Goal: Task Accomplishment & Management: Manage account settings

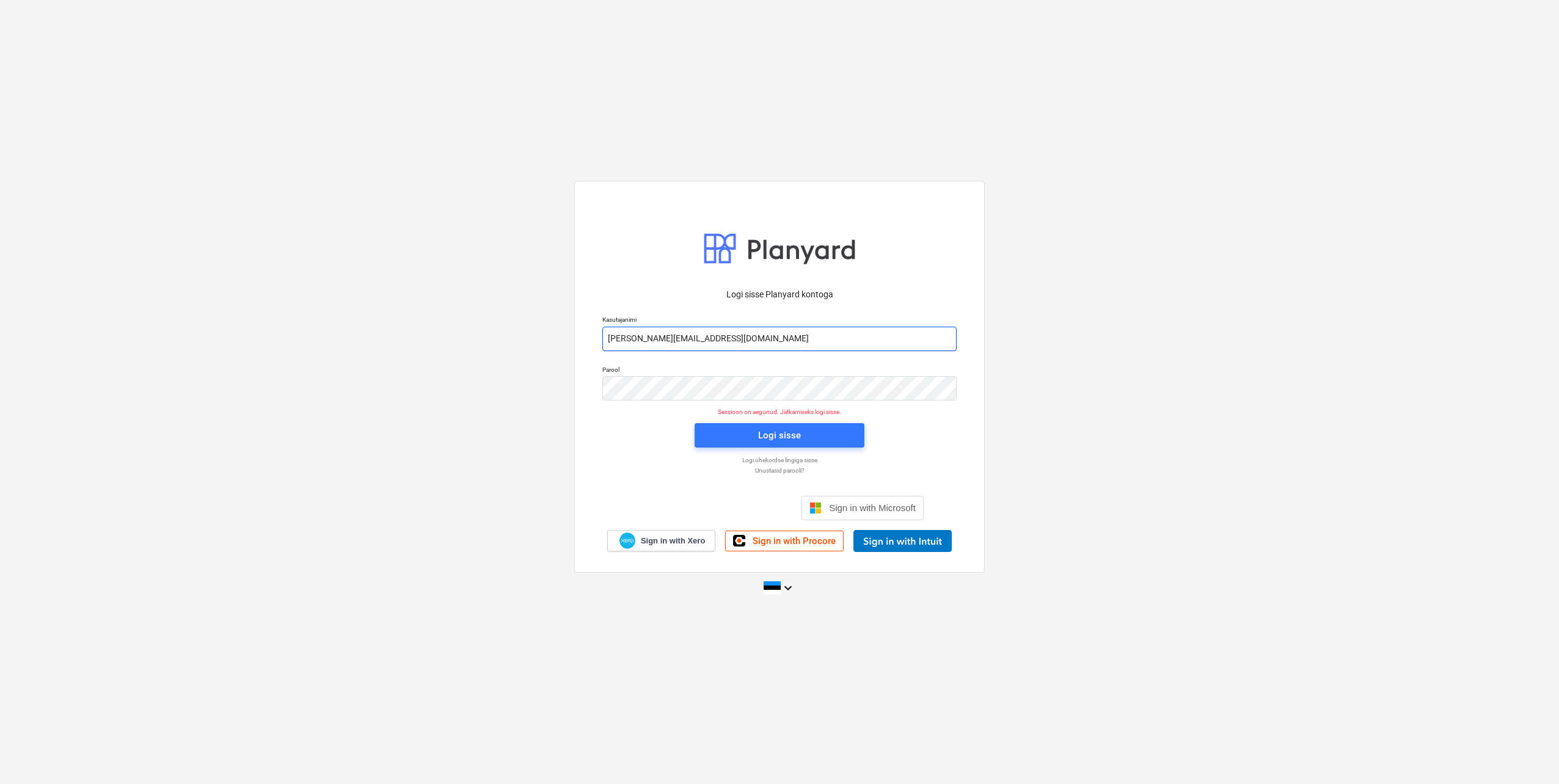
click at [655, 336] on input "[PERSON_NAME][EMAIL_ADDRESS][DOMAIN_NAME]" at bounding box center [779, 339] width 354 height 25
type input "[EMAIL_ADDRESS][DOMAIN_NAME]"
click at [589, 391] on div "Logi sisse Planyard kontoga Kasutajanimi [EMAIL_ADDRESS][DOMAIN_NAME] Parool Se…" at bounding box center [780, 376] width 411 height 392
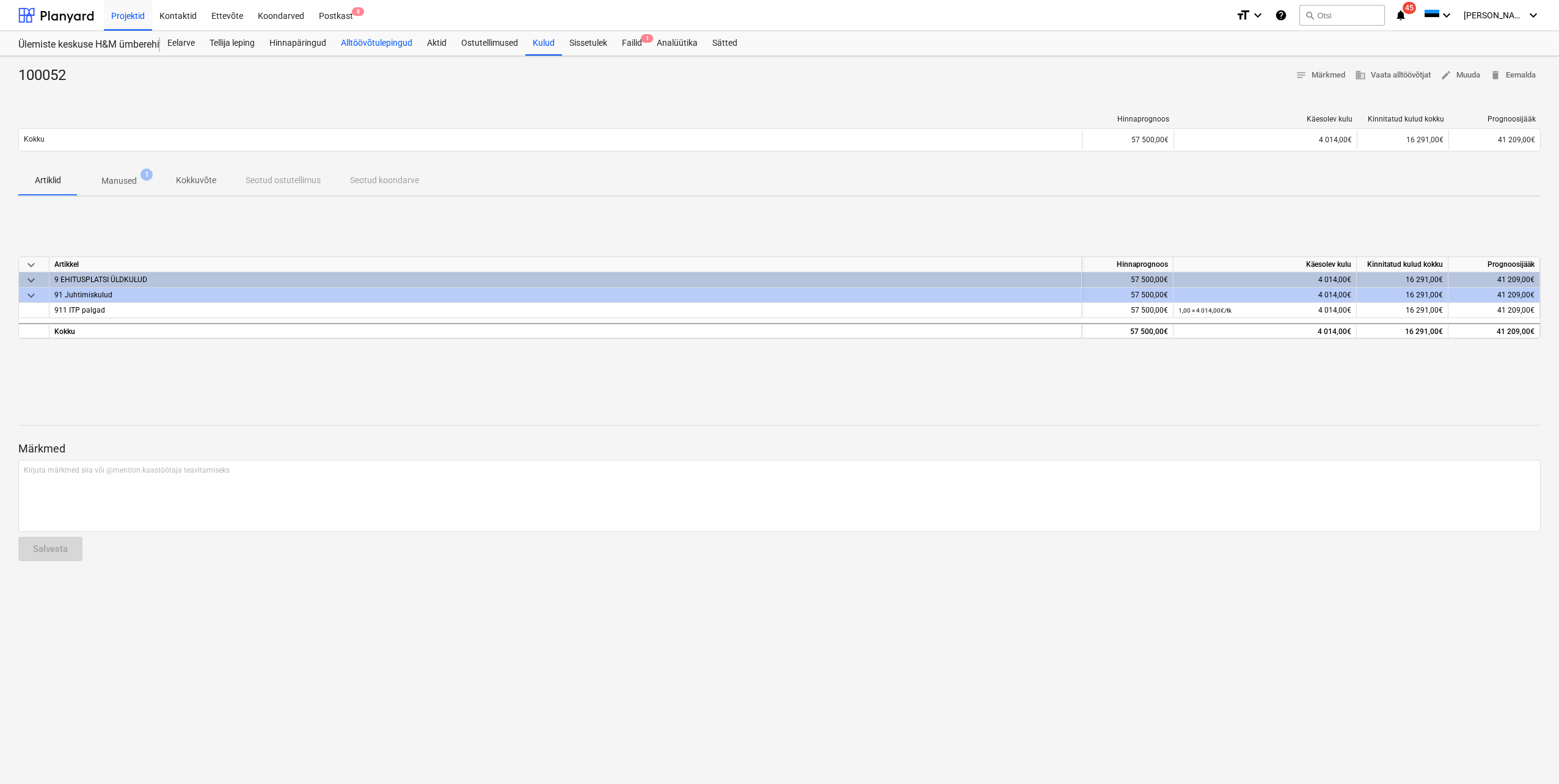
click at [378, 44] on div "Alltöövõtulepingud" at bounding box center [376, 43] width 86 height 25
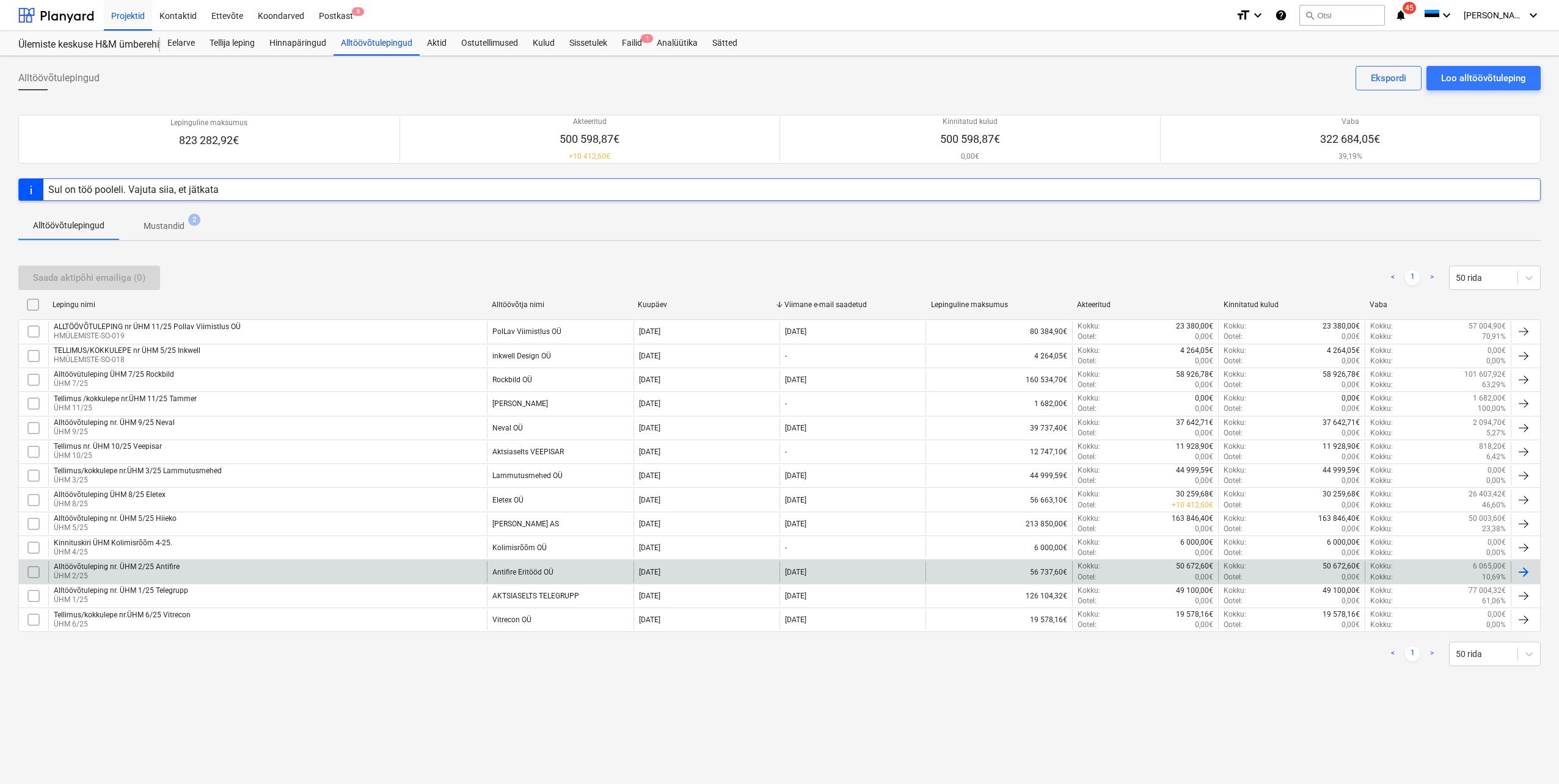
click at [138, 578] on p "ÜHM 2/25" at bounding box center [116, 576] width 126 height 10
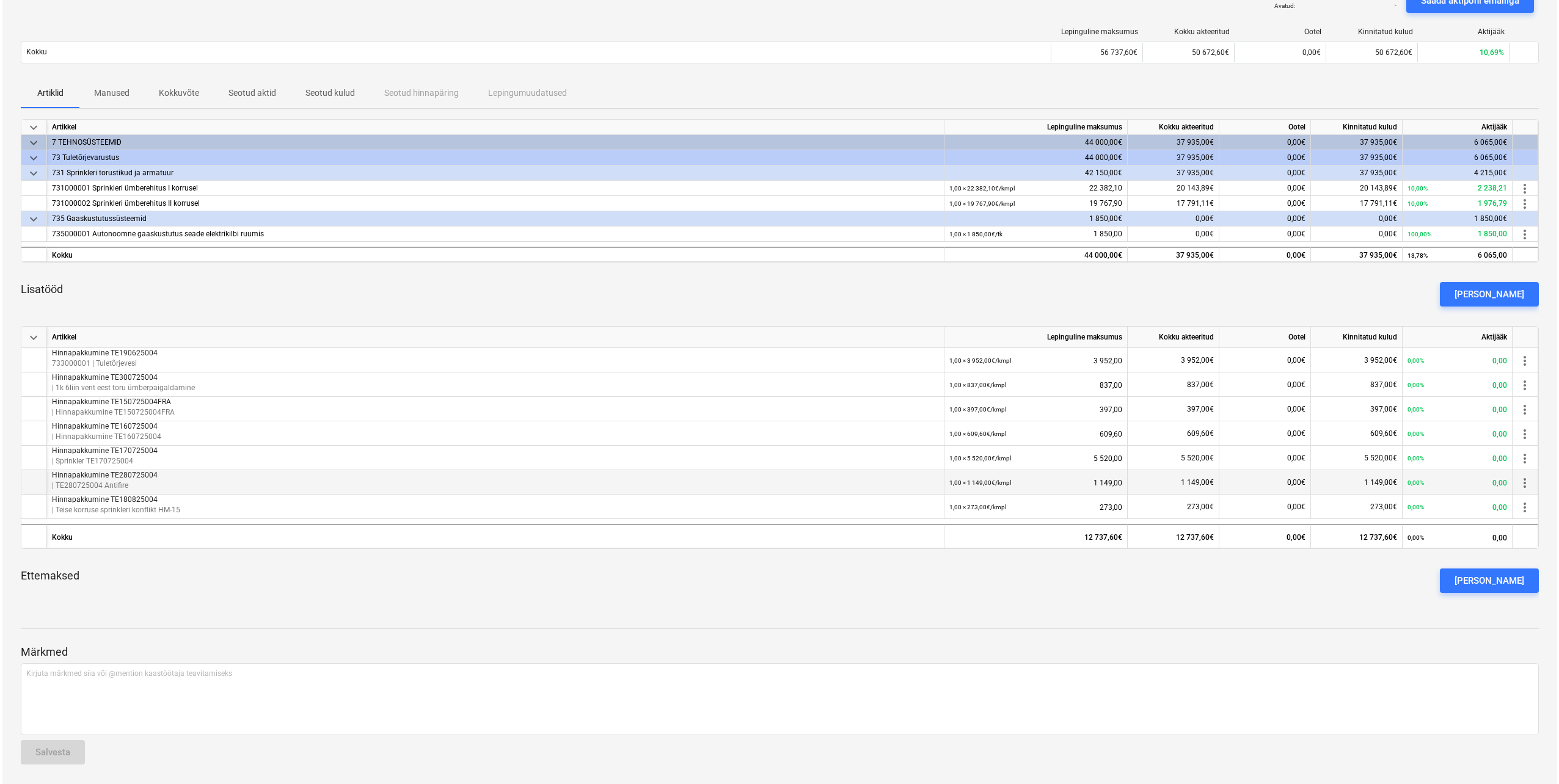
scroll to position [51, 0]
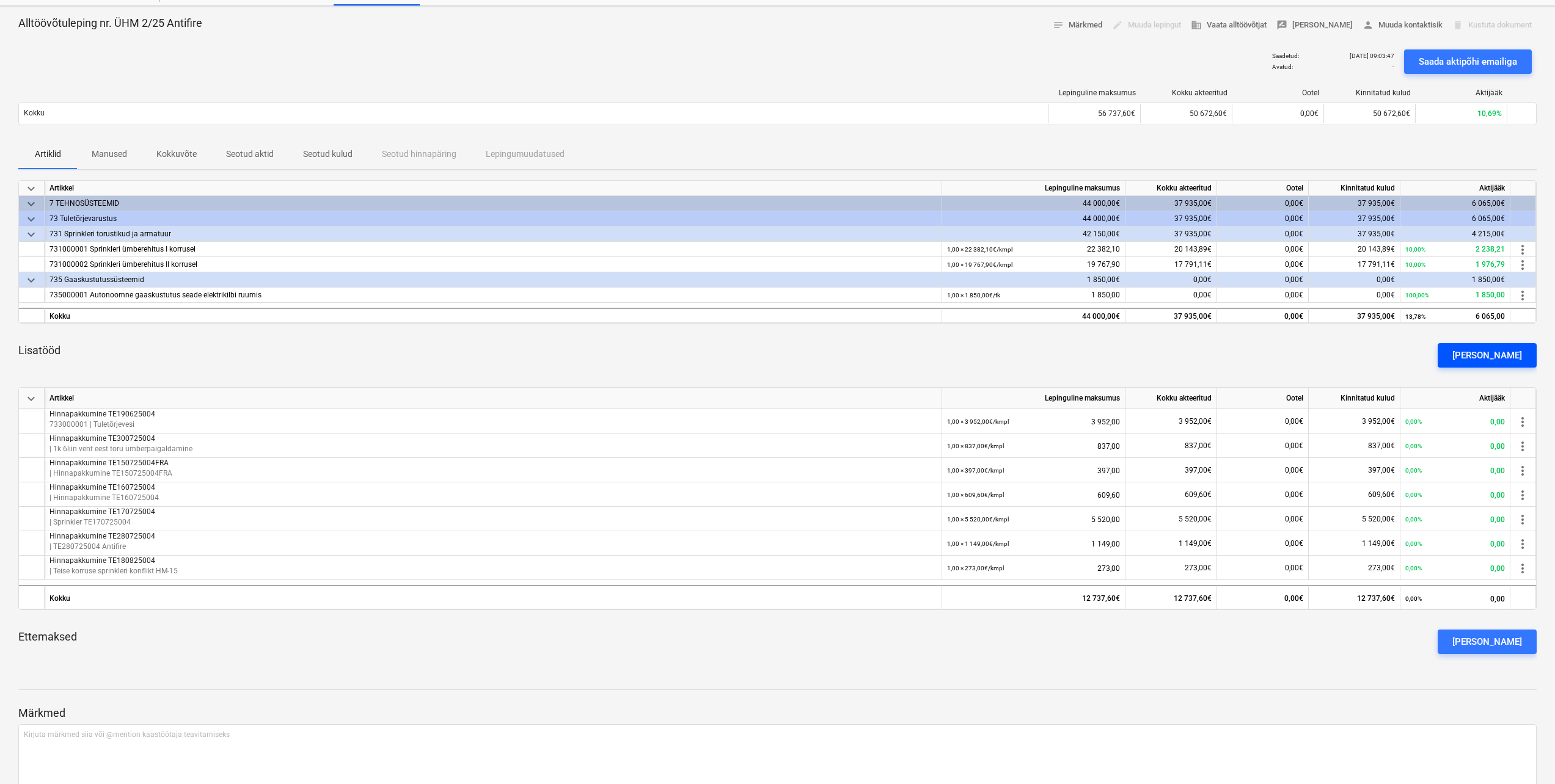
click at [1512, 349] on div "[PERSON_NAME]" at bounding box center [1487, 356] width 69 height 16
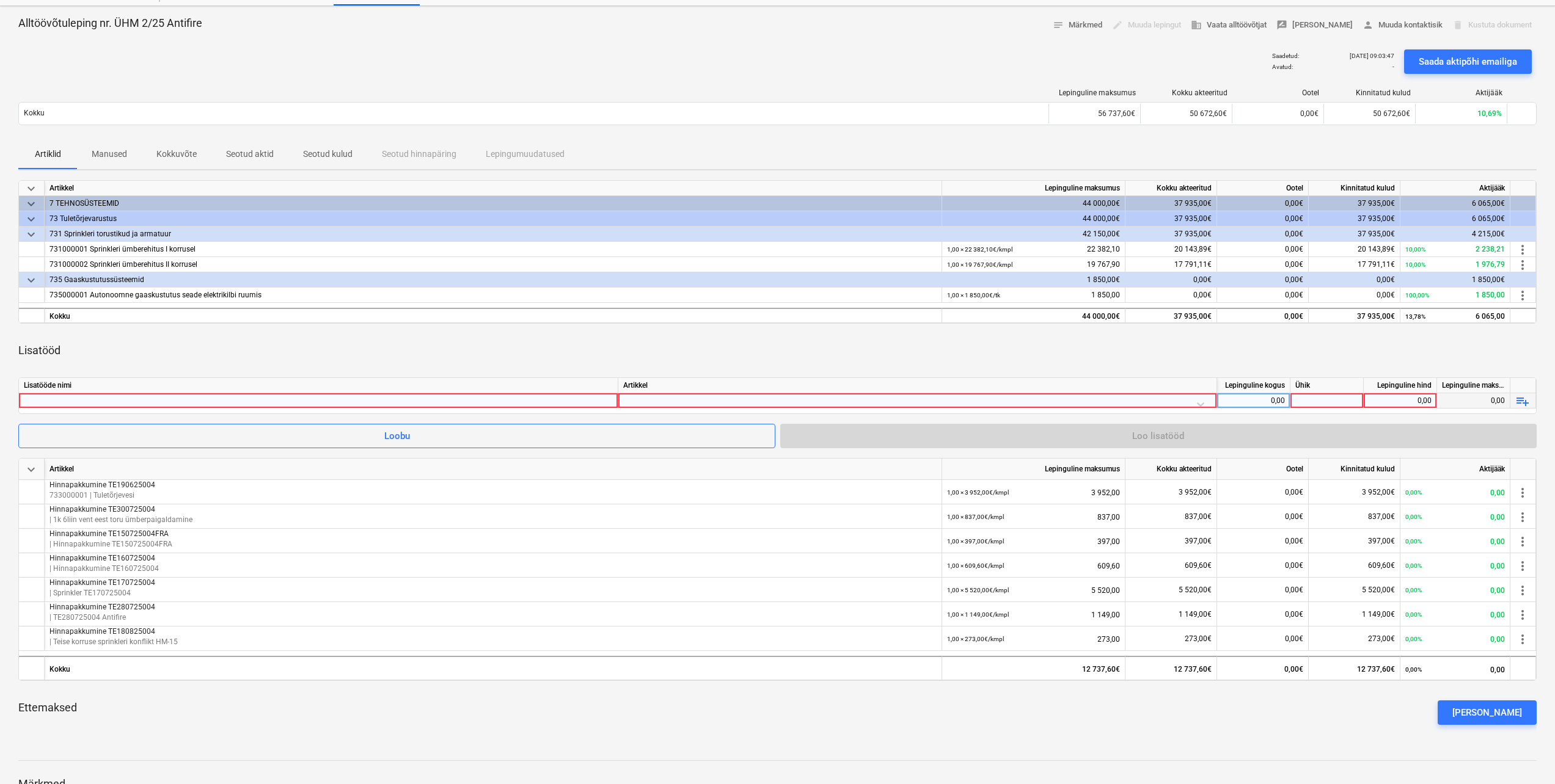
click at [548, 403] on div at bounding box center [318, 400] width 589 height 15
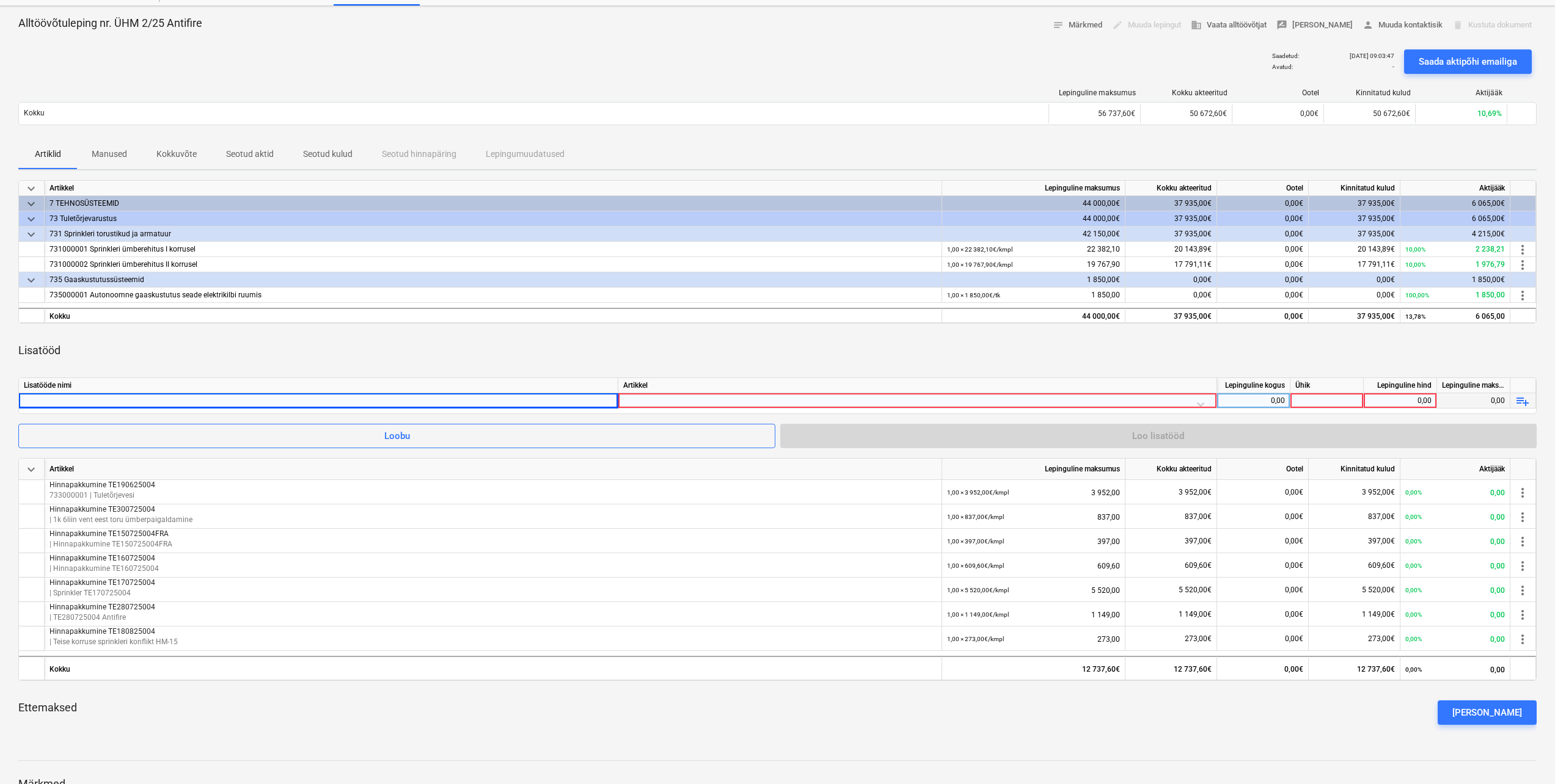
click at [163, 398] on div at bounding box center [318, 400] width 589 height 15
type input "Hinnapakkumine TE130825004"
click at [1201, 401] on div at bounding box center [916, 404] width 588 height 22
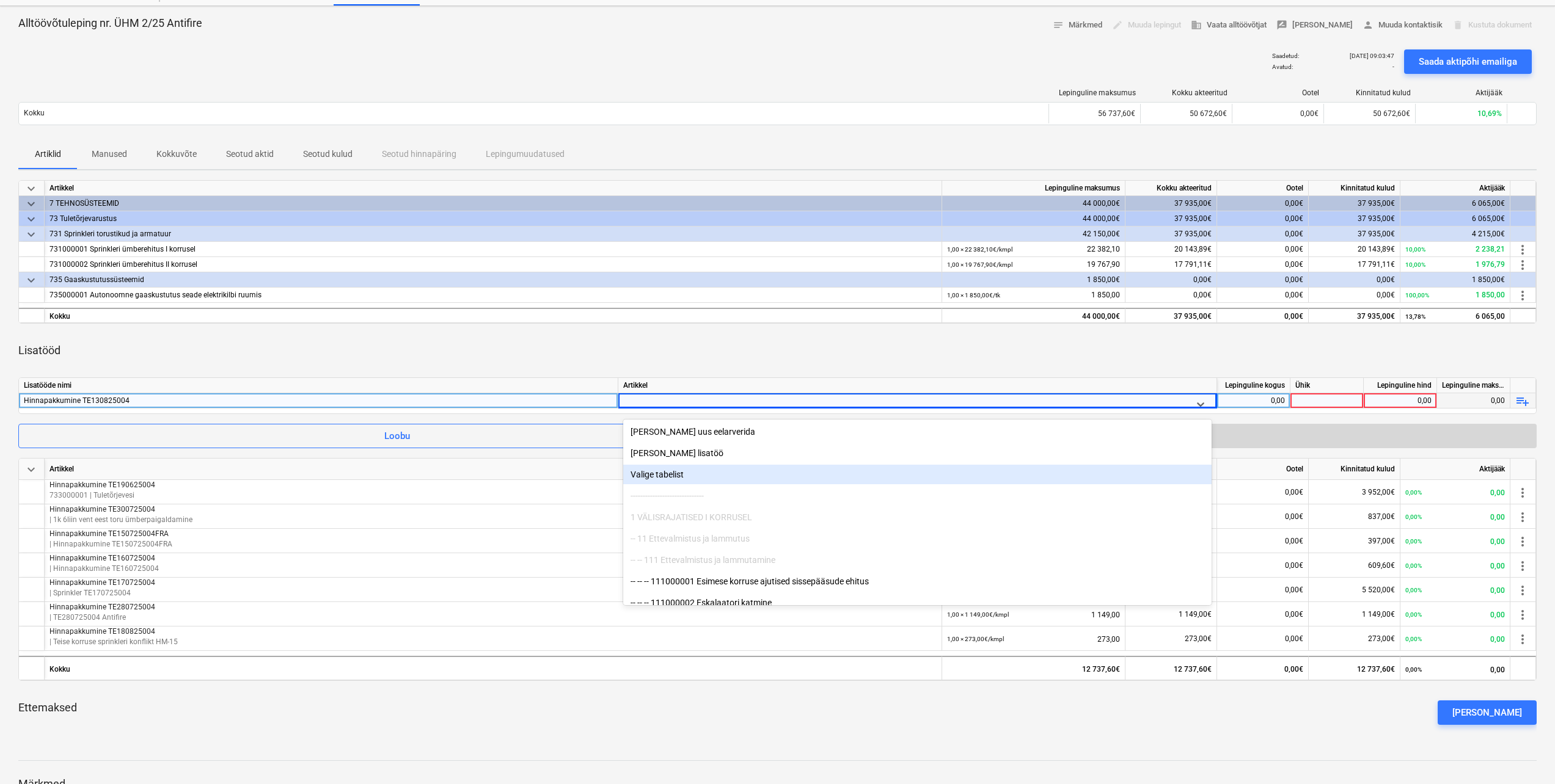
click at [783, 472] on div "Valige tabelist" at bounding box center [916, 475] width 588 height 20
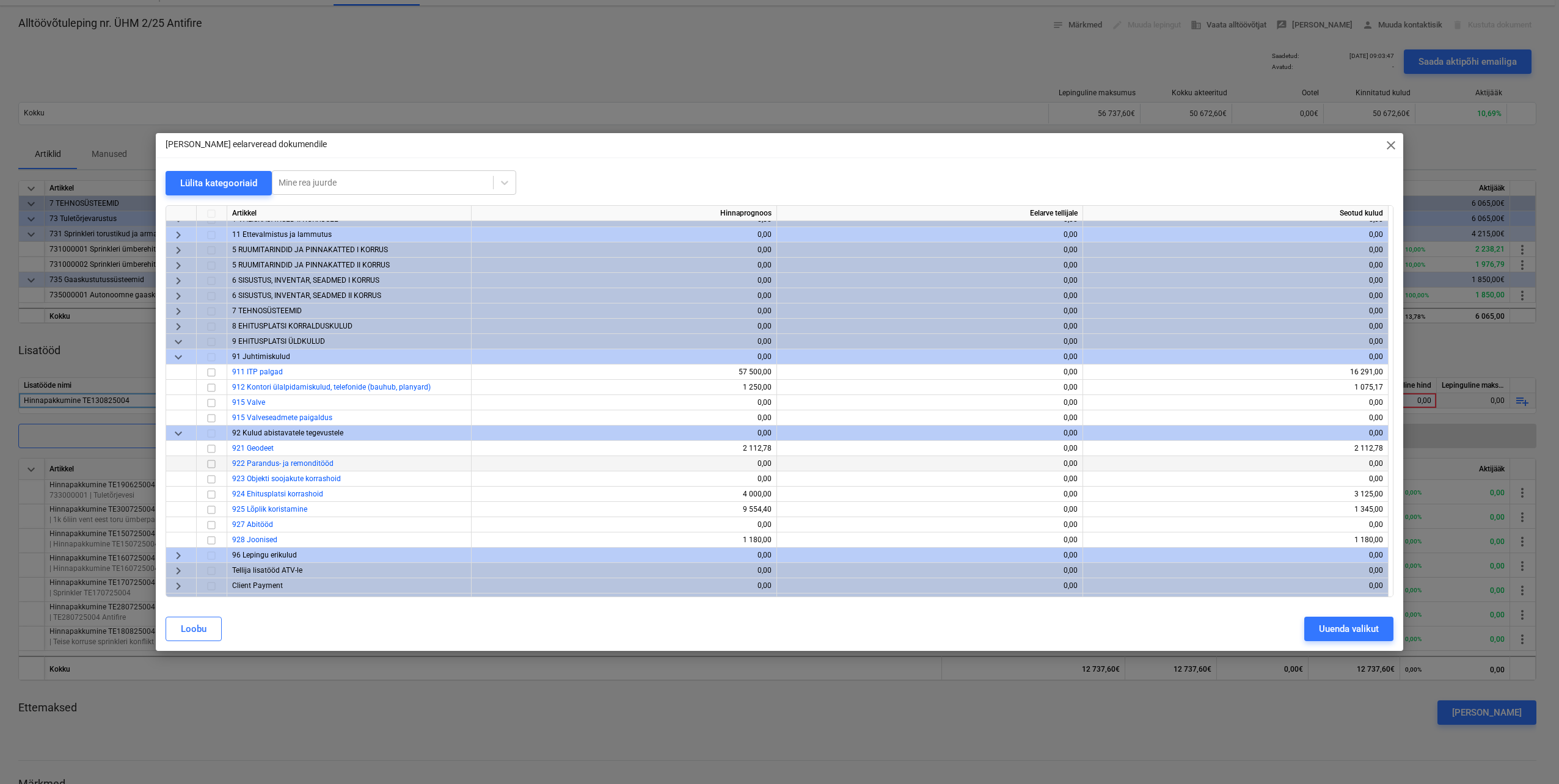
scroll to position [37, 0]
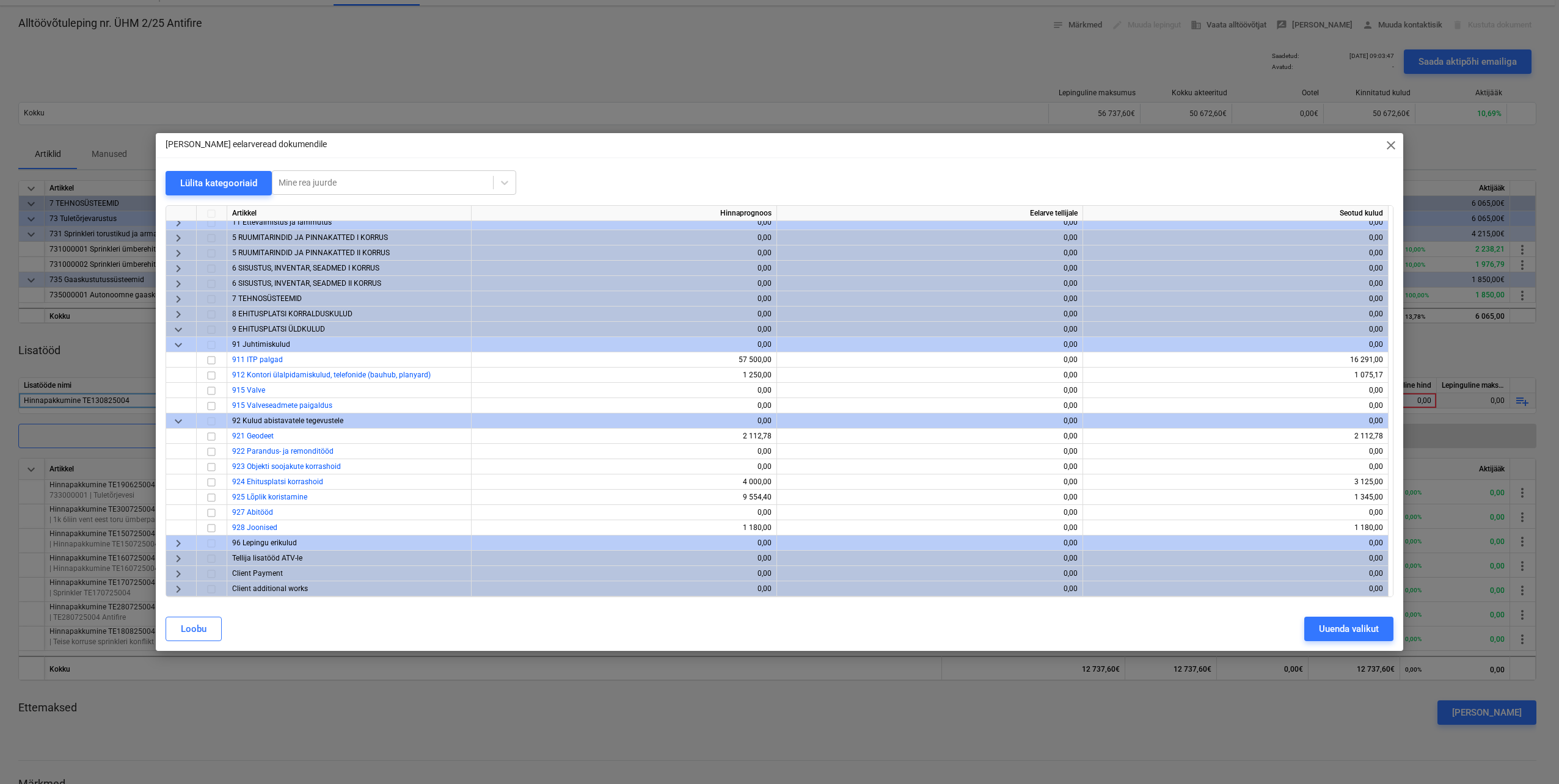
click at [180, 557] on span "keyboard_arrow_right" at bounding box center [179, 558] width 15 height 15
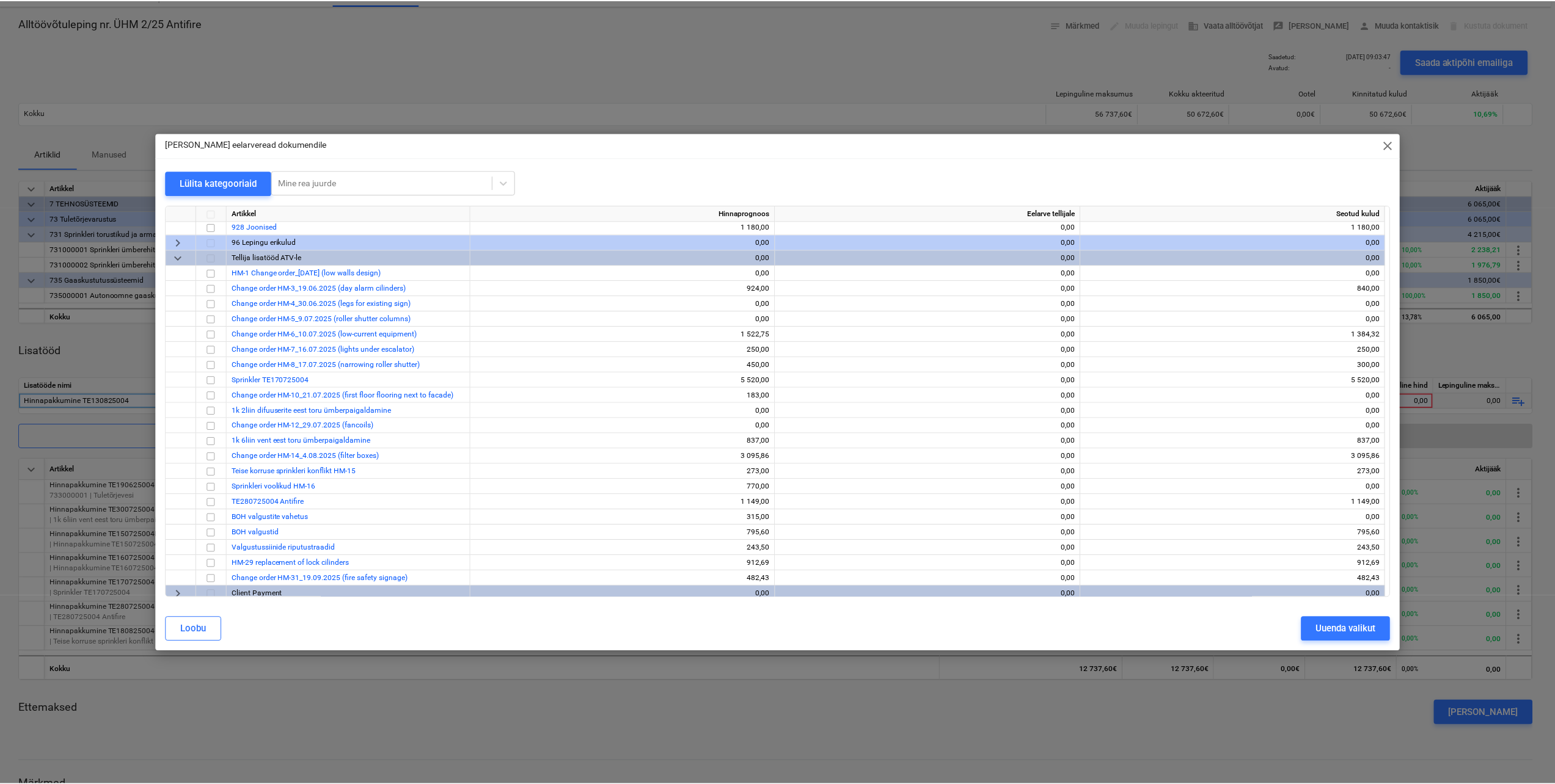
scroll to position [342, 0]
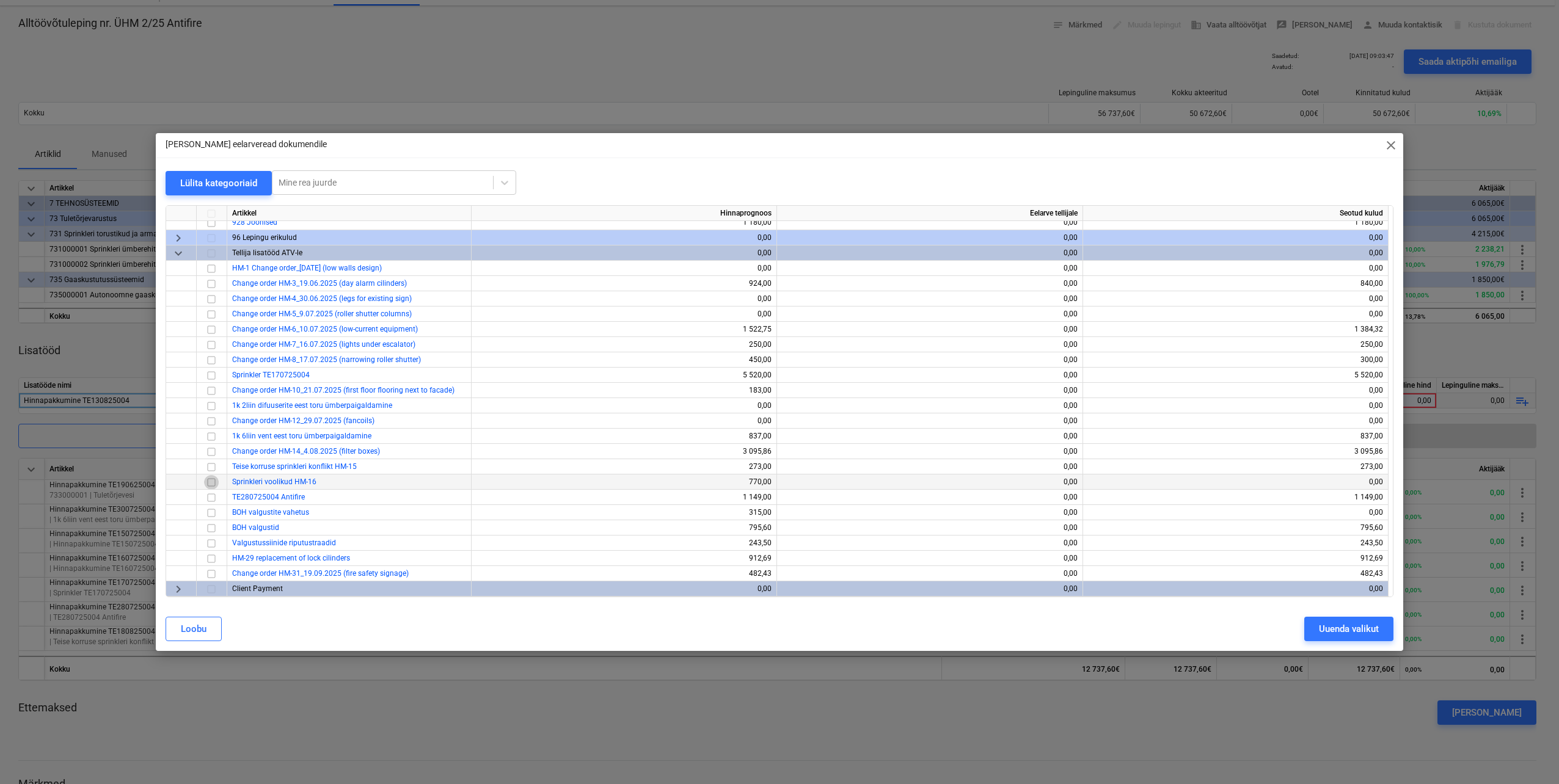
click at [211, 483] on input "checkbox" at bounding box center [211, 482] width 15 height 15
click at [1358, 629] on div "Uuenda valikut" at bounding box center [1349, 629] width 60 height 16
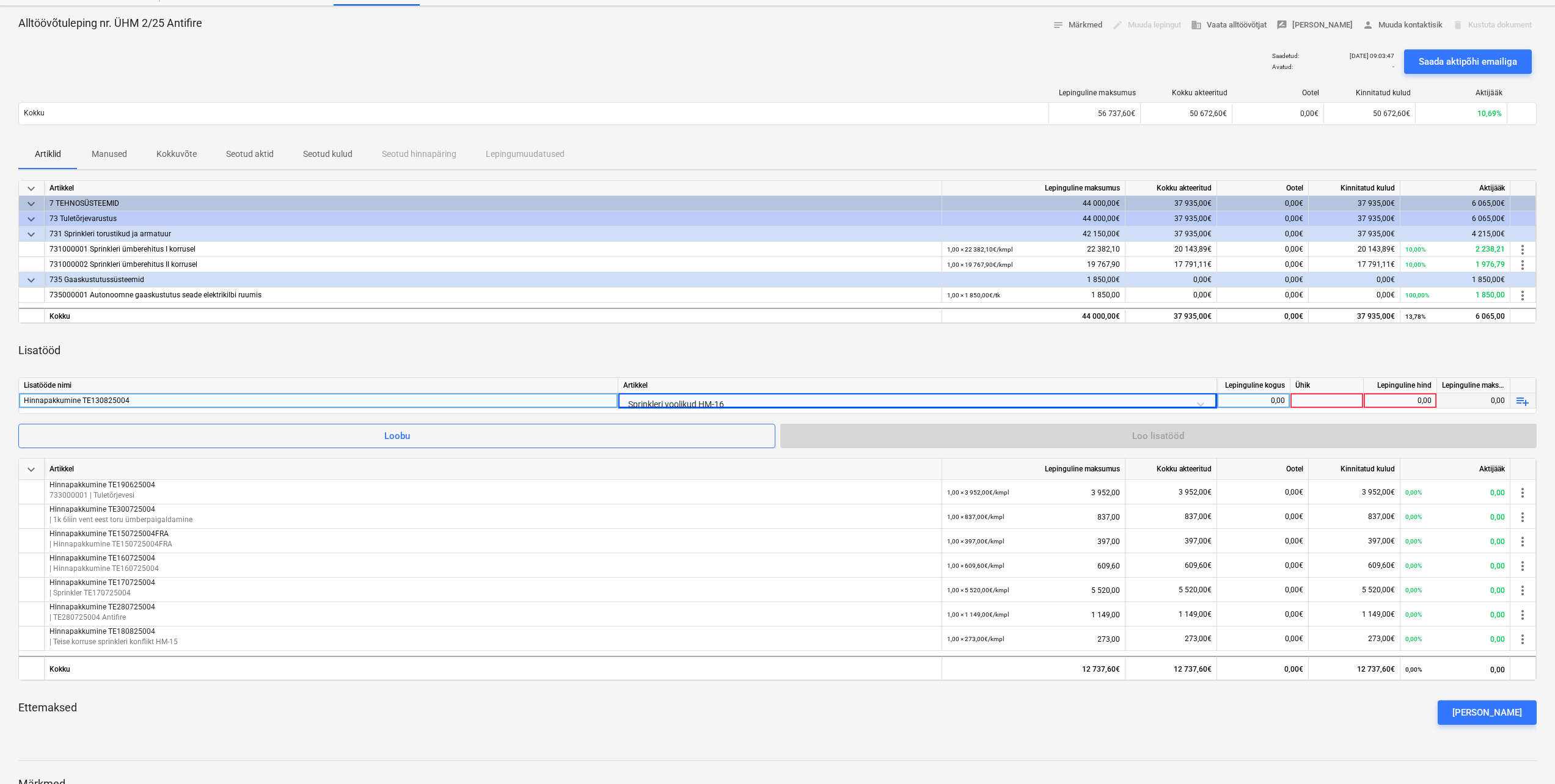
click at [1323, 403] on div at bounding box center [1327, 400] width 73 height 15
click at [1278, 403] on div "0,00" at bounding box center [1253, 400] width 62 height 15
click at [1308, 402] on div at bounding box center [1327, 400] width 73 height 15
type input "tk"
click at [1387, 401] on div "0,00" at bounding box center [1399, 400] width 62 height 15
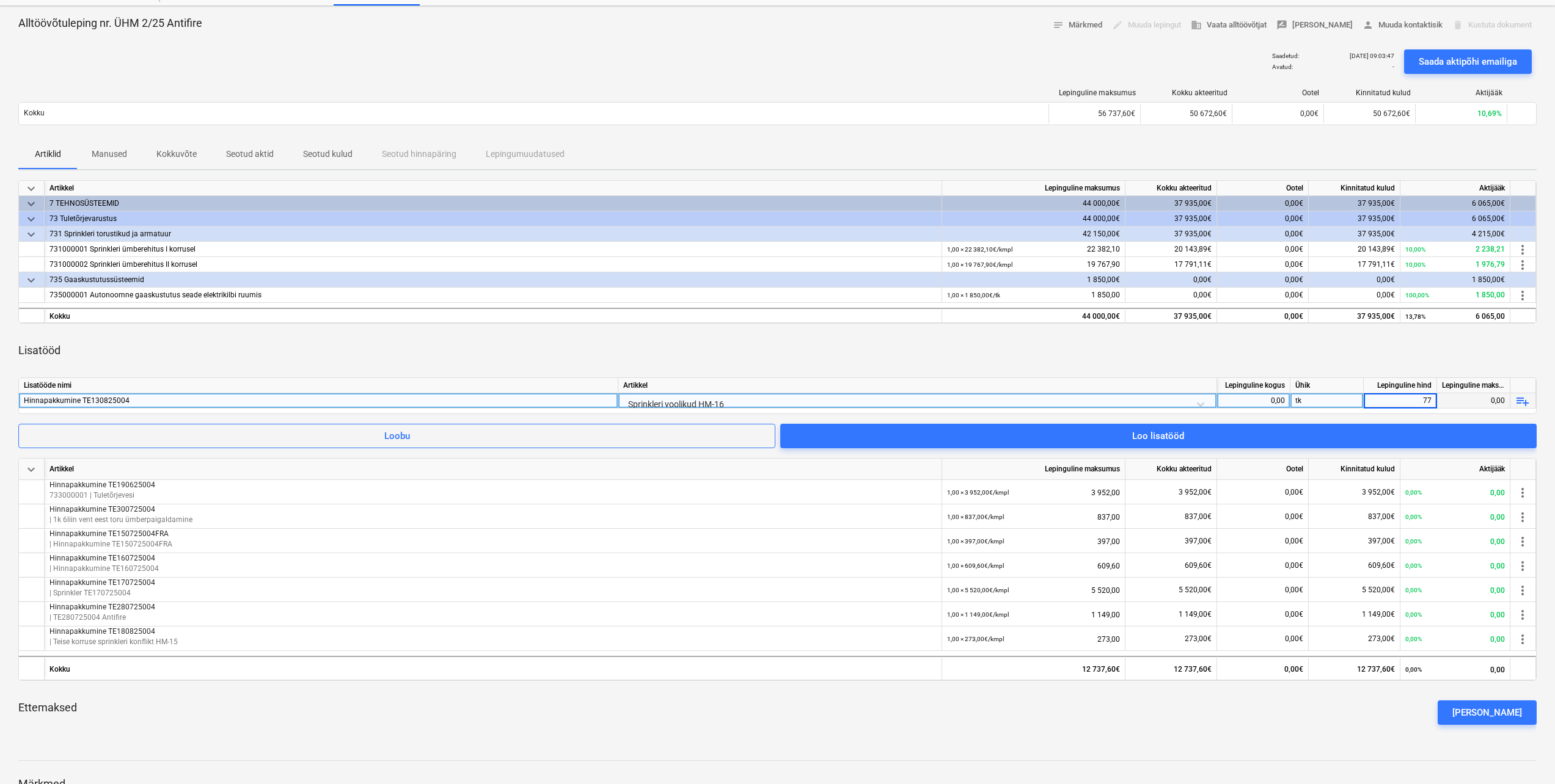
type input "770"
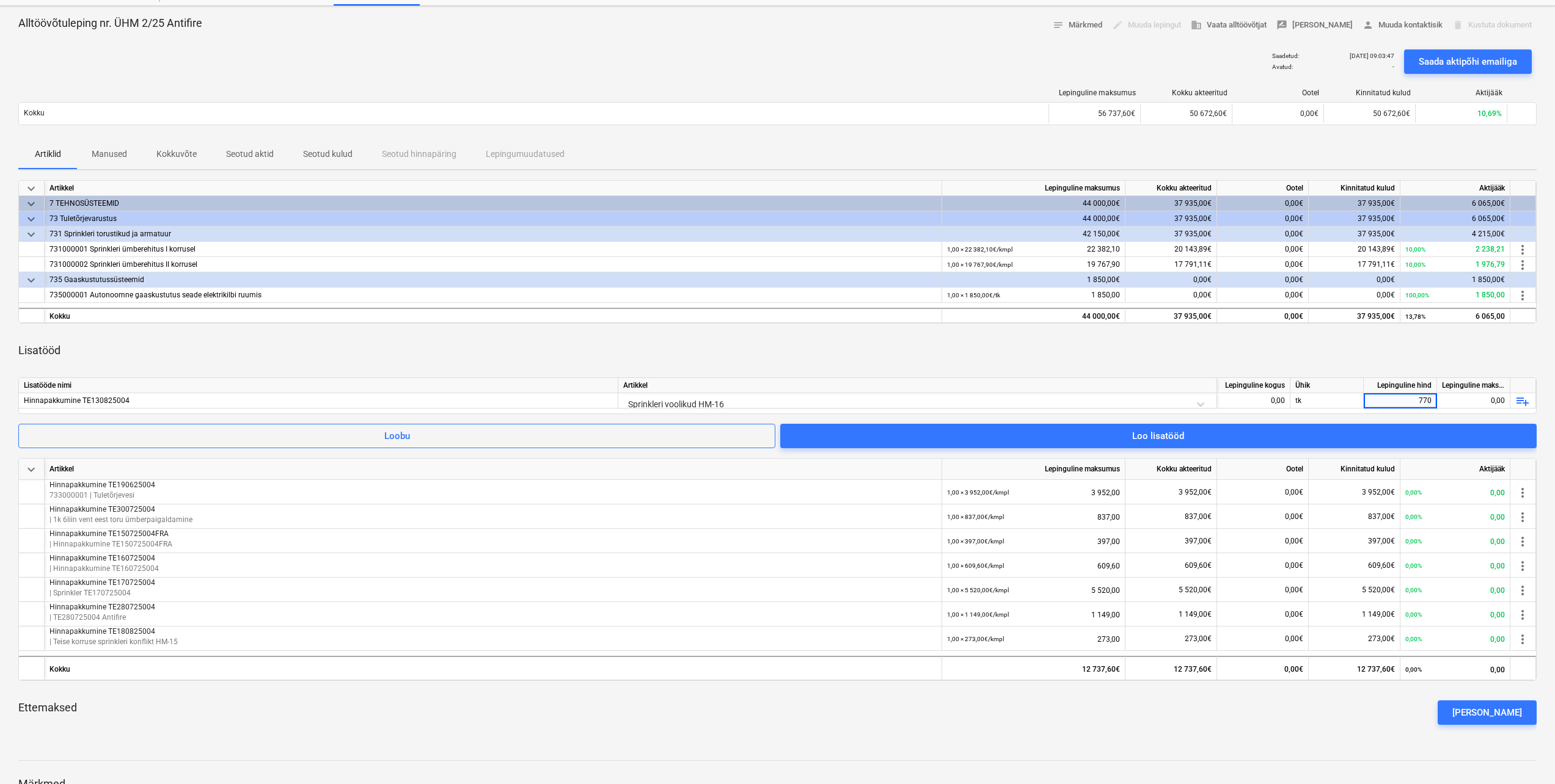
click at [966, 358] on div "Lisatööd" at bounding box center [777, 350] width 1518 height 35
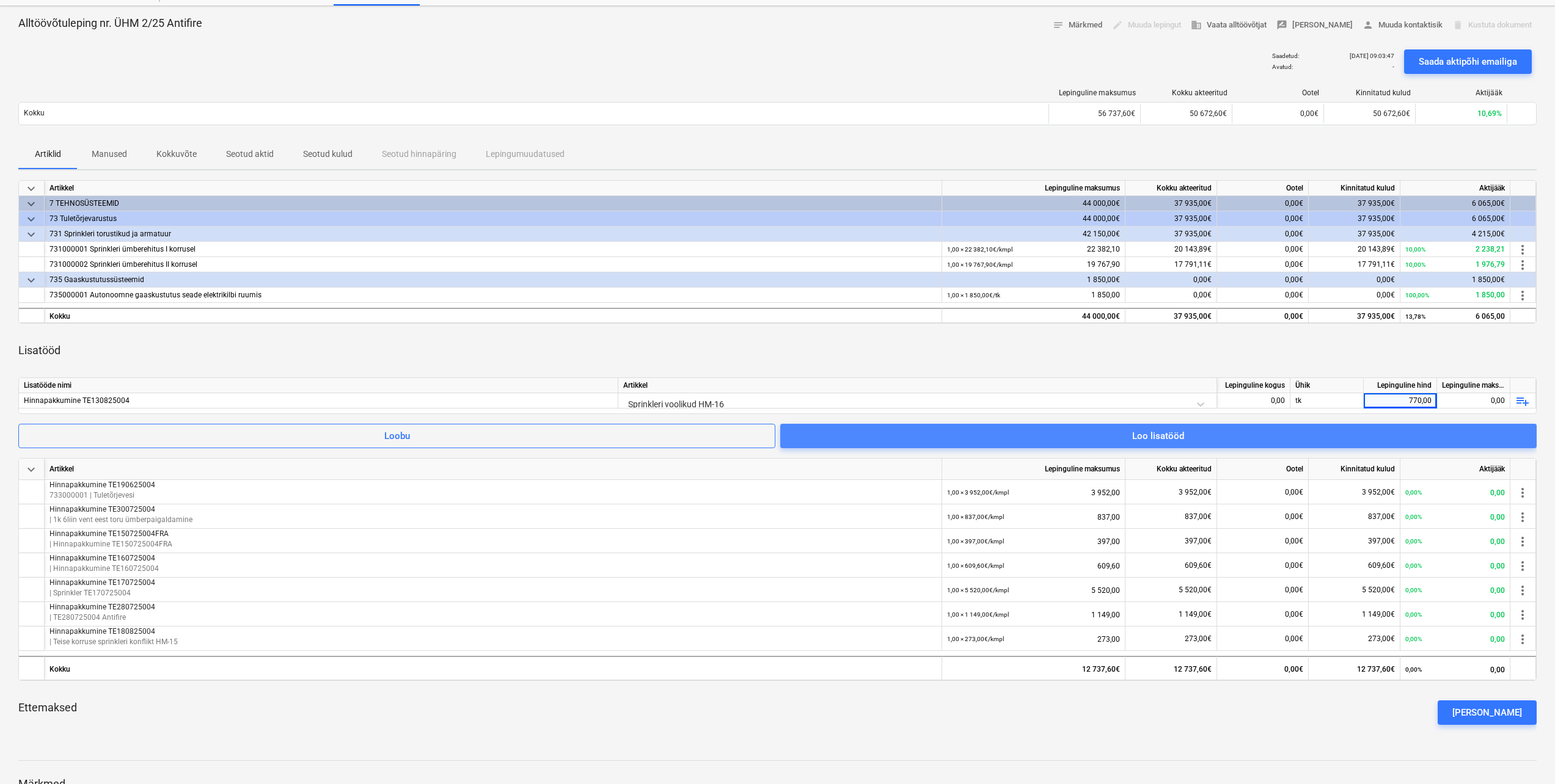
click at [1136, 440] on div "Loo lisatööd" at bounding box center [1158, 436] width 52 height 16
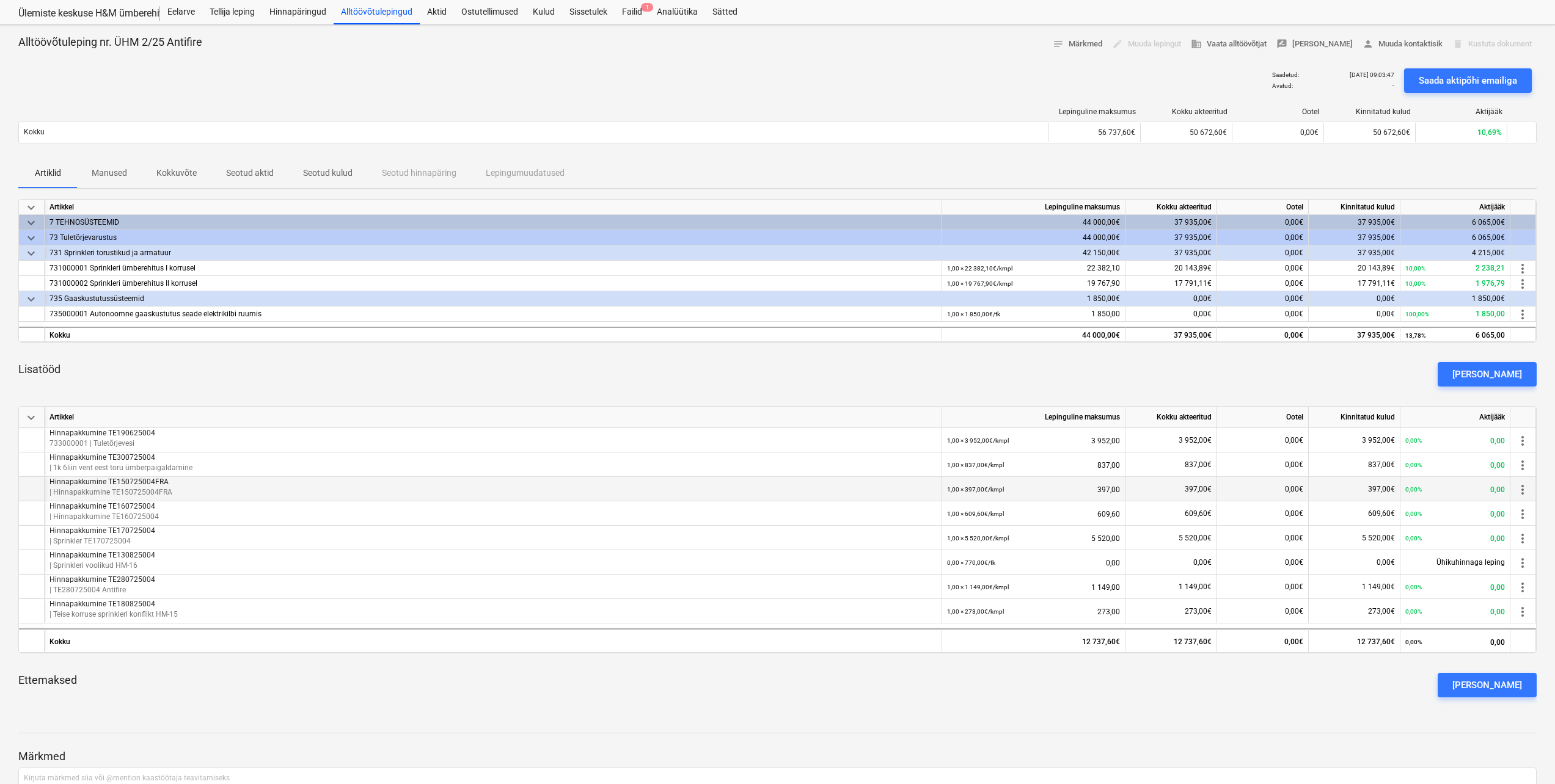
scroll to position [14, 0]
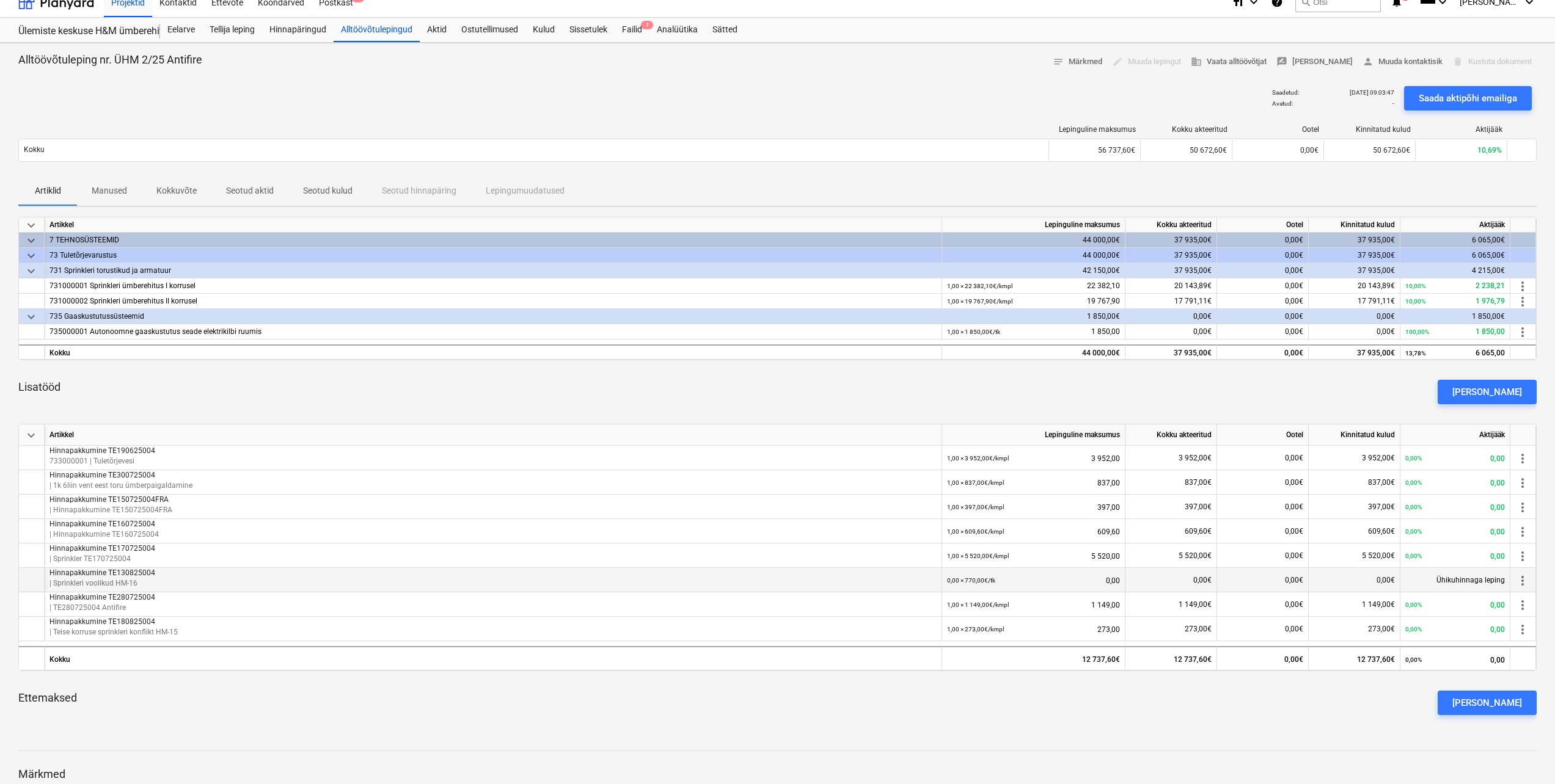
click at [1110, 584] on div "0,00 × 770,00€ / tk 0,00" at bounding box center [1033, 580] width 173 height 25
click at [1112, 581] on div "0,00 × 770,00€ / tk 0,00" at bounding box center [1033, 580] width 173 height 25
click at [1161, 582] on div "0,00€" at bounding box center [1171, 580] width 91 height 25
click at [1186, 582] on div "0,00€" at bounding box center [1171, 580] width 91 height 25
click at [1274, 580] on div "0,00€" at bounding box center [1262, 580] width 91 height 25
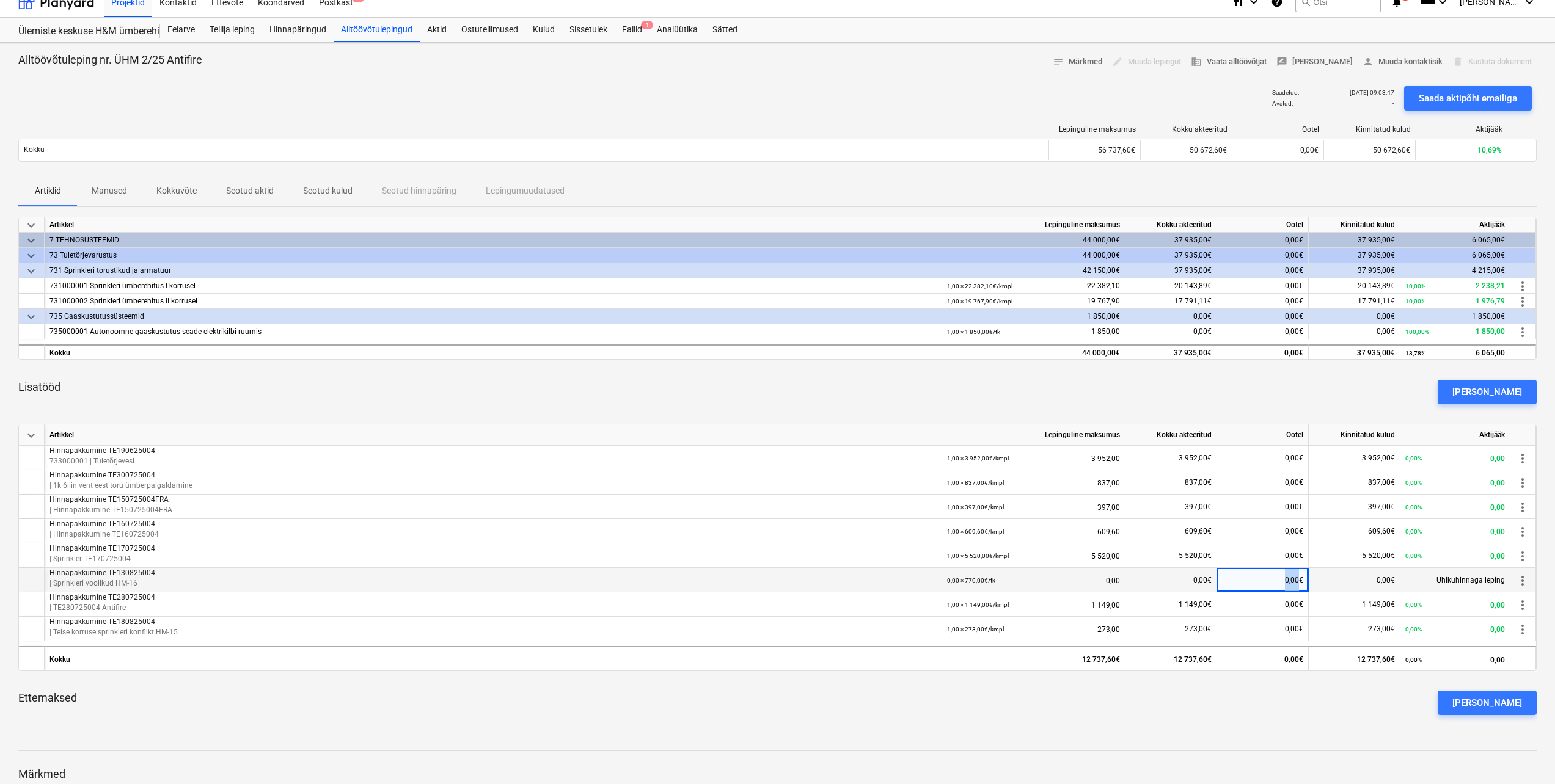
click at [1274, 580] on div "0,00€" at bounding box center [1262, 580] width 91 height 25
drag, startPoint x: 1274, startPoint y: 580, endPoint x: 1337, endPoint y: 574, distance: 63.3
click at [1337, 574] on div "0,00€" at bounding box center [1355, 580] width 91 height 25
click at [1361, 575] on div "0,00€" at bounding box center [1355, 580] width 91 height 25
click at [1527, 580] on span "more_vert" at bounding box center [1522, 580] width 15 height 15
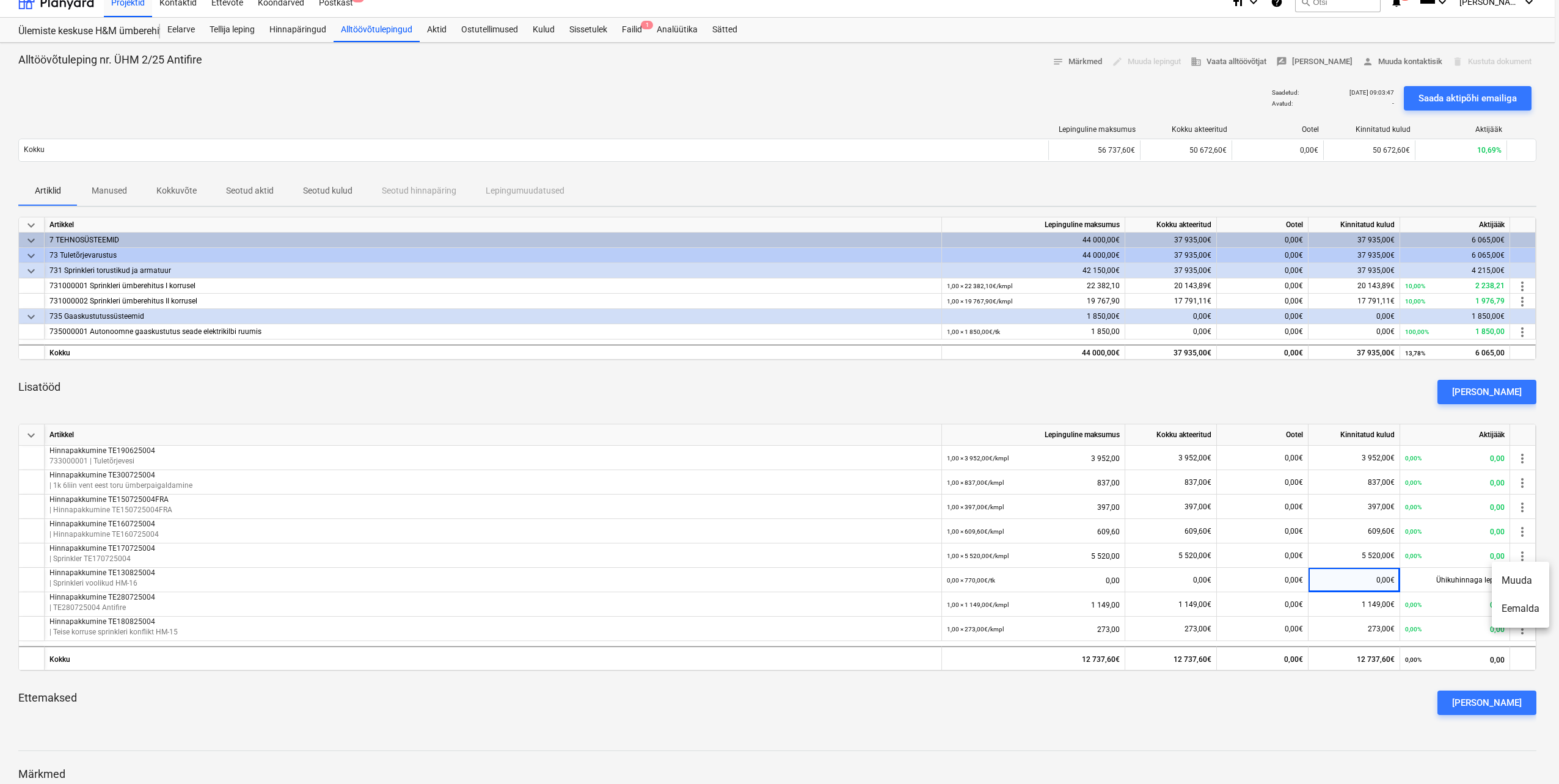
click at [1263, 578] on div at bounding box center [780, 392] width 1559 height 784
click at [1099, 578] on div "0,00 × 770,00€ / tk 0,00" at bounding box center [1033, 580] width 173 height 25
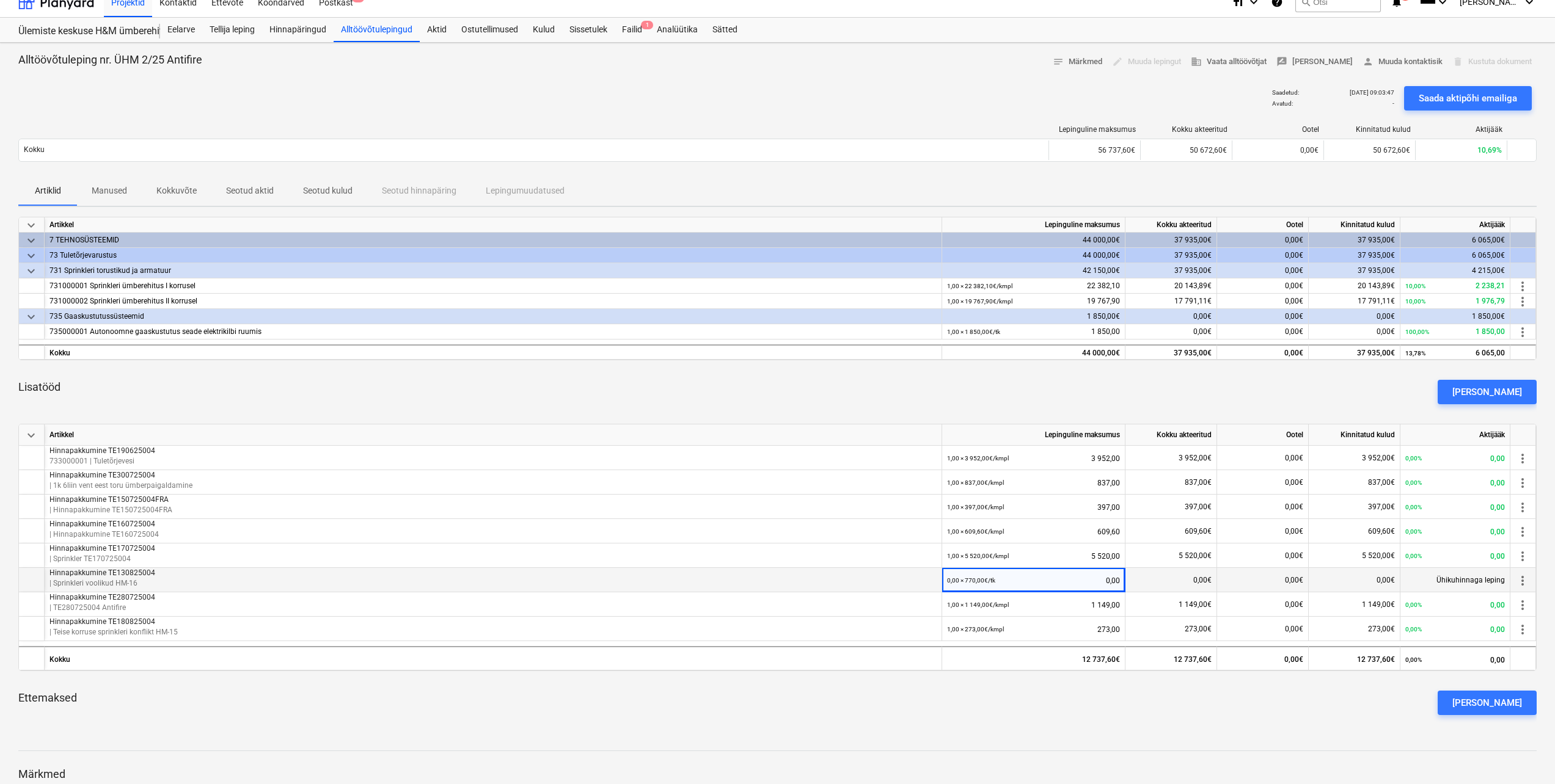
click at [1104, 579] on div "0,00 × 770,00€ / tk 0,00" at bounding box center [1033, 580] width 173 height 25
click at [1109, 579] on div "0,00 × 770,00€ / tk 0,00" at bounding box center [1033, 580] width 173 height 25
drag, startPoint x: 1109, startPoint y: 579, endPoint x: 1082, endPoint y: 579, distance: 27.0
click at [1082, 579] on div "0,00 × 770,00€ / tk 0,00" at bounding box center [1033, 580] width 173 height 25
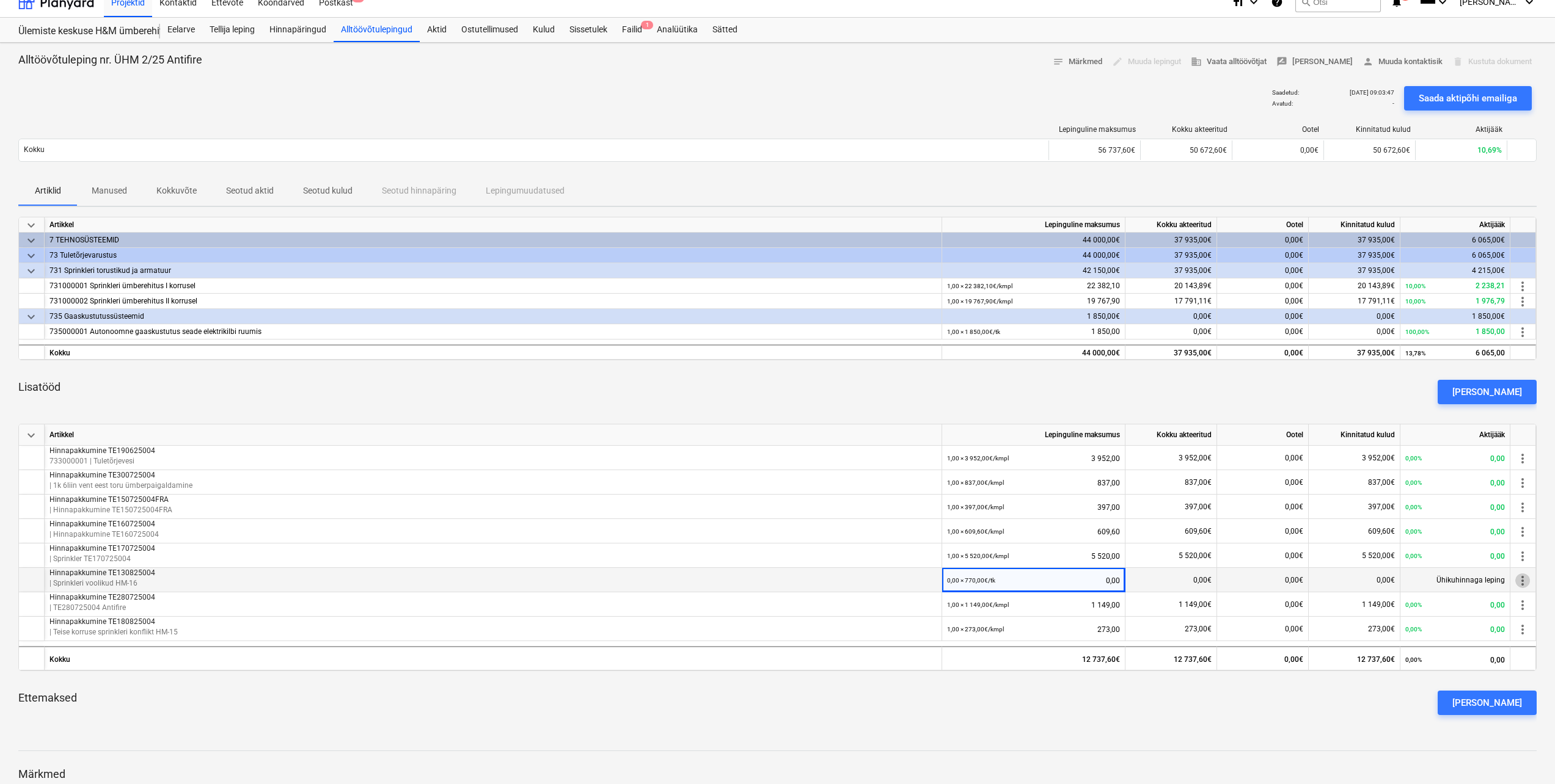
click at [1520, 577] on span "more_vert" at bounding box center [1522, 580] width 15 height 15
click at [1518, 583] on li "Muuda" at bounding box center [1520, 581] width 58 height 28
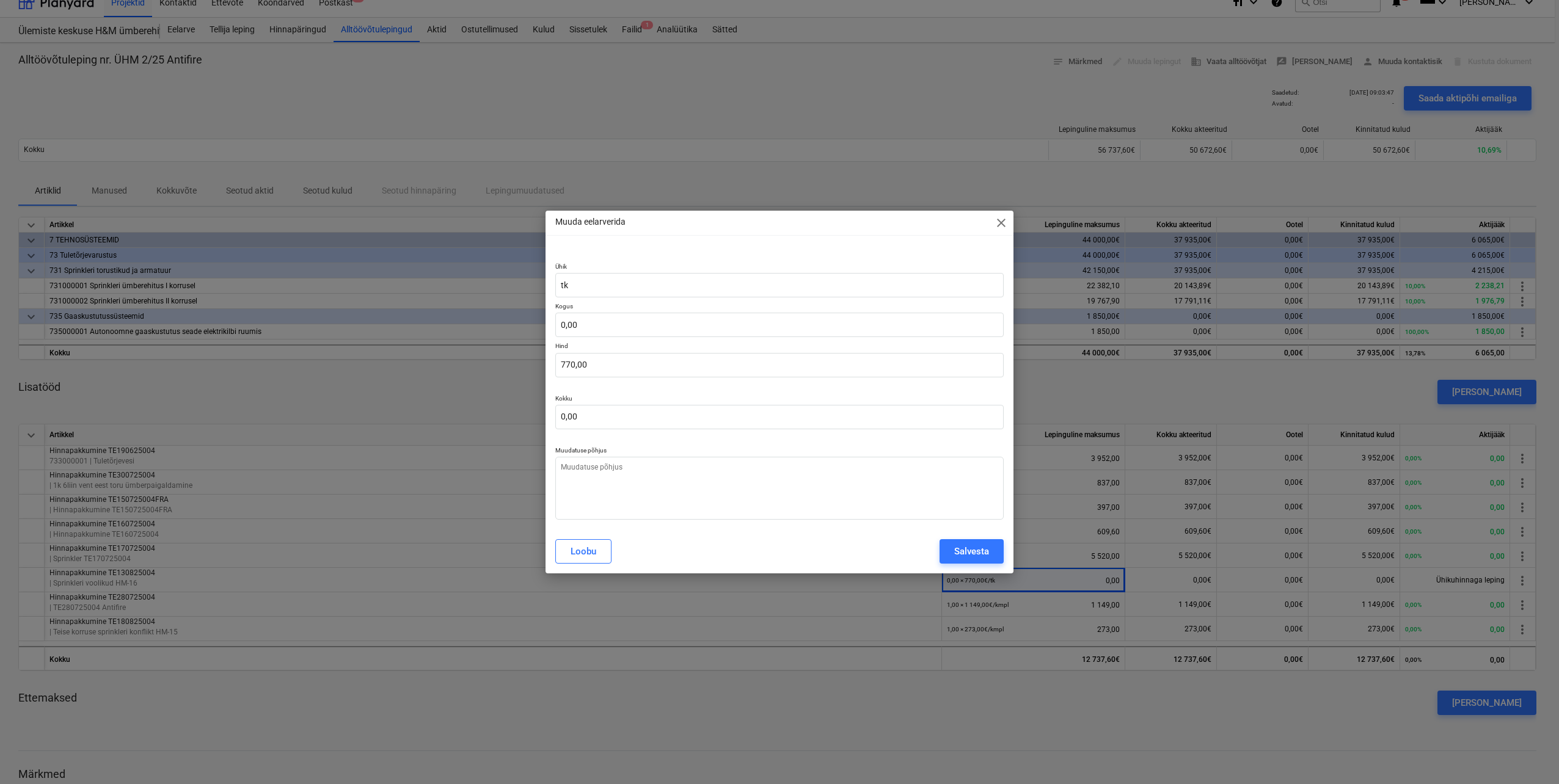
type textarea "x"
drag, startPoint x: 594, startPoint y: 327, endPoint x: 583, endPoint y: 328, distance: 11.0
click at [583, 328] on input "text" at bounding box center [780, 324] width 448 height 25
type textarea "x"
type input "1"
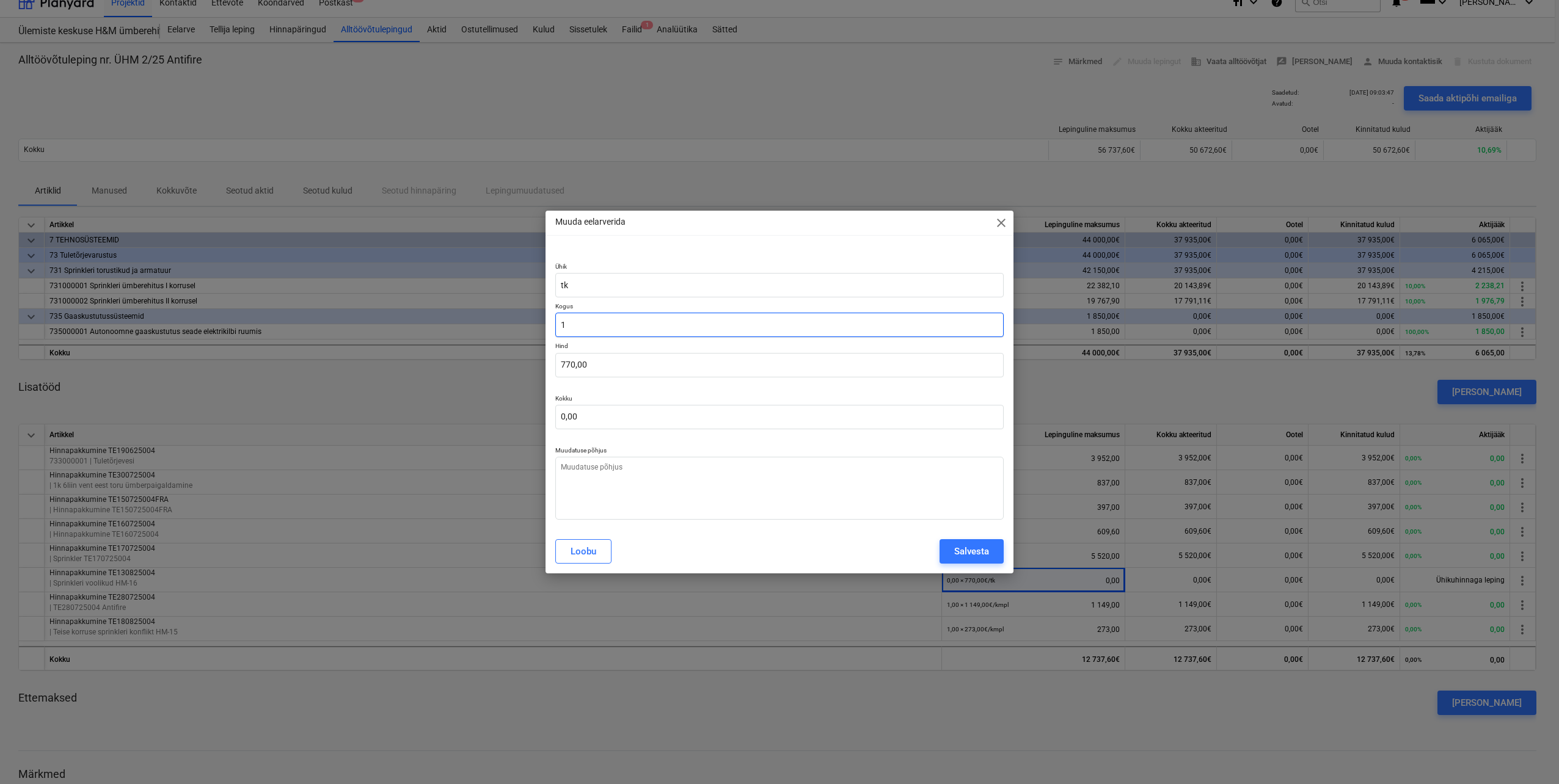
type input "770,00"
type input "1"
type textarea "x"
type input "1,00"
click at [998, 551] on button "Salvesta" at bounding box center [972, 551] width 64 height 25
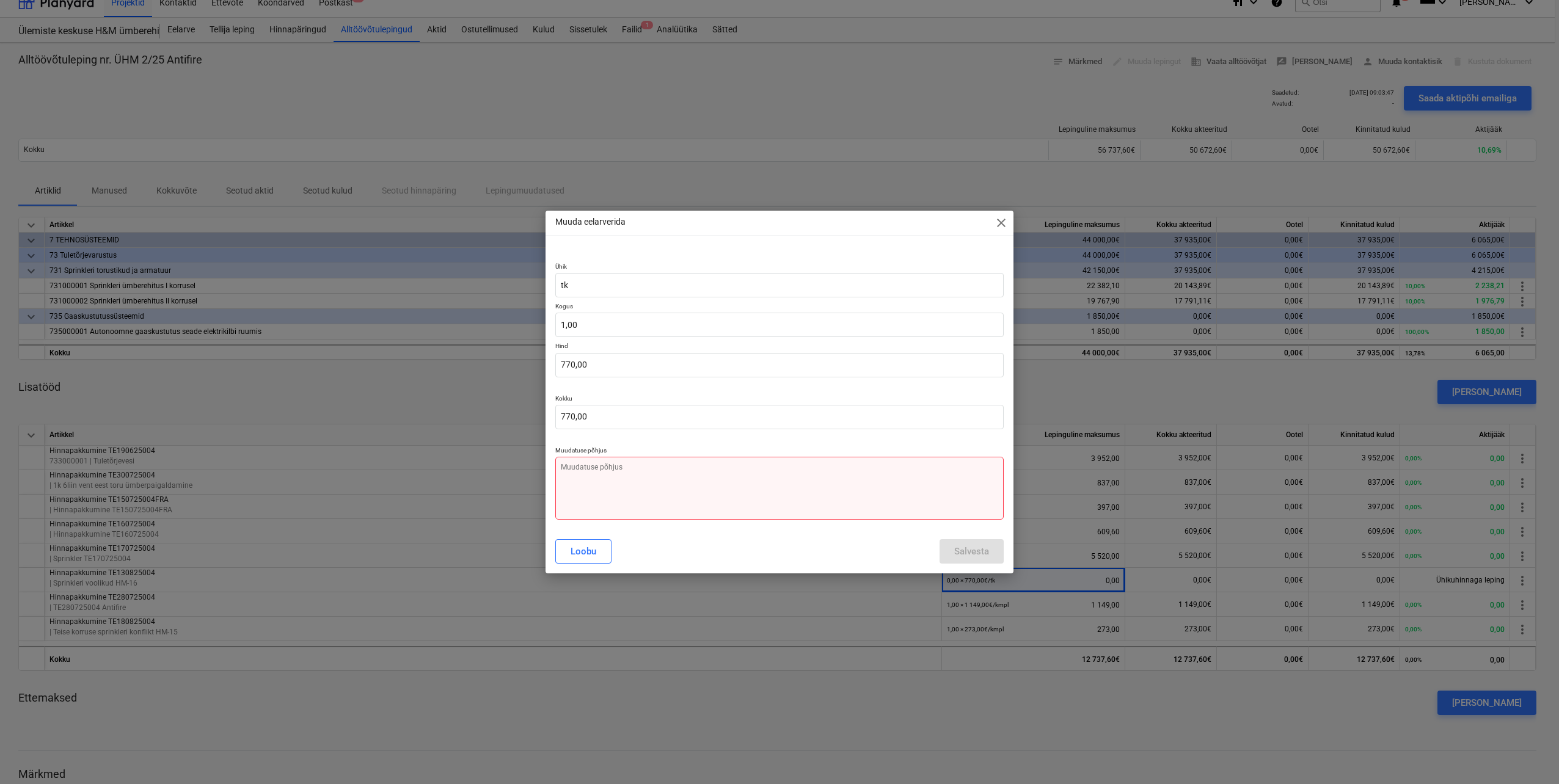
click at [659, 468] on textarea at bounding box center [780, 488] width 448 height 62
type textarea "x"
type textarea "K"
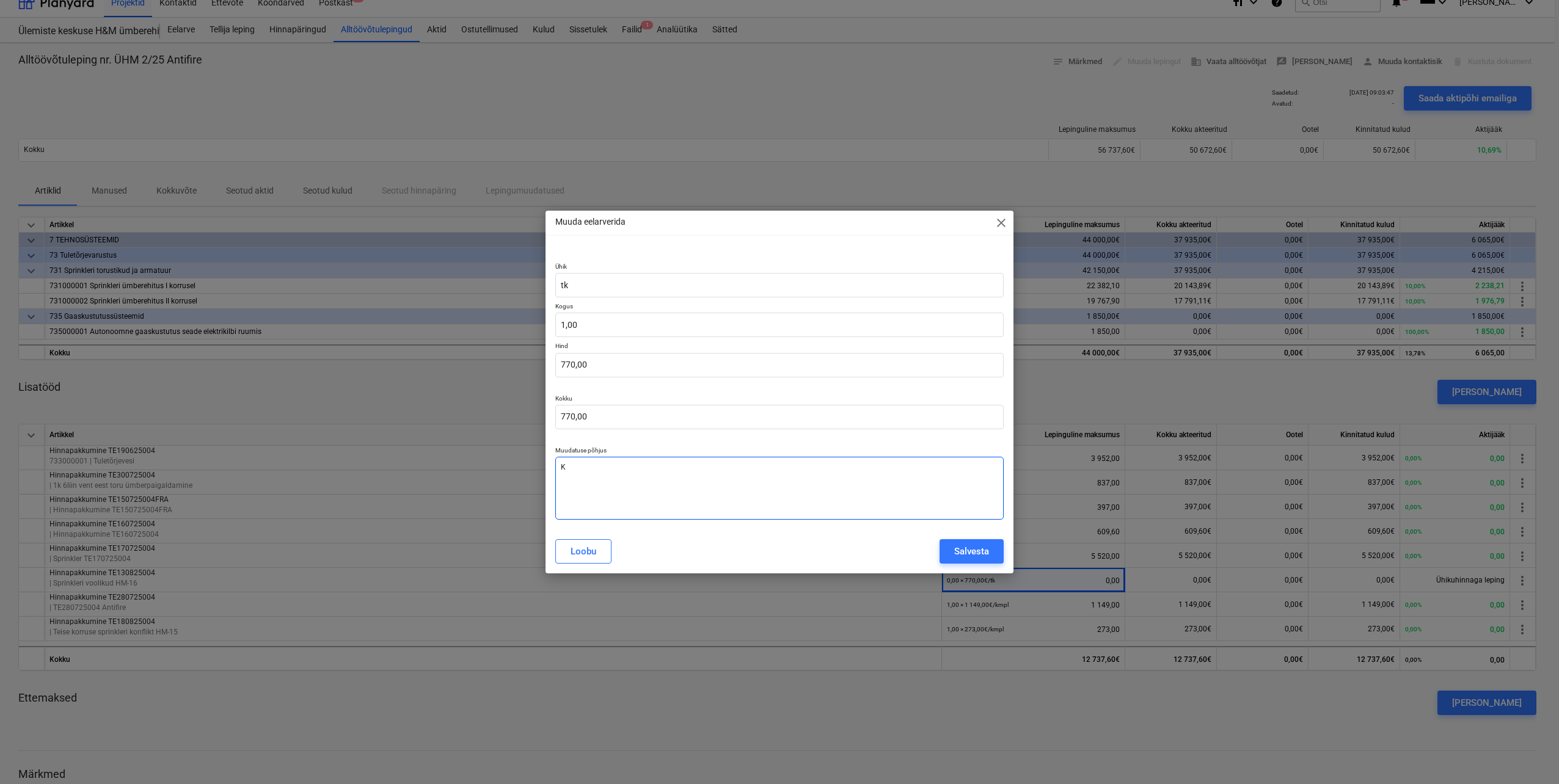
type textarea "x"
type textarea "Ko"
type textarea "x"
type textarea "Kog"
type textarea "x"
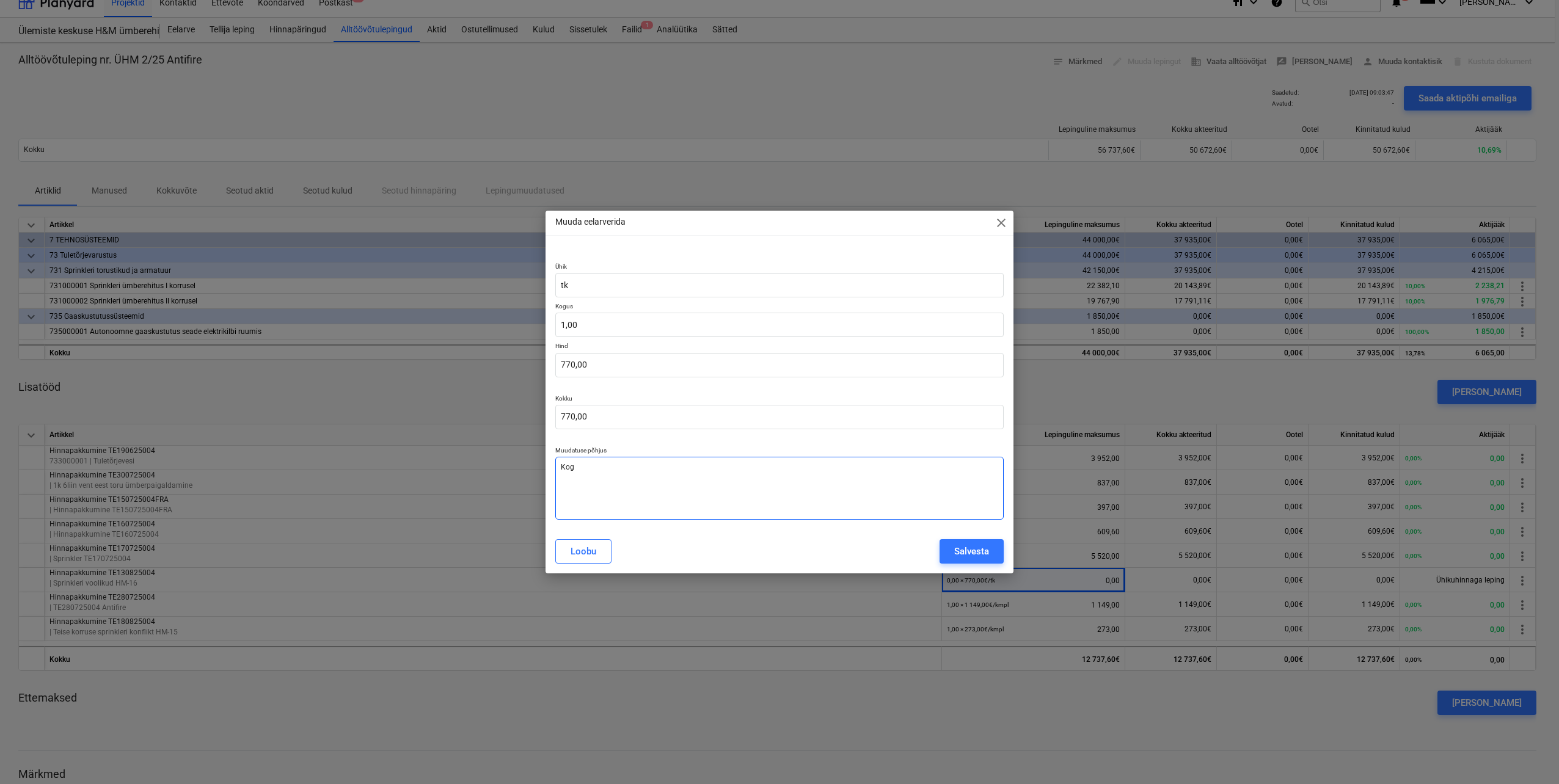
type textarea "Kogu"
type textarea "x"
type textarea "Kogu"
type textarea "x"
type textarea "Kogu o"
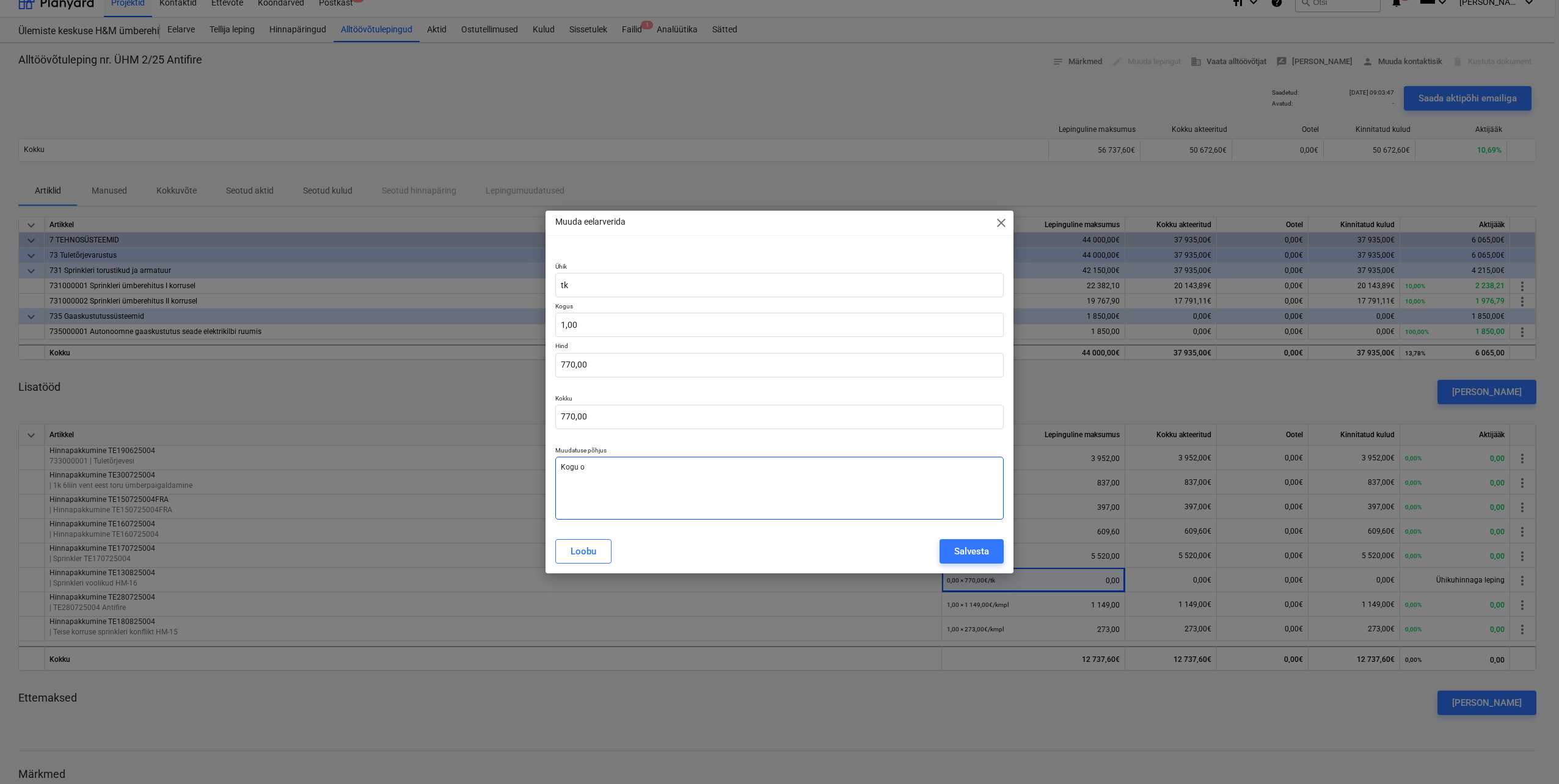
type textarea "x"
type textarea "Kogu ol"
type textarea "x"
type textarea "Kogu oli"
type textarea "x"
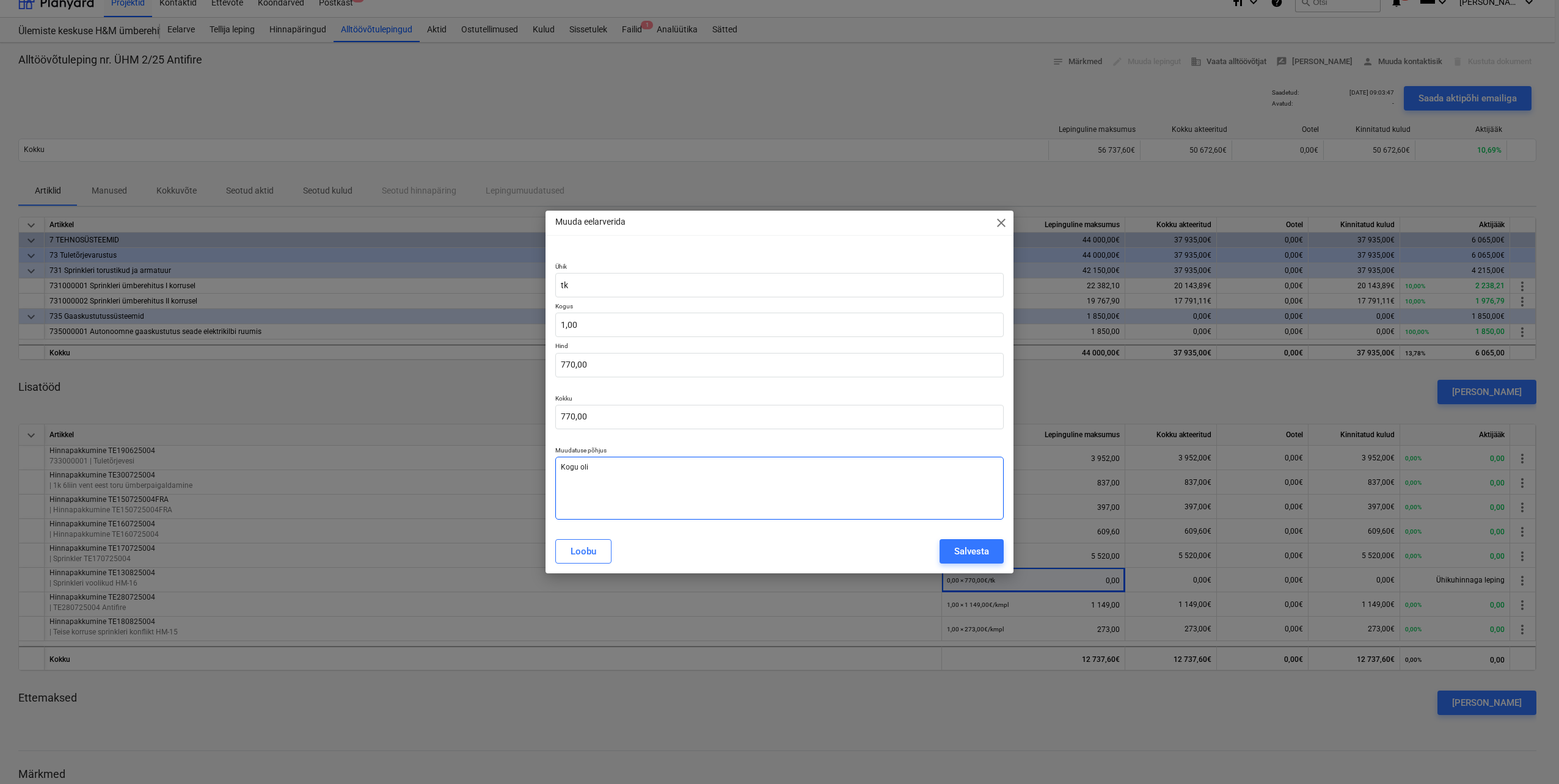
type textarea "Kogu oli"
type textarea "x"
type textarea "Kogu [PERSON_NAME]"
type textarea "x"
type textarea "Kogu oli pa"
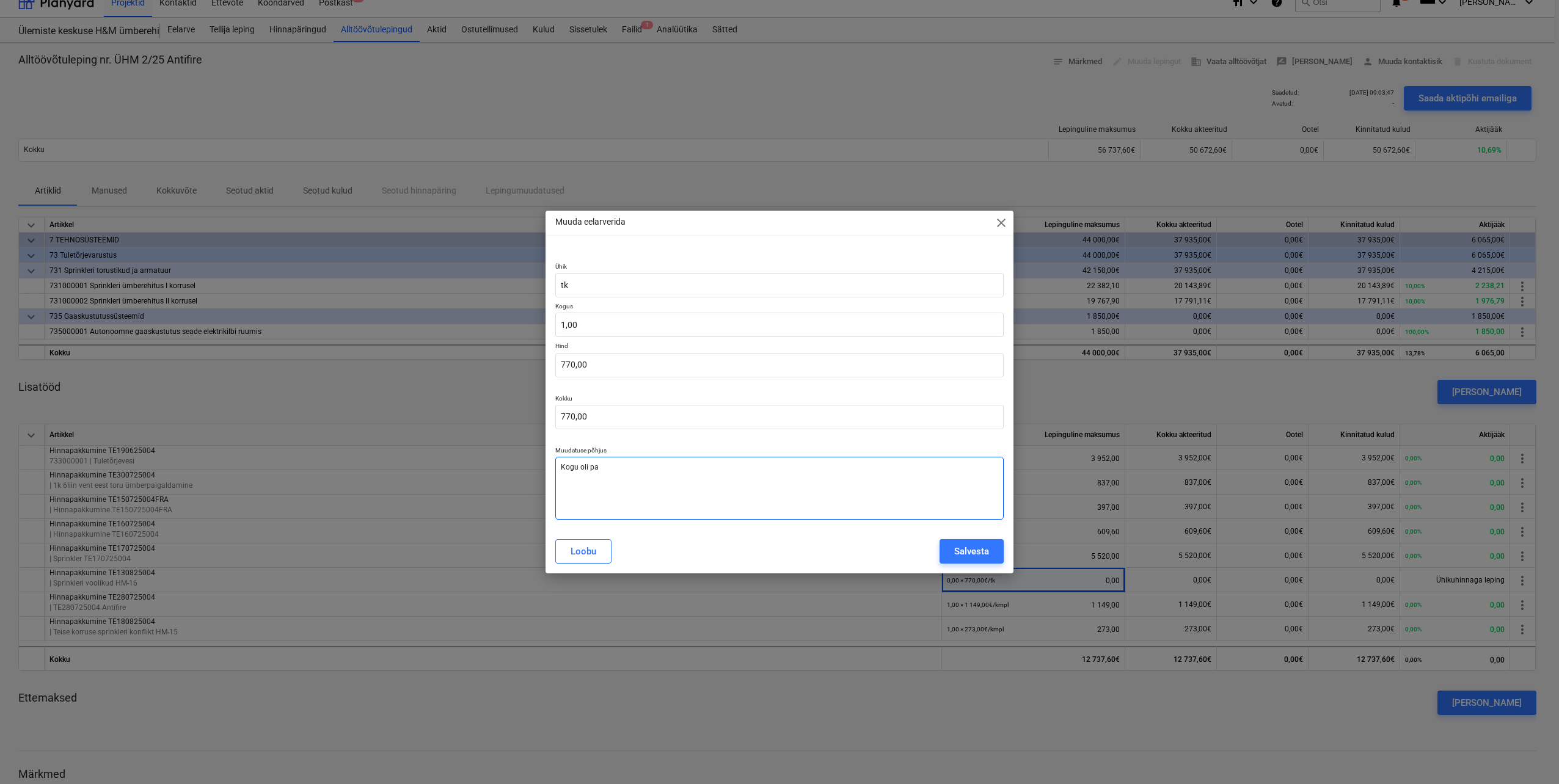
type textarea "x"
type textarea "Kogu oli pan"
type textarea "x"
type textarea "Kogu oli pane"
type textarea "x"
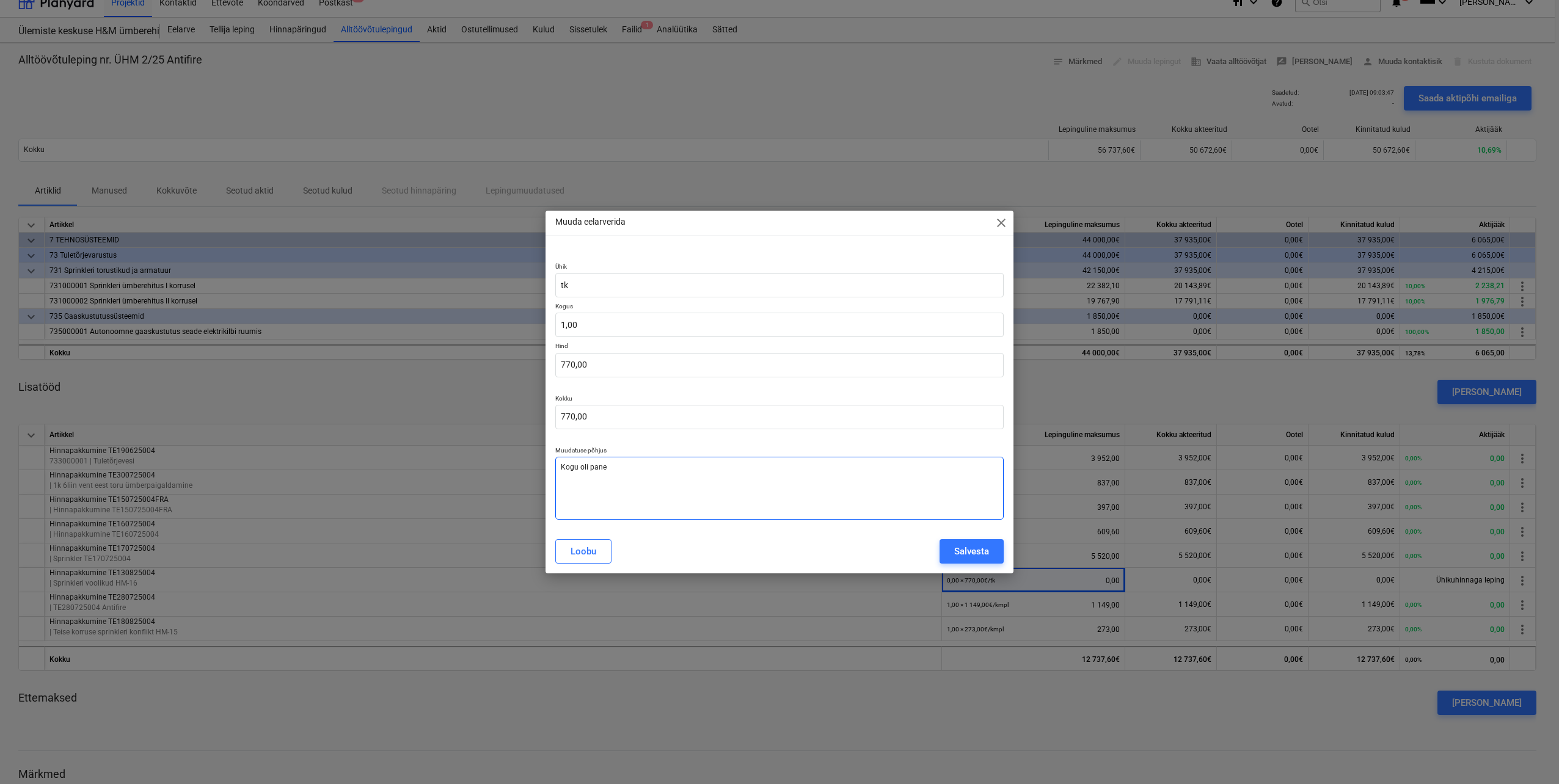
type textarea "Kogu oli panem"
type textarea "x"
type textarea "Kogu oli panema"
type textarea "x"
type textarea "Kogu oli panemat"
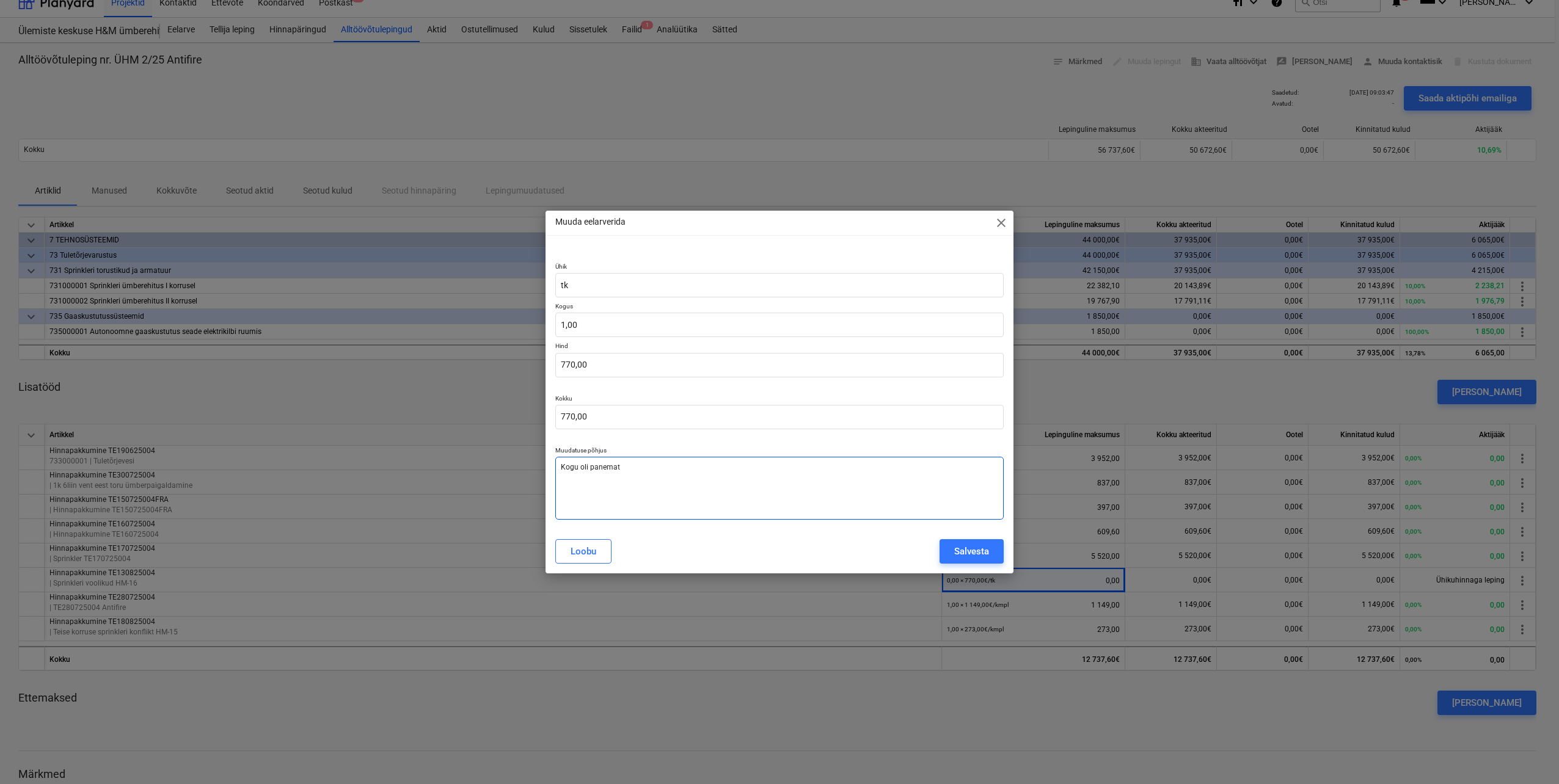
type textarea "x"
type textarea "Kogu oli panemata"
type textarea "x"
type textarea "Kogu oli panemata"
click at [969, 551] on div "Salvesta" at bounding box center [971, 551] width 35 height 16
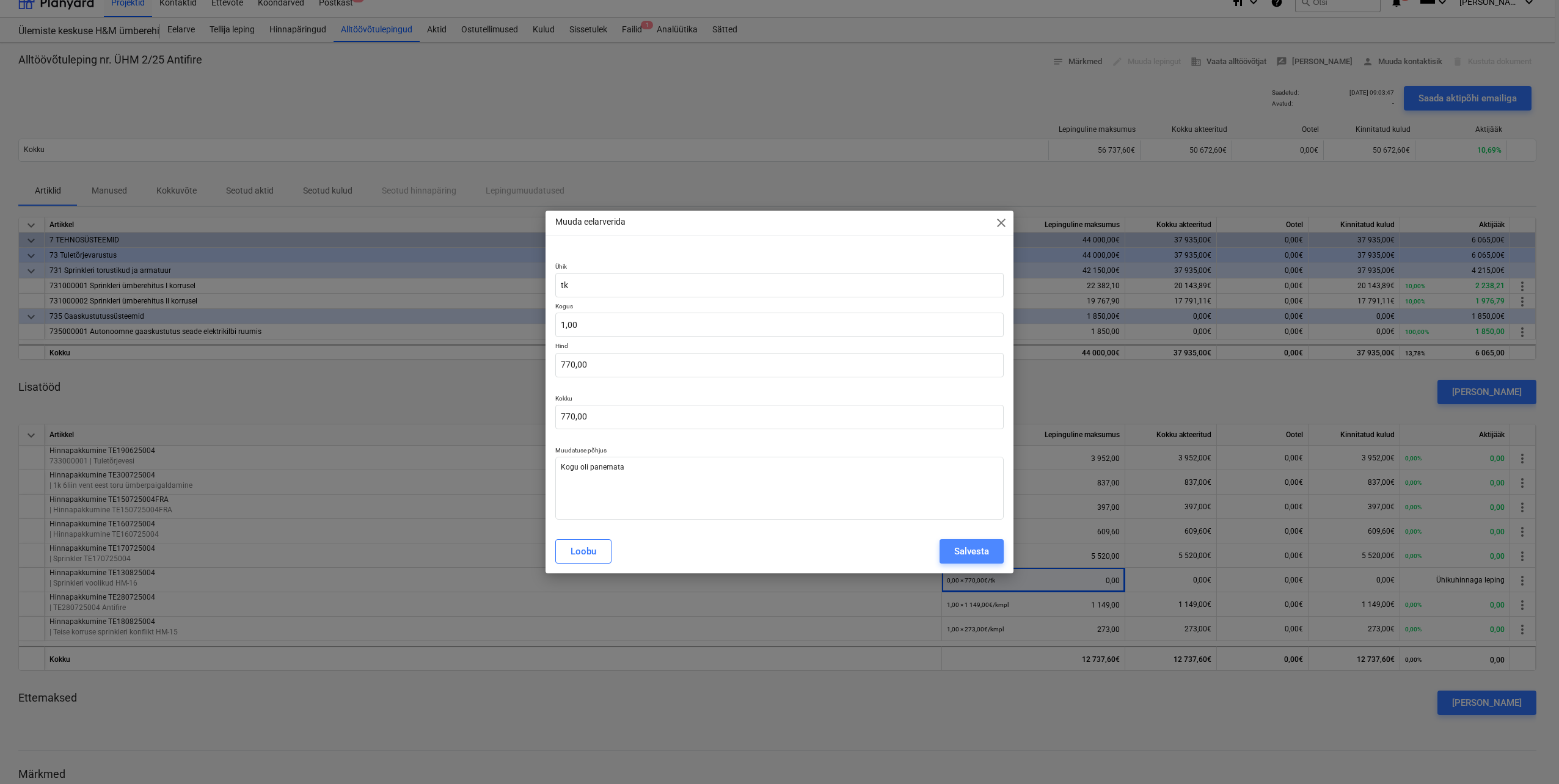
type textarea "x"
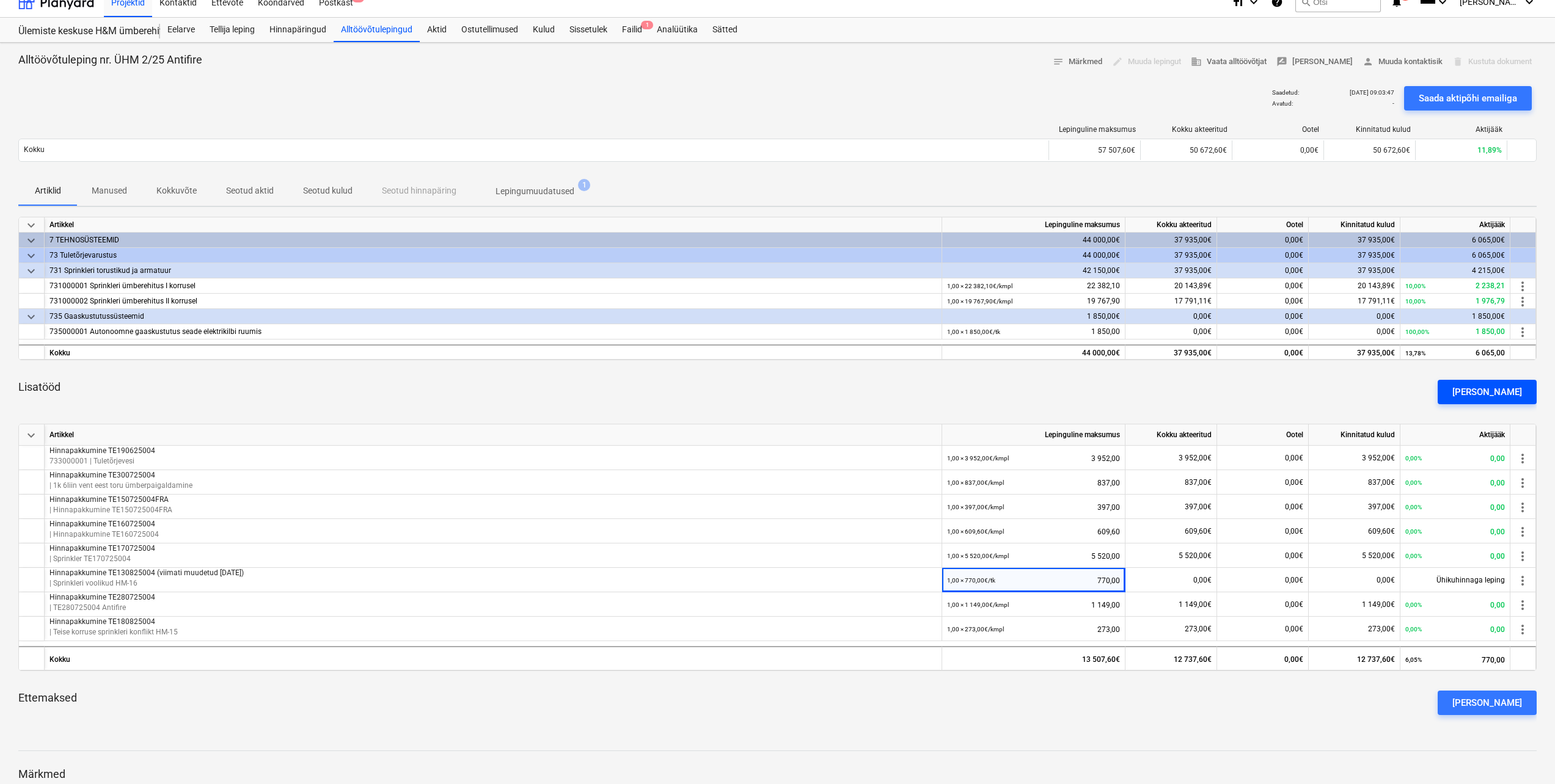
click at [1510, 393] on div "[PERSON_NAME]" at bounding box center [1487, 392] width 69 height 16
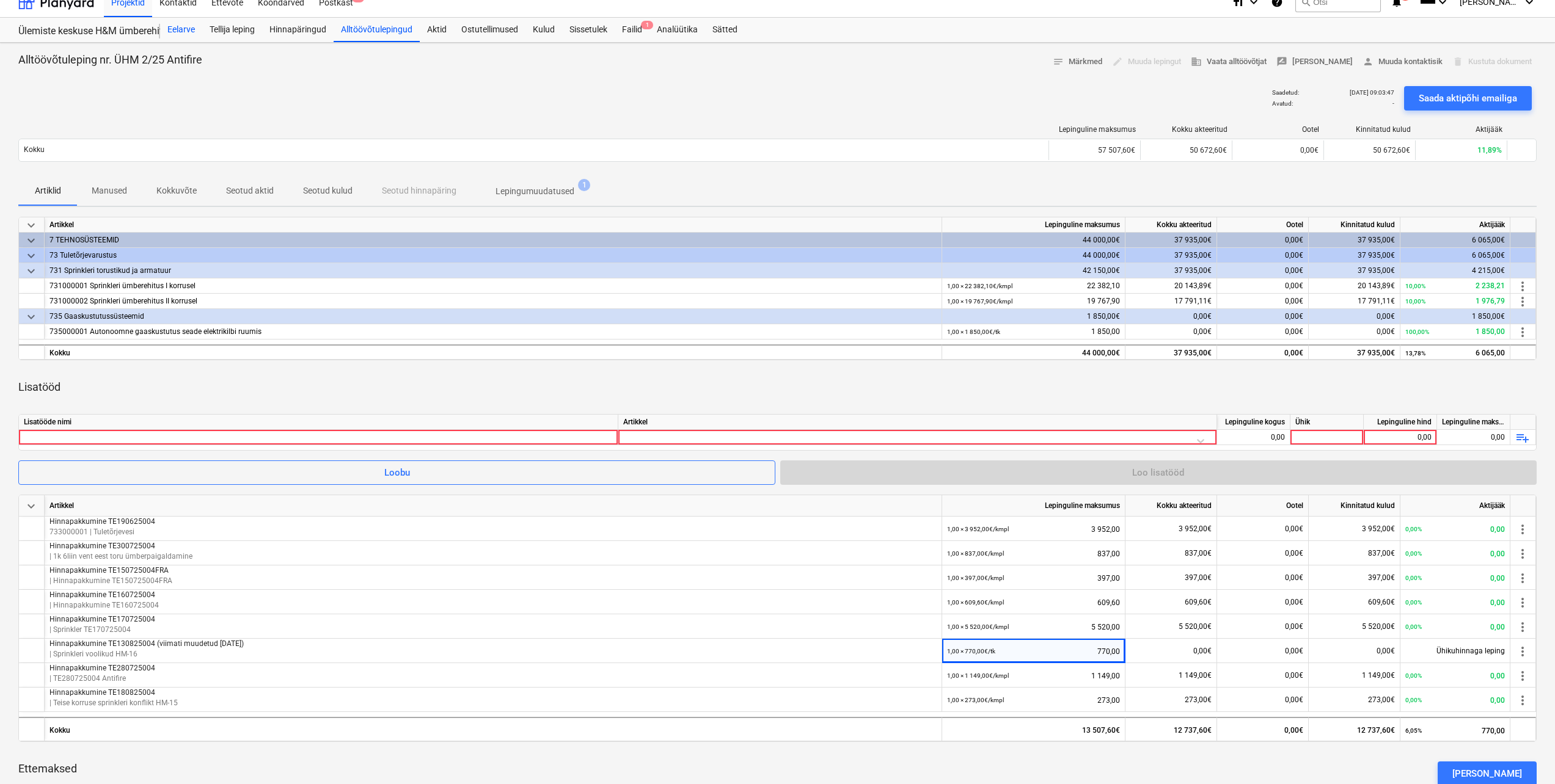
click at [181, 30] on div "Eelarve" at bounding box center [180, 30] width 43 height 25
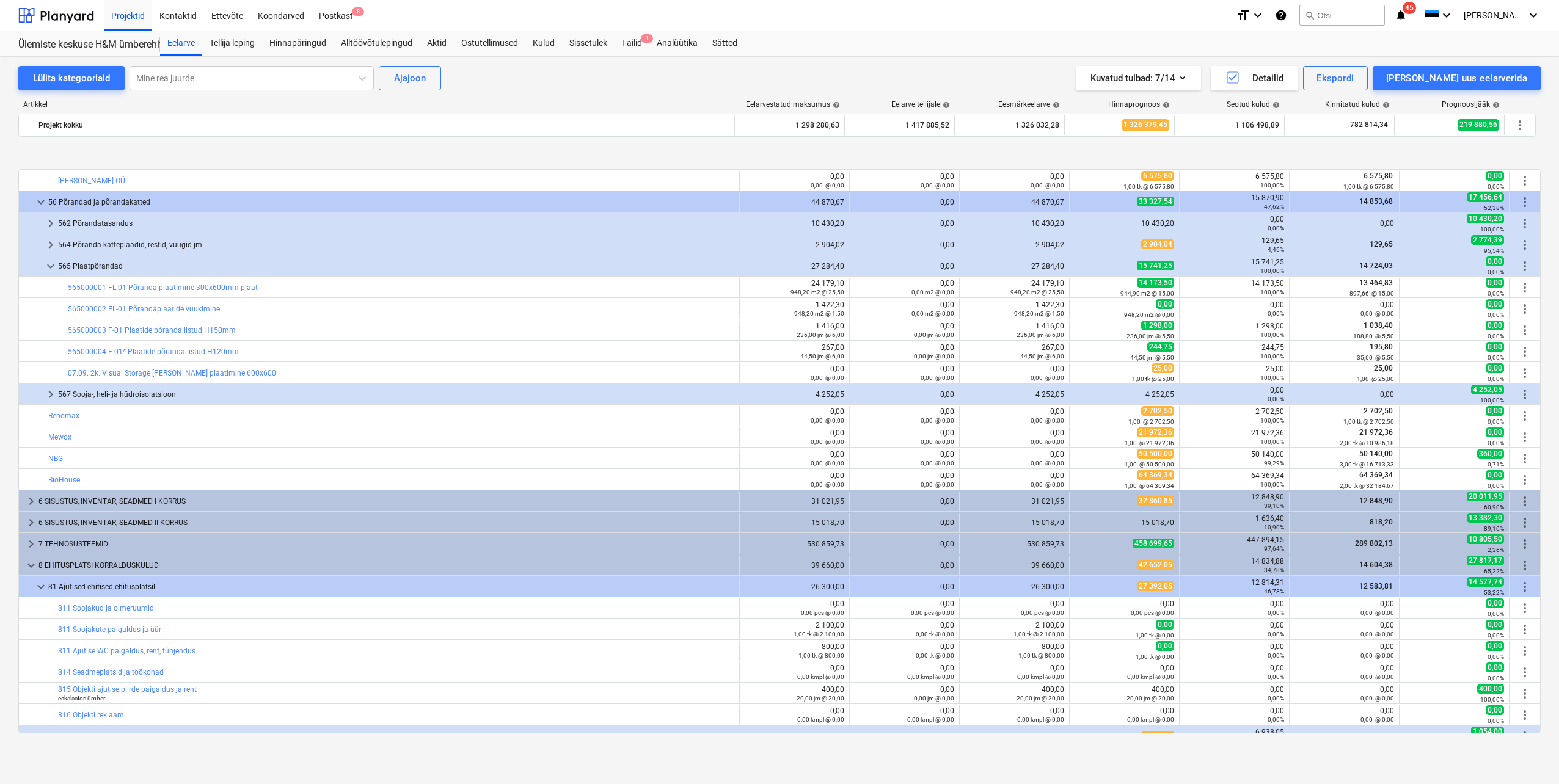
scroll to position [611, 0]
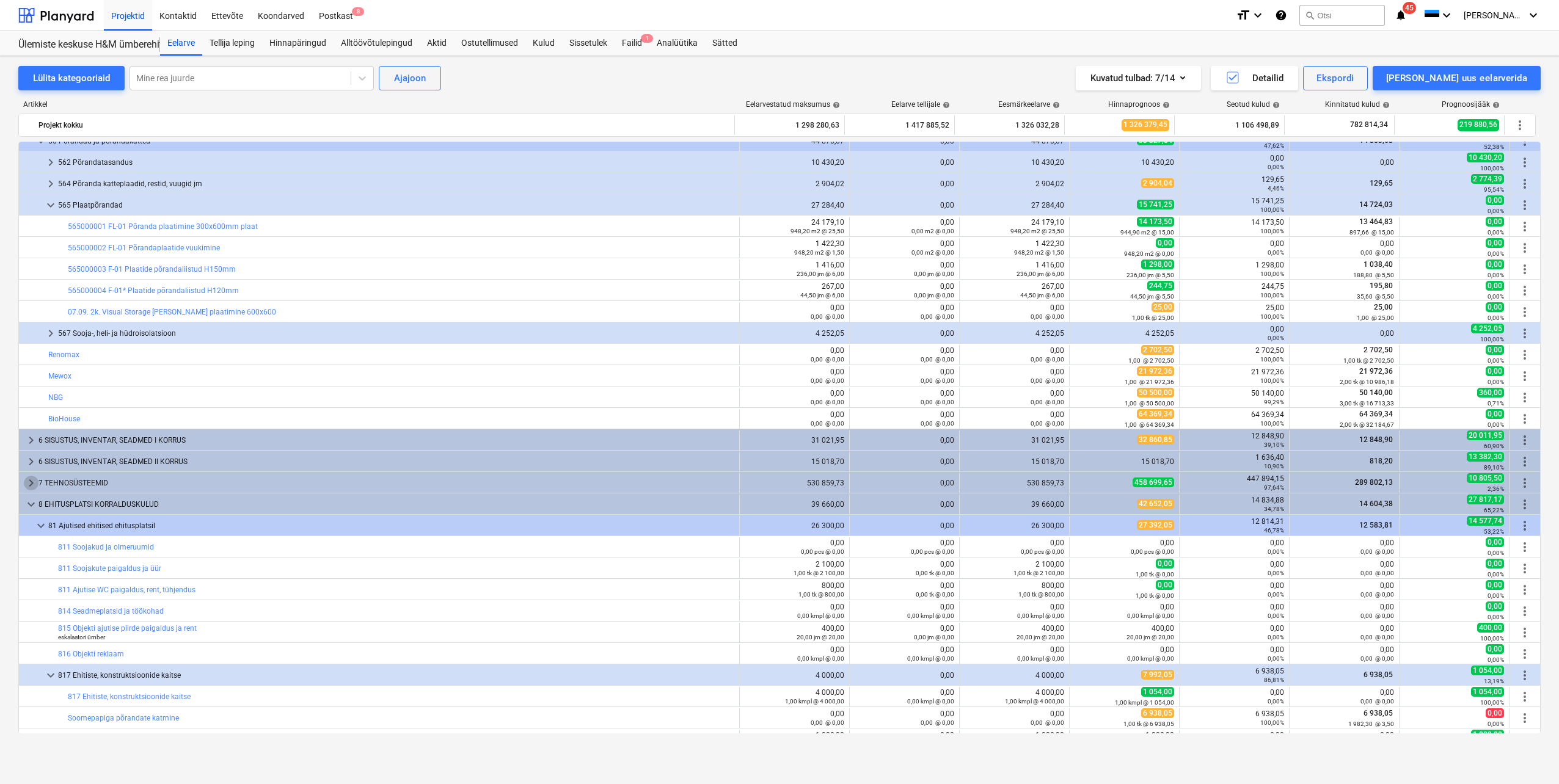
click at [31, 483] on span "keyboard_arrow_right" at bounding box center [31, 483] width 15 height 15
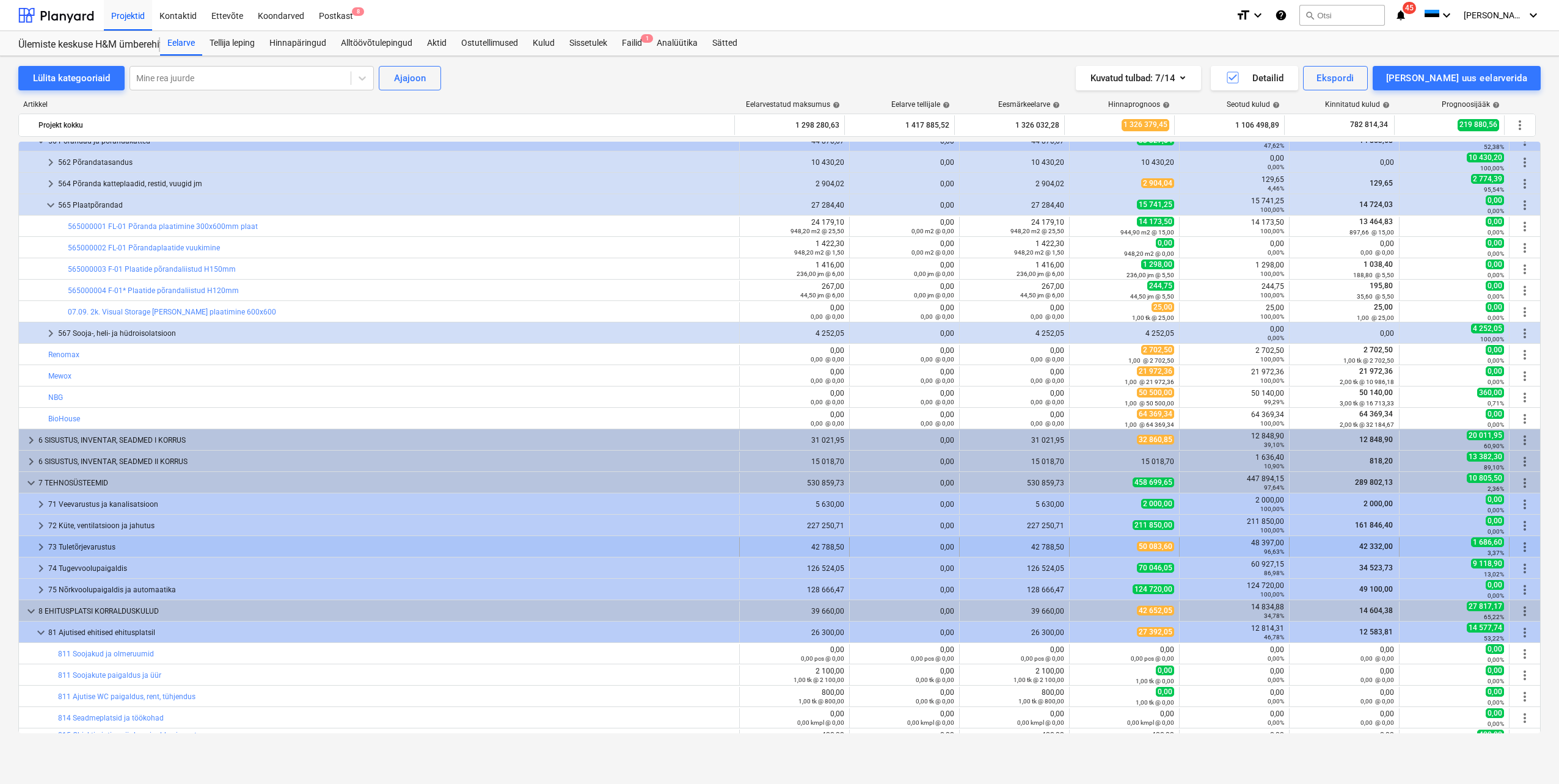
click at [40, 546] on span "keyboard_arrow_right" at bounding box center [41, 547] width 15 height 15
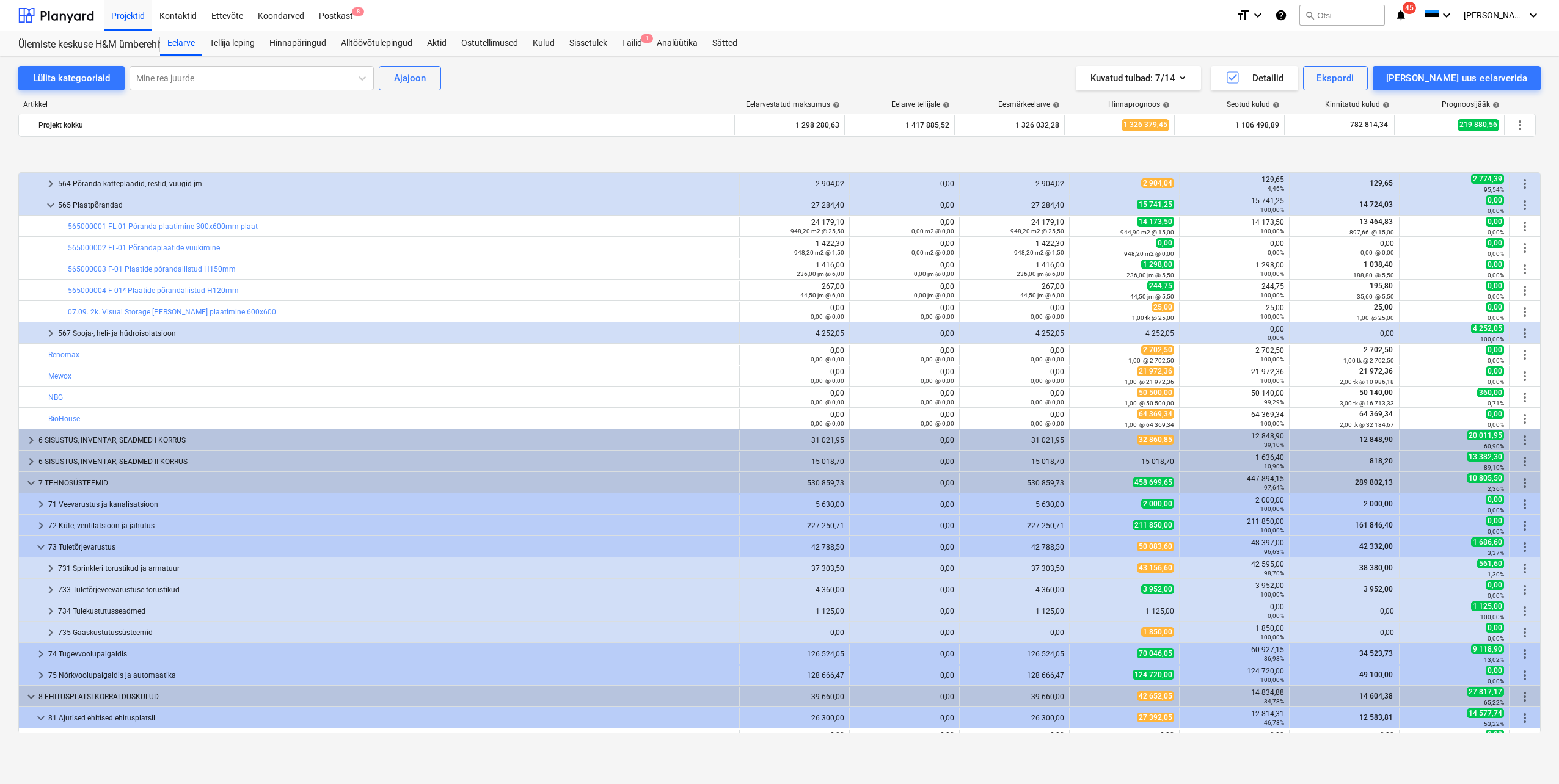
scroll to position [672, 0]
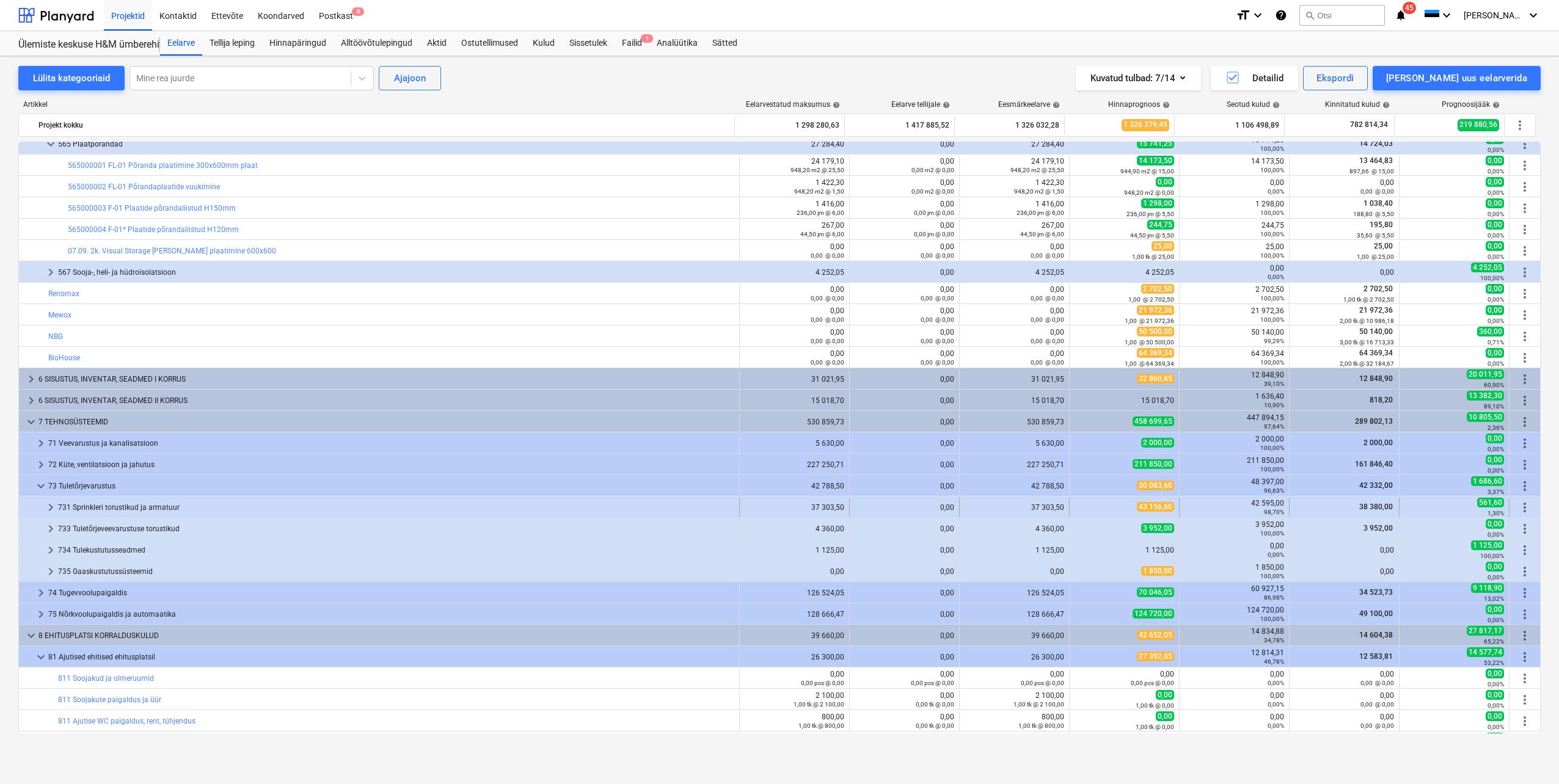
click at [52, 506] on span "keyboard_arrow_right" at bounding box center [51, 507] width 15 height 15
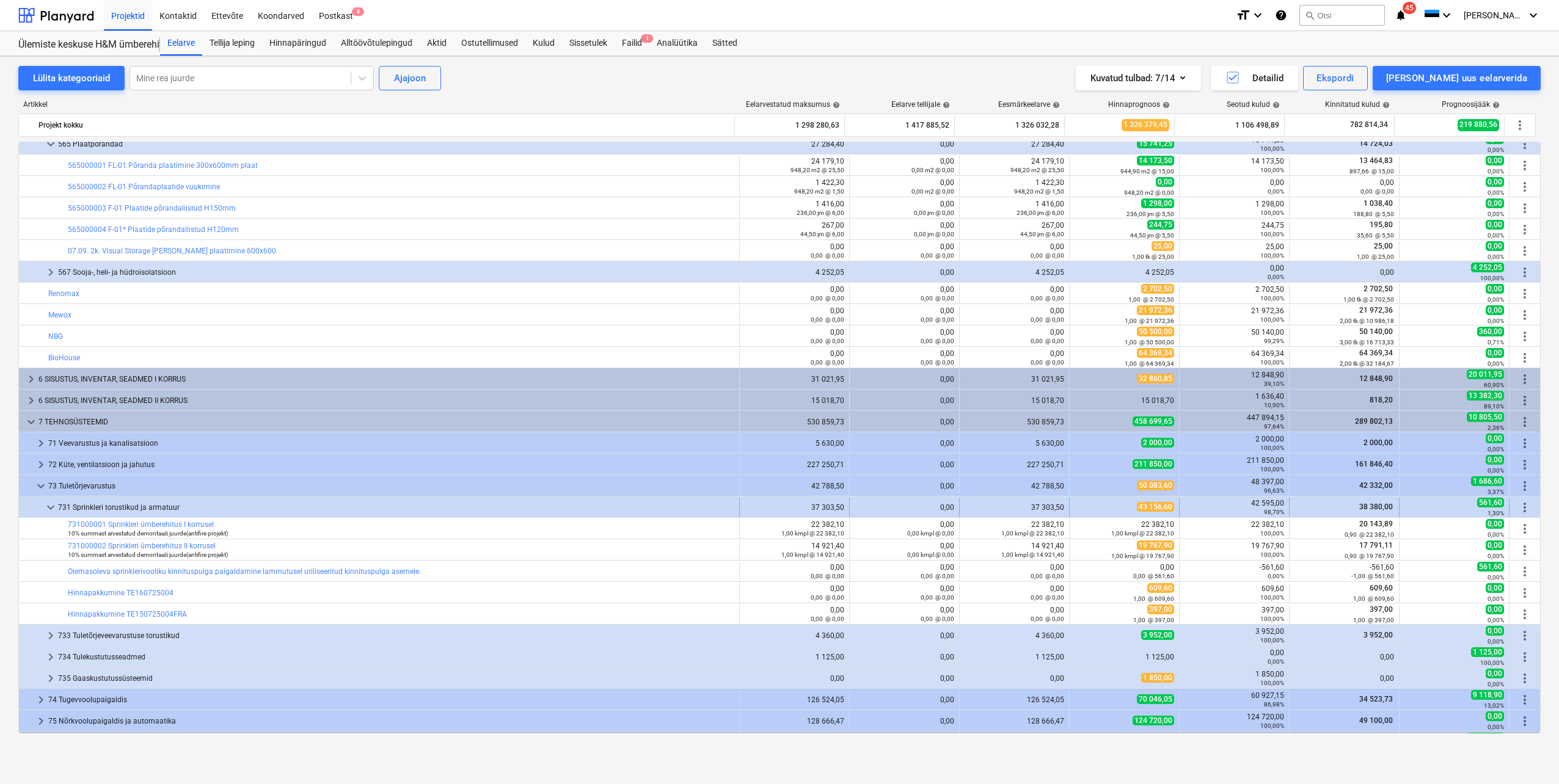
click at [1519, 508] on span "more_vert" at bounding box center [1524, 507] width 15 height 15
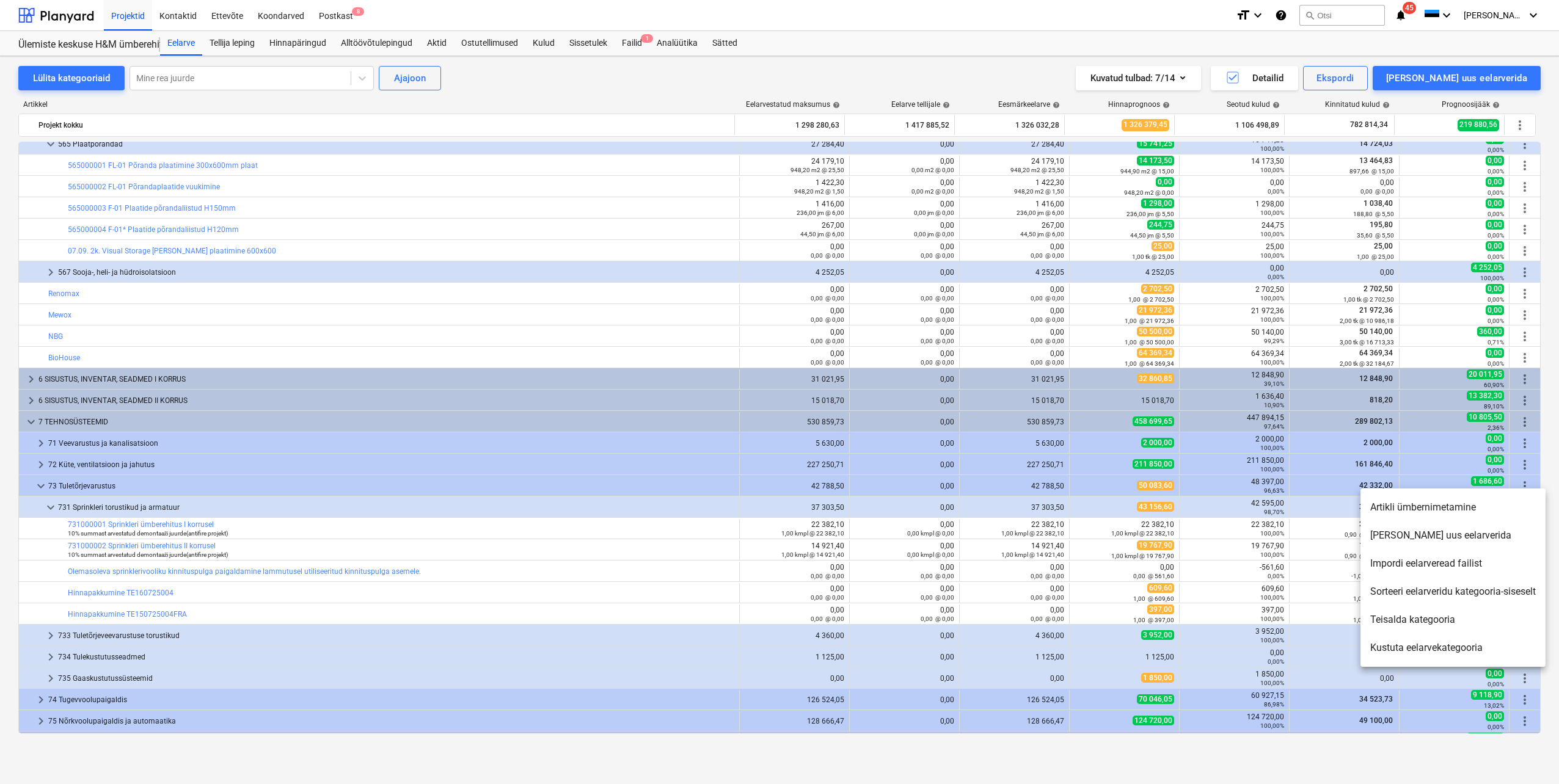
click at [1421, 540] on li "[PERSON_NAME] uus eelarverida" at bounding box center [1453, 535] width 185 height 28
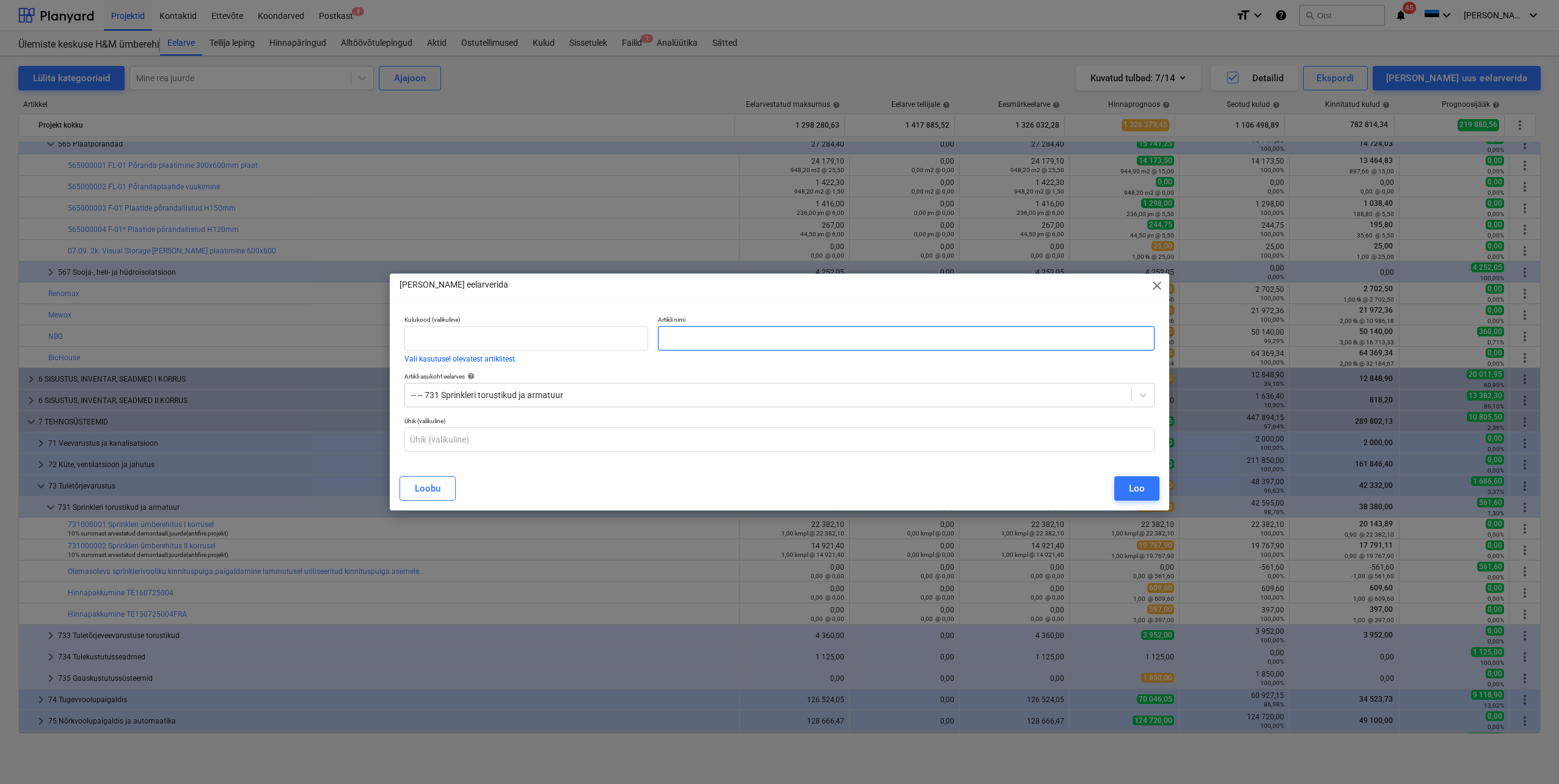
click at [678, 338] on input "text" at bounding box center [906, 338] width 497 height 25
paste input "Pihustite ärajätmine maapinnakorrusel karniisist vastavalt projekteerija kaalut…"
type input "Pihustite ärajätmine maapinnakorrusel karniisist vastavalt projekteerija kaalut…"
click at [1131, 491] on div "Loo" at bounding box center [1138, 489] width 16 height 16
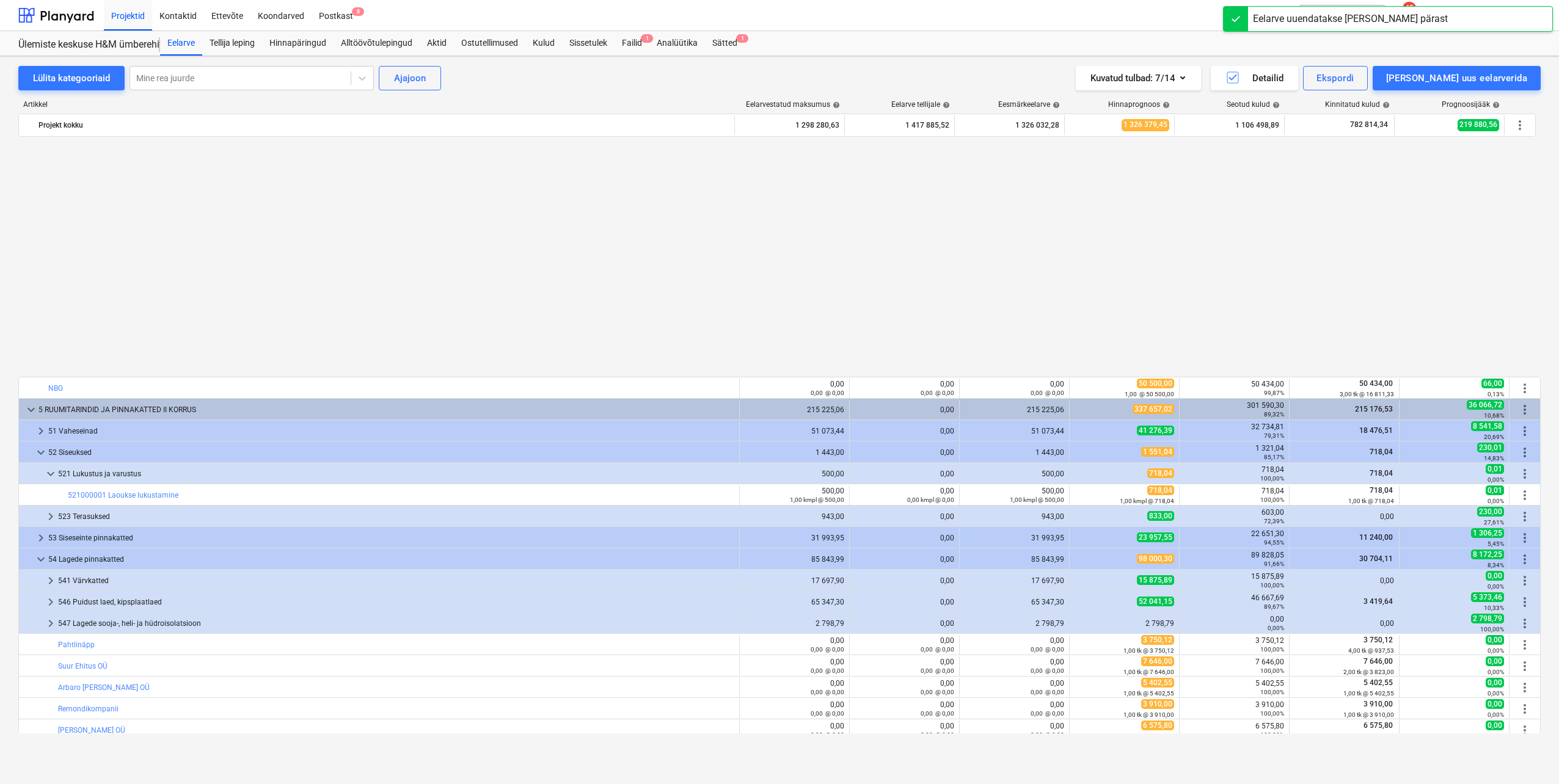
scroll to position [672, 0]
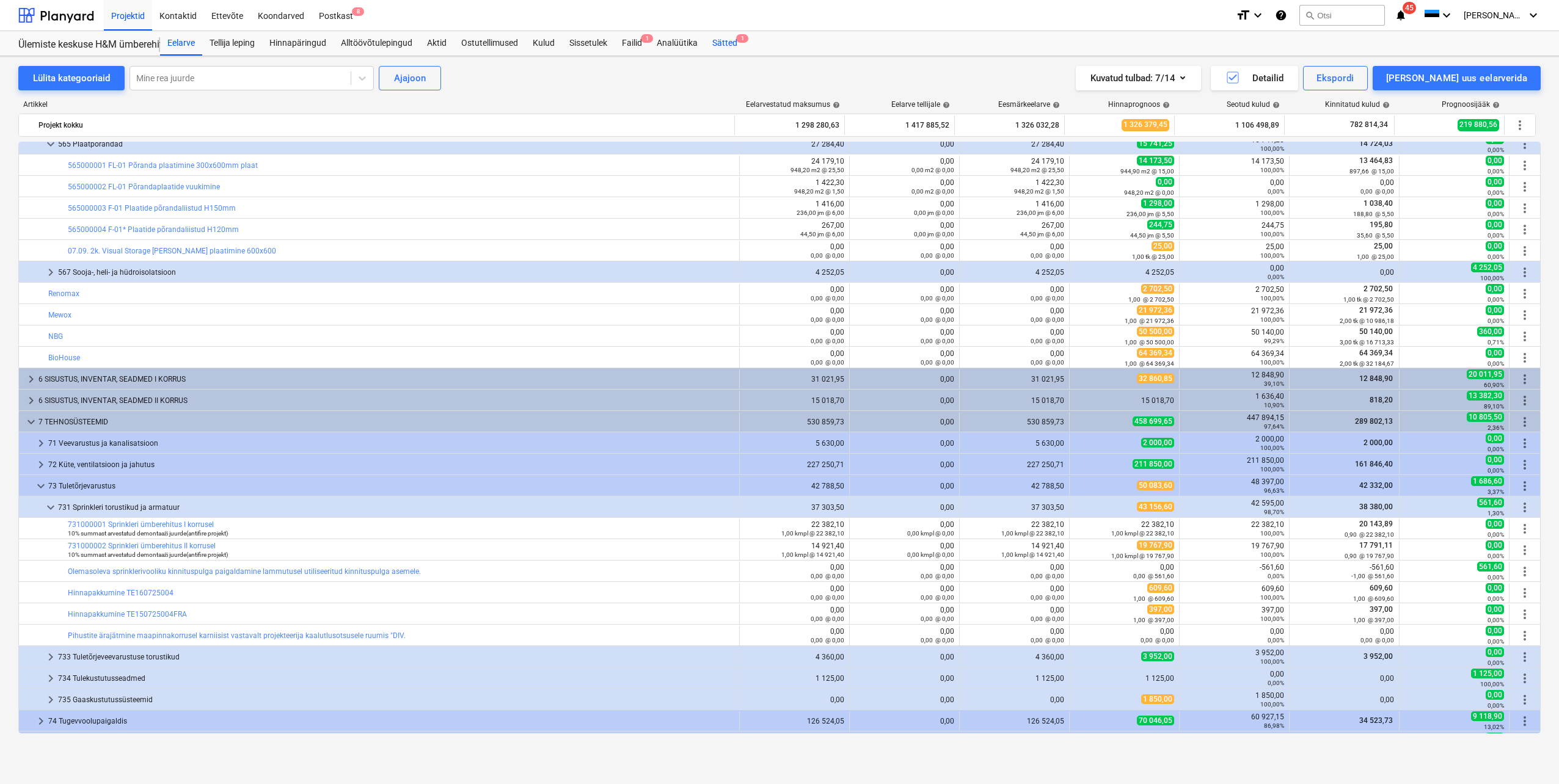
click at [725, 44] on div "Sätted 1" at bounding box center [725, 43] width 40 height 25
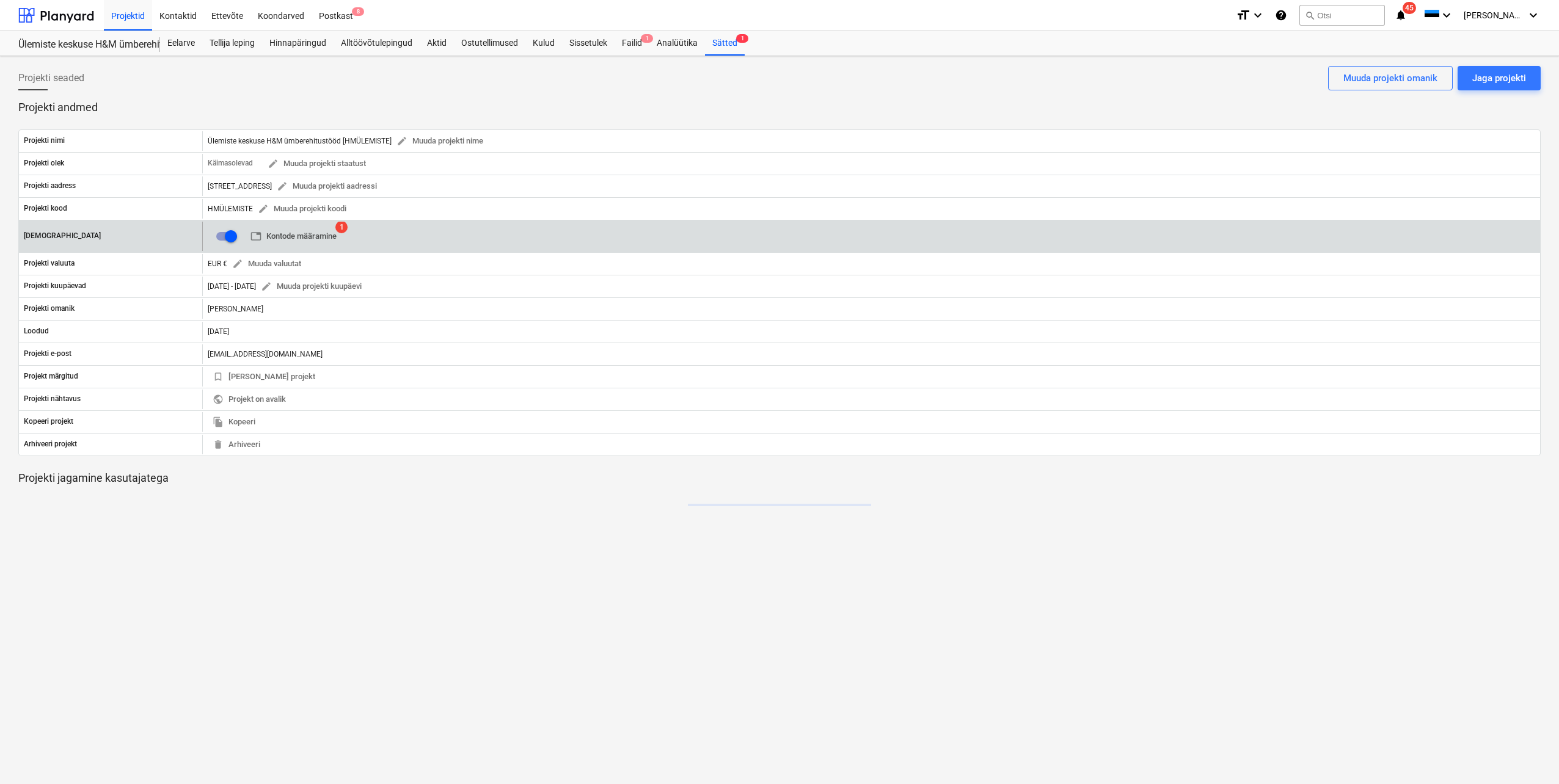
click at [310, 241] on span "table Kontode määramine" at bounding box center [294, 237] width 86 height 14
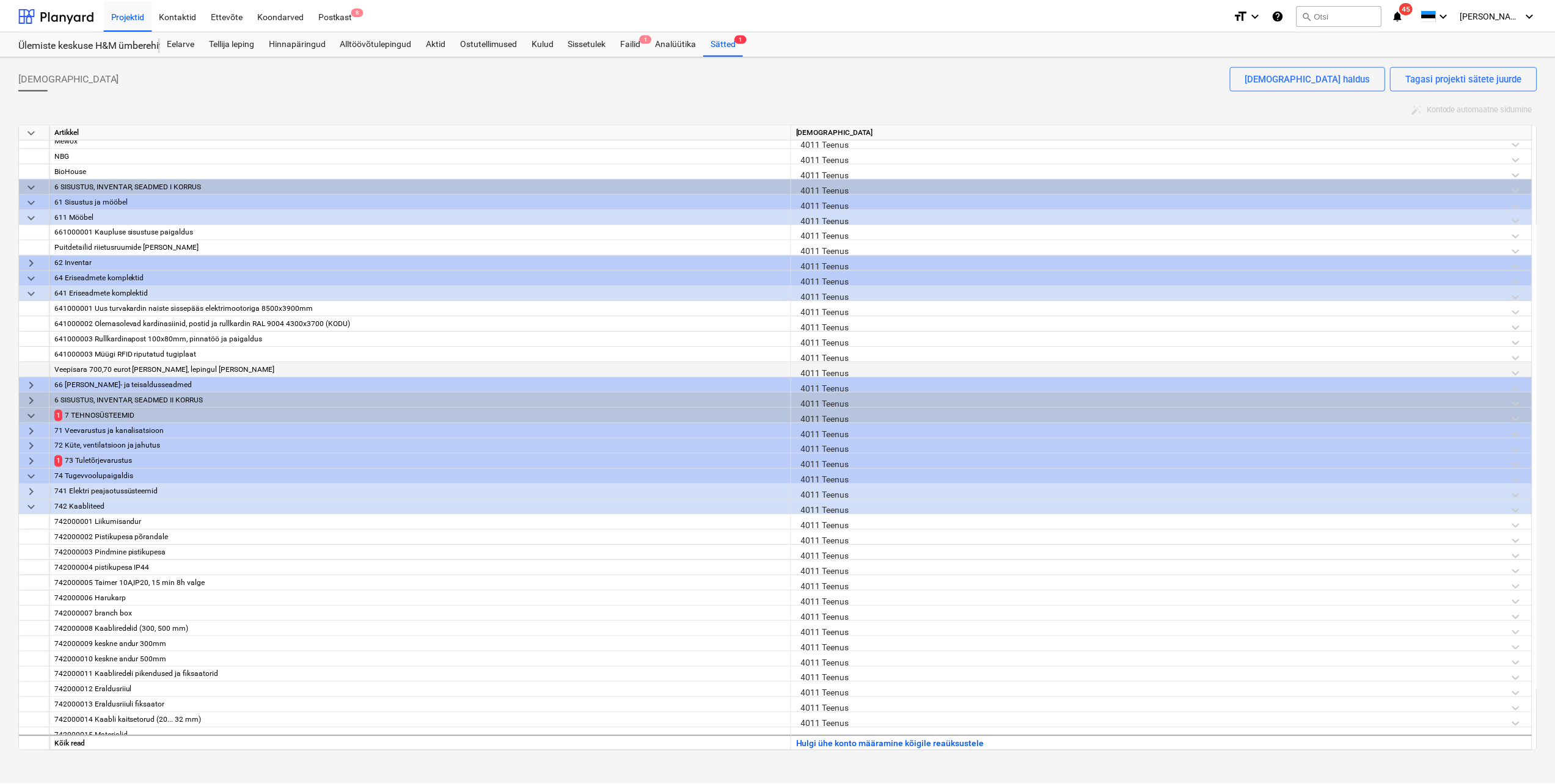
scroll to position [855, 0]
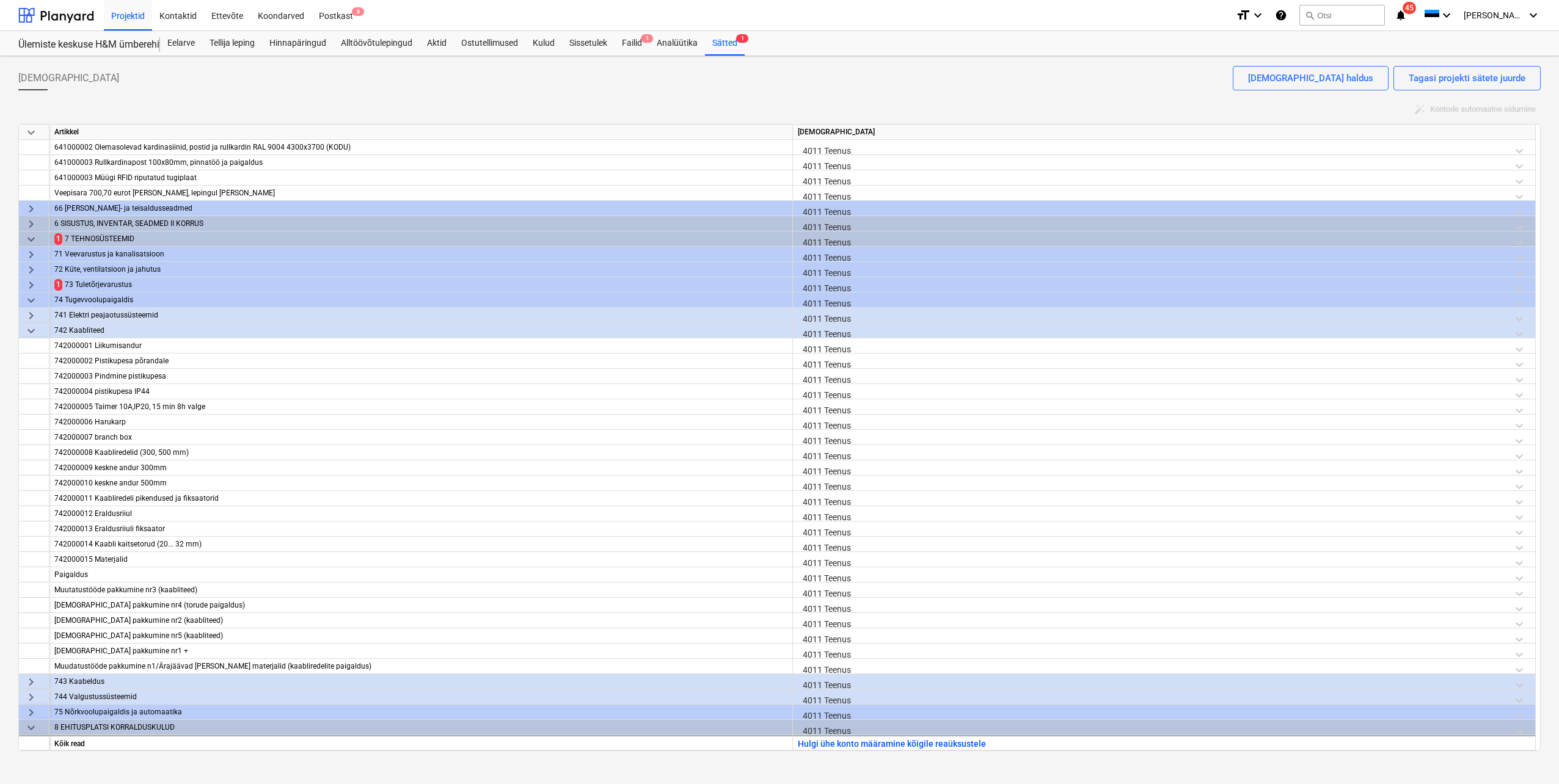
click at [29, 286] on span "keyboard_arrow_right" at bounding box center [31, 284] width 15 height 15
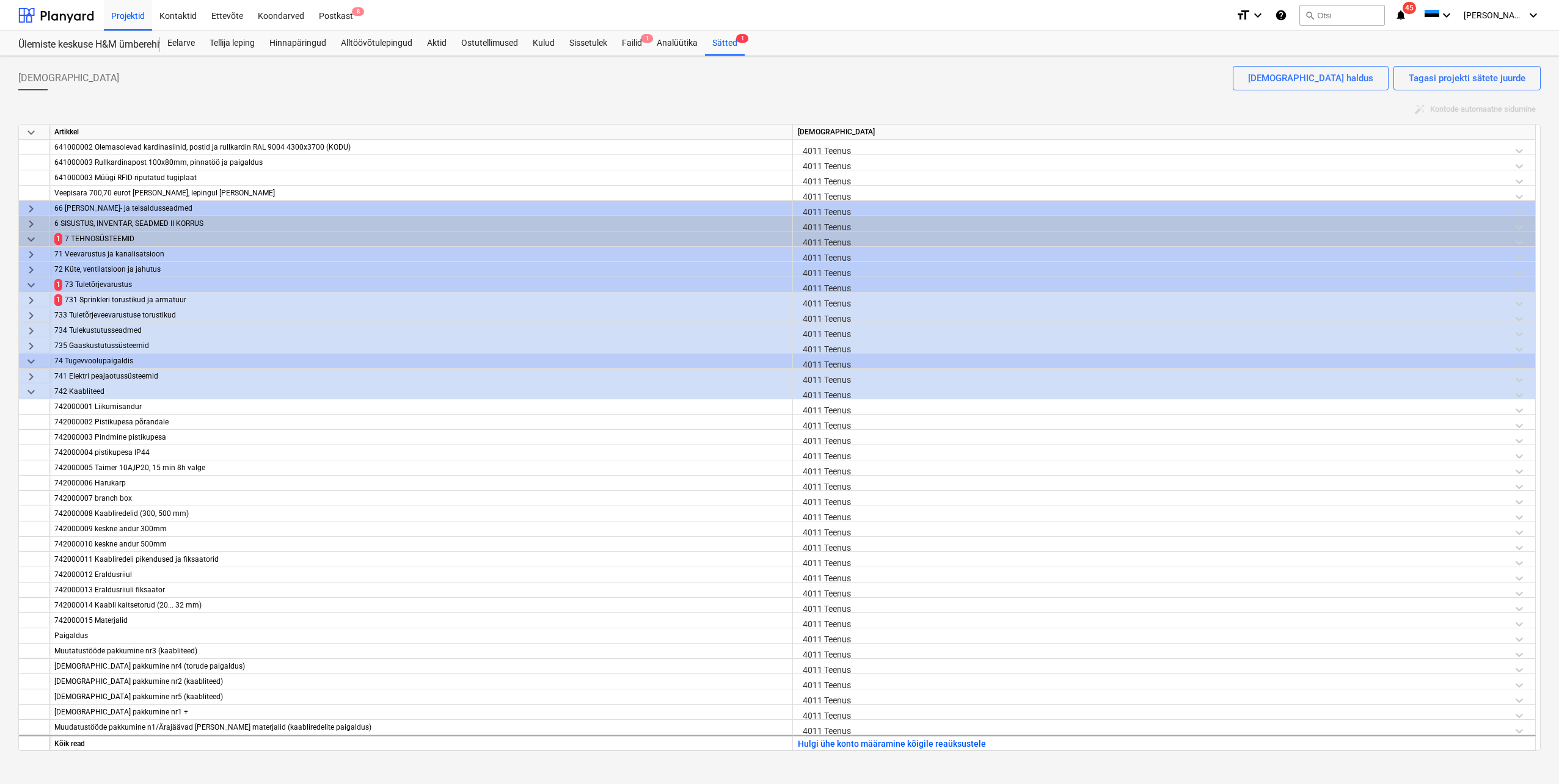
click at [36, 298] on span "keyboard_arrow_right" at bounding box center [31, 300] width 15 height 15
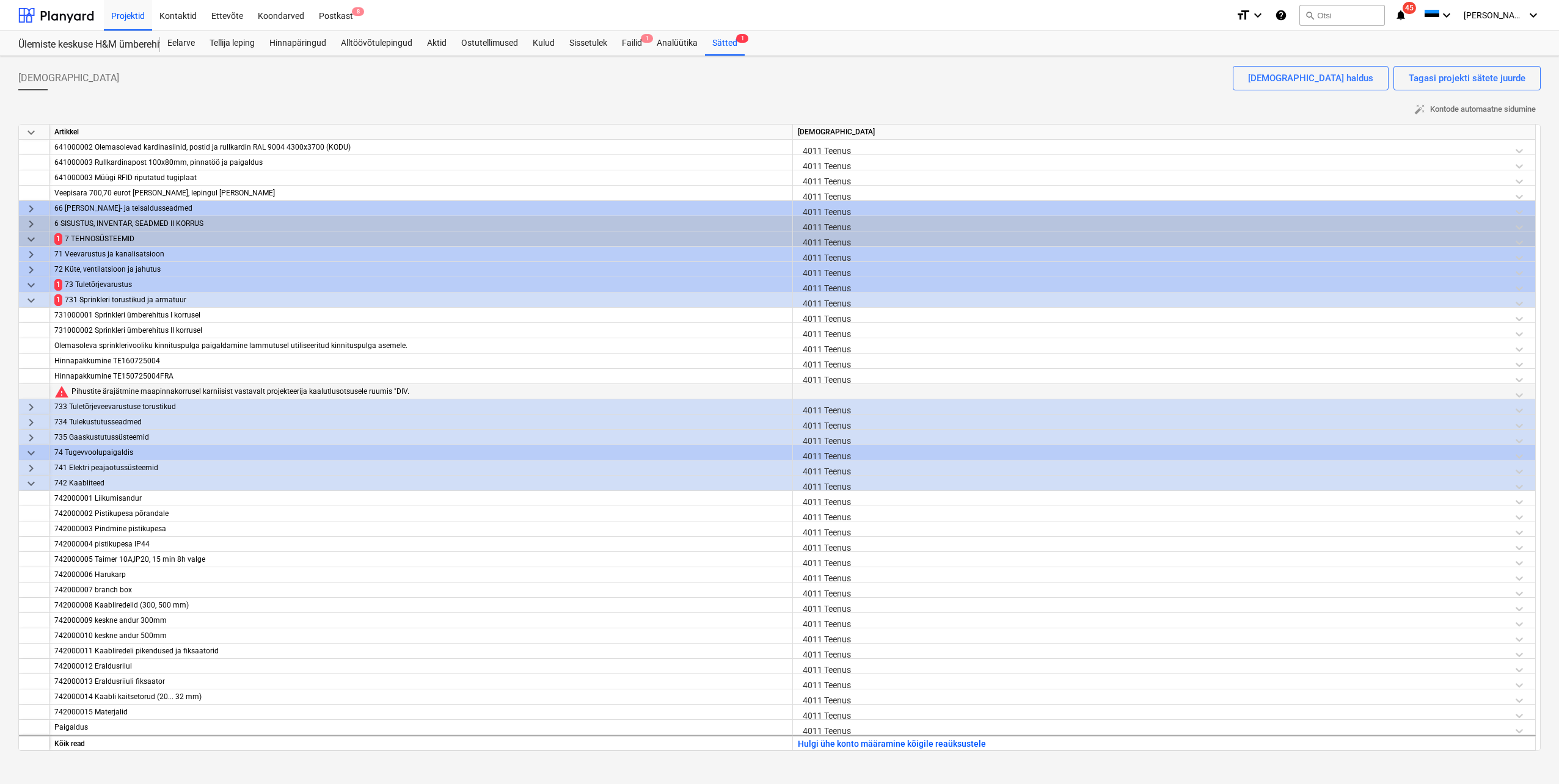
click at [814, 392] on div at bounding box center [1164, 395] width 733 height 22
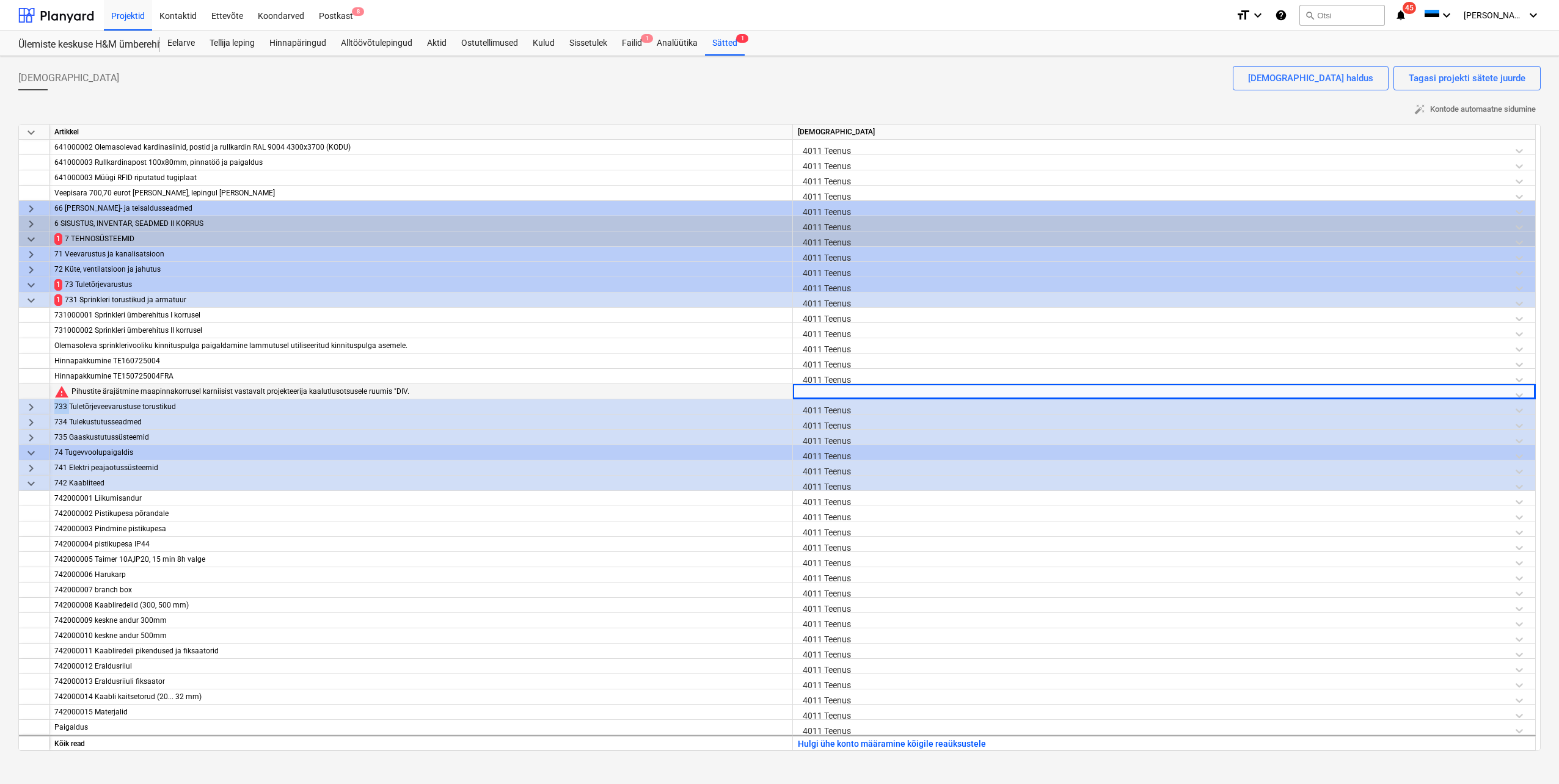
click at [814, 392] on div at bounding box center [1164, 395] width 733 height 22
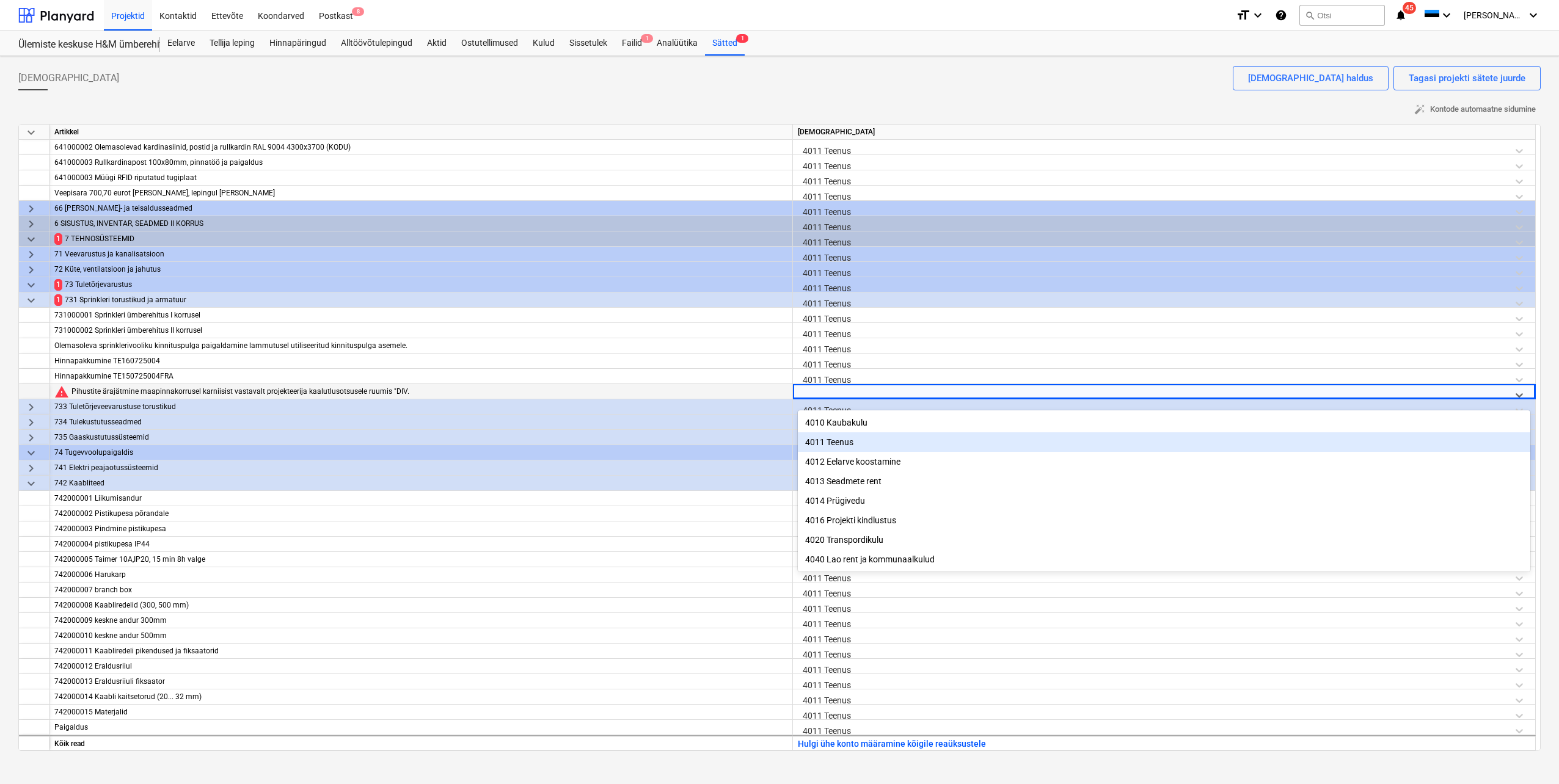
click at [825, 442] on div "4011 Teenus" at bounding box center [1164, 442] width 733 height 20
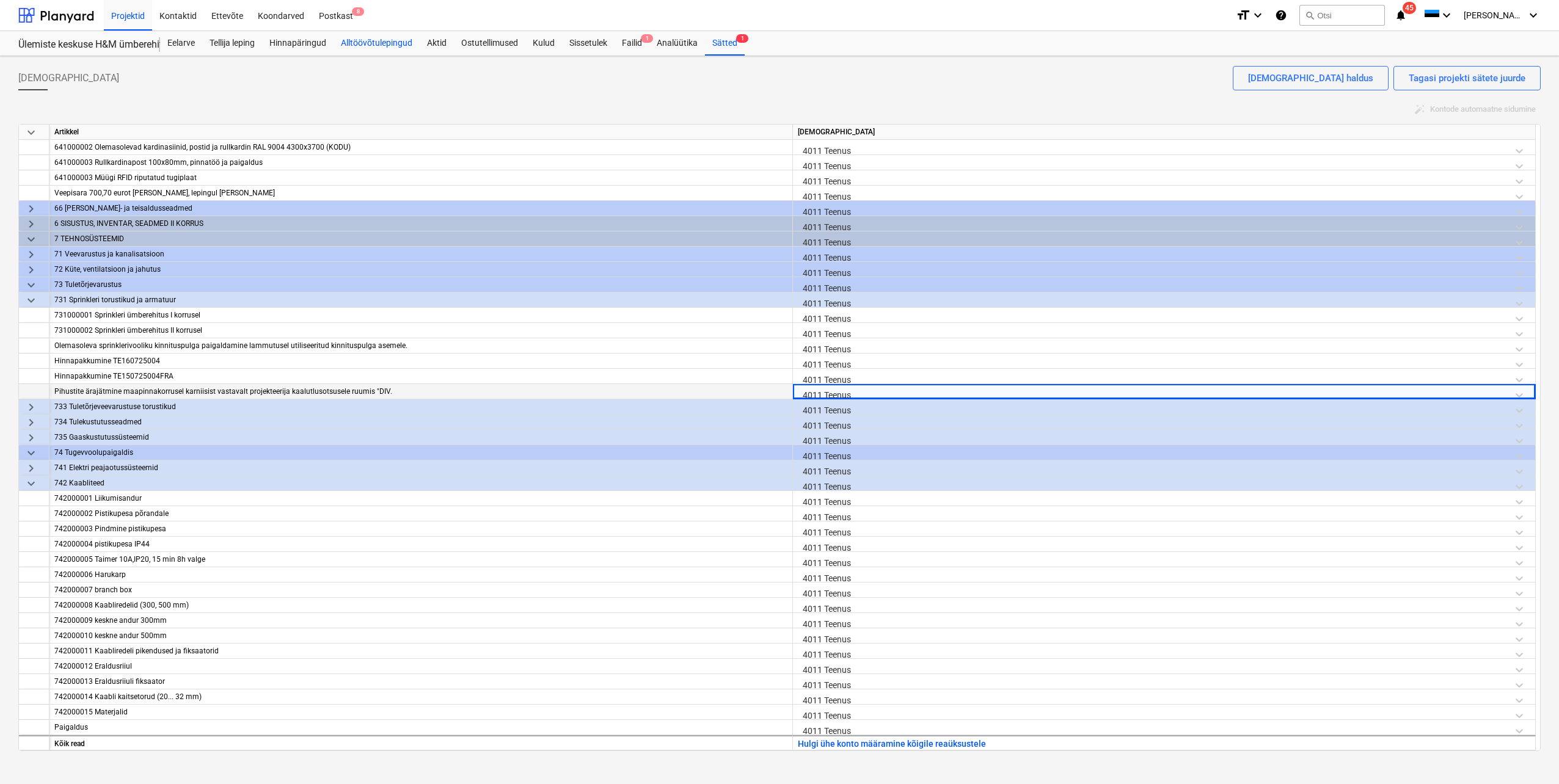
click at [370, 44] on div "Alltöövõtulepingud" at bounding box center [376, 43] width 86 height 25
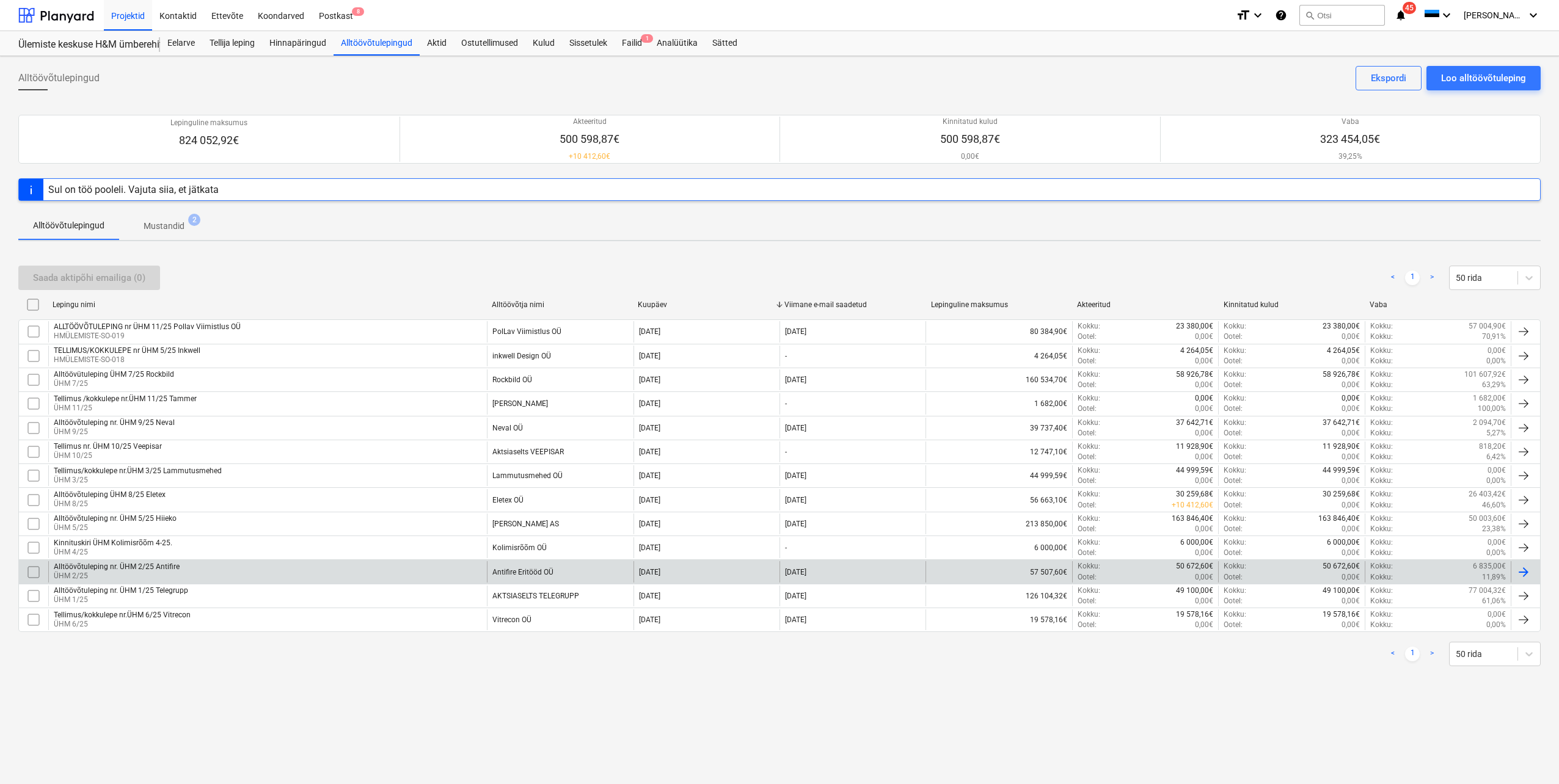
click at [125, 572] on p "ÜHM 2/25" at bounding box center [116, 576] width 126 height 10
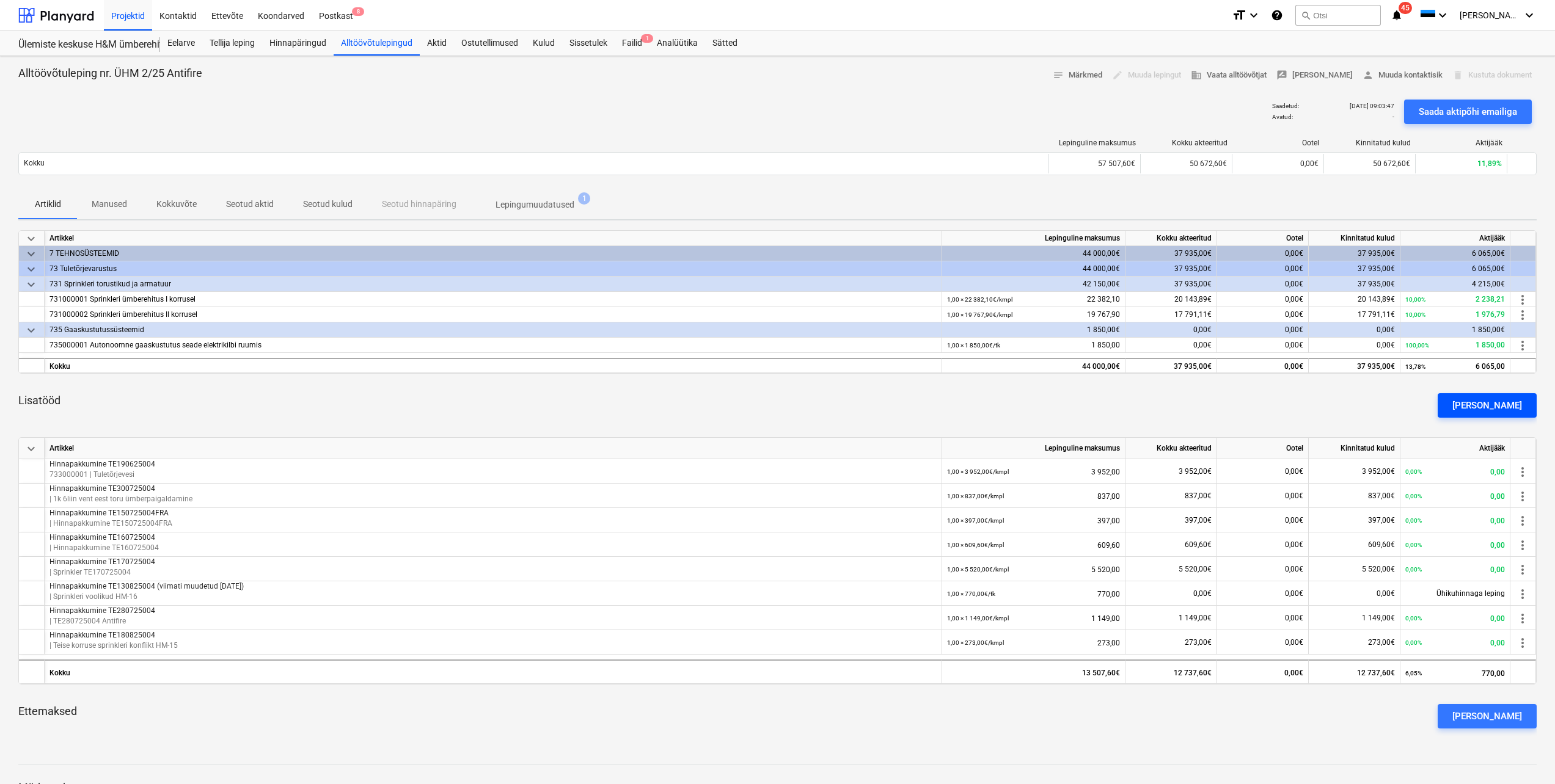
click at [1507, 412] on div "[PERSON_NAME]" at bounding box center [1487, 405] width 69 height 16
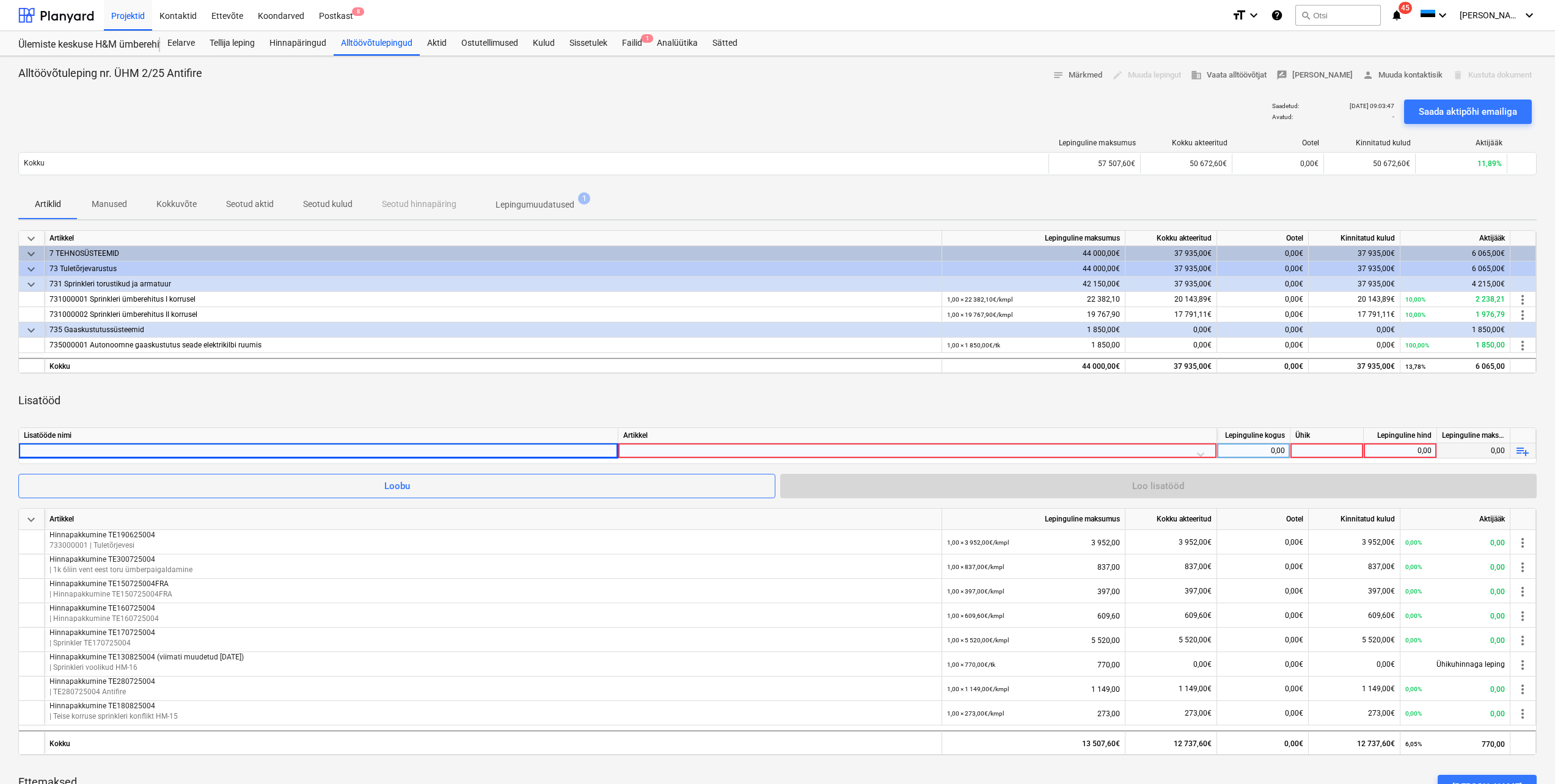
drag, startPoint x: 381, startPoint y: 451, endPoint x: 333, endPoint y: 448, distance: 48.1
click at [333, 448] on div at bounding box center [318, 450] width 589 height 15
type input "Pihustite ärajätmine maapinnakorrusel karniisist vastavalt projekteerija kaalut…"
click at [1201, 453] on div at bounding box center [916, 454] width 588 height 22
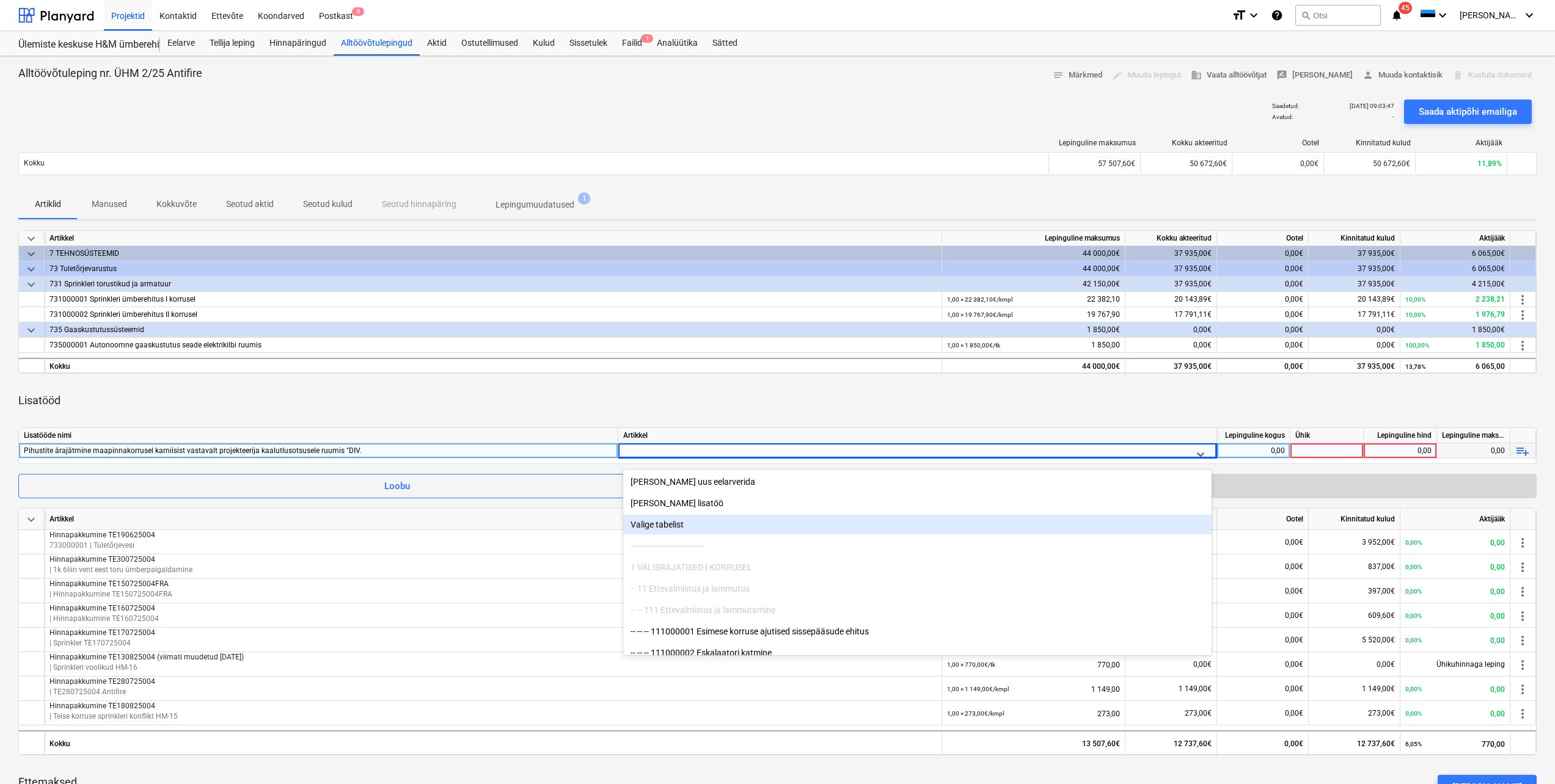
click at [720, 533] on div "Valige tabelist" at bounding box center [916, 524] width 588 height 20
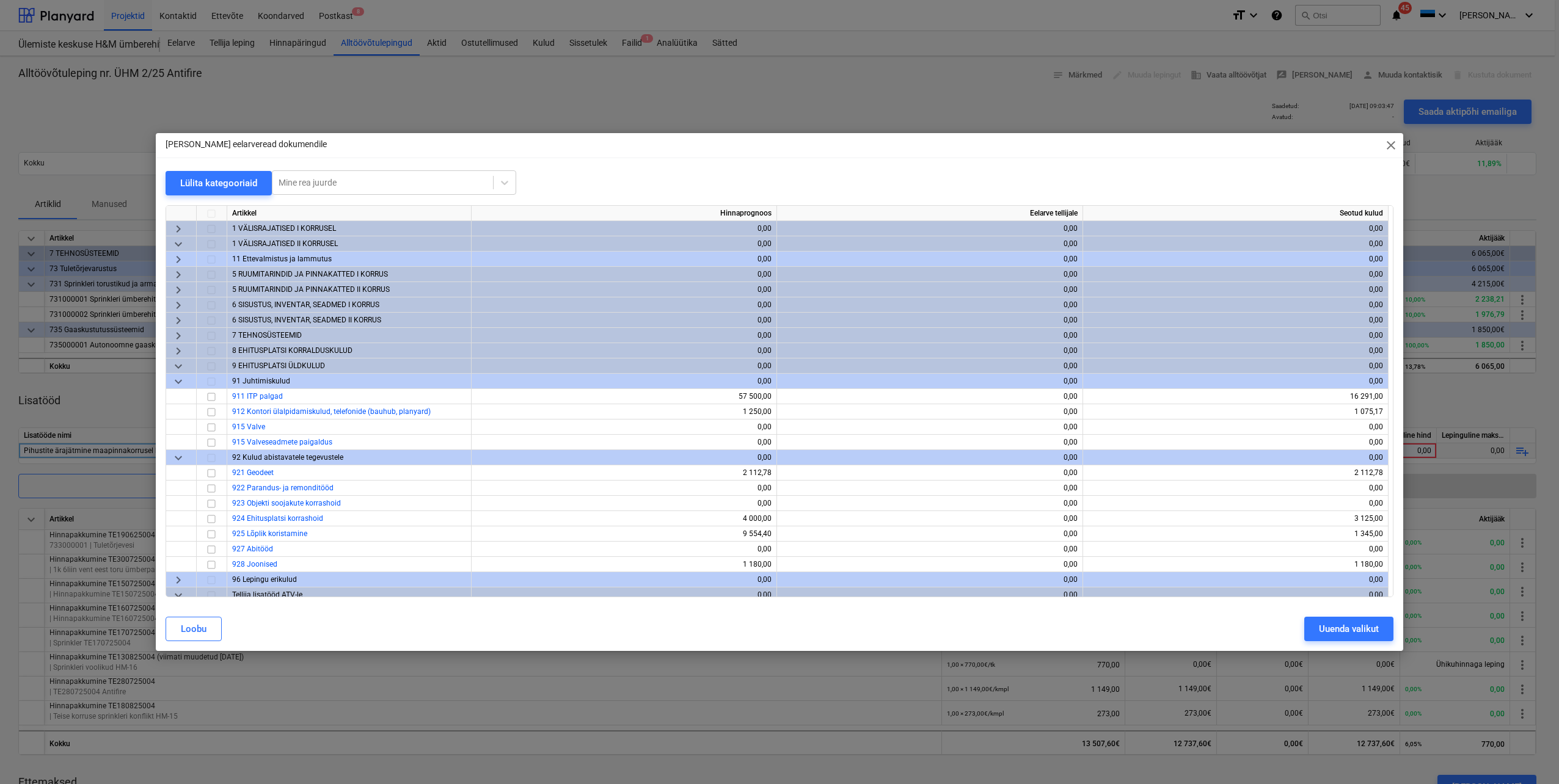
click at [175, 335] on span "keyboard_arrow_right" at bounding box center [179, 335] width 15 height 15
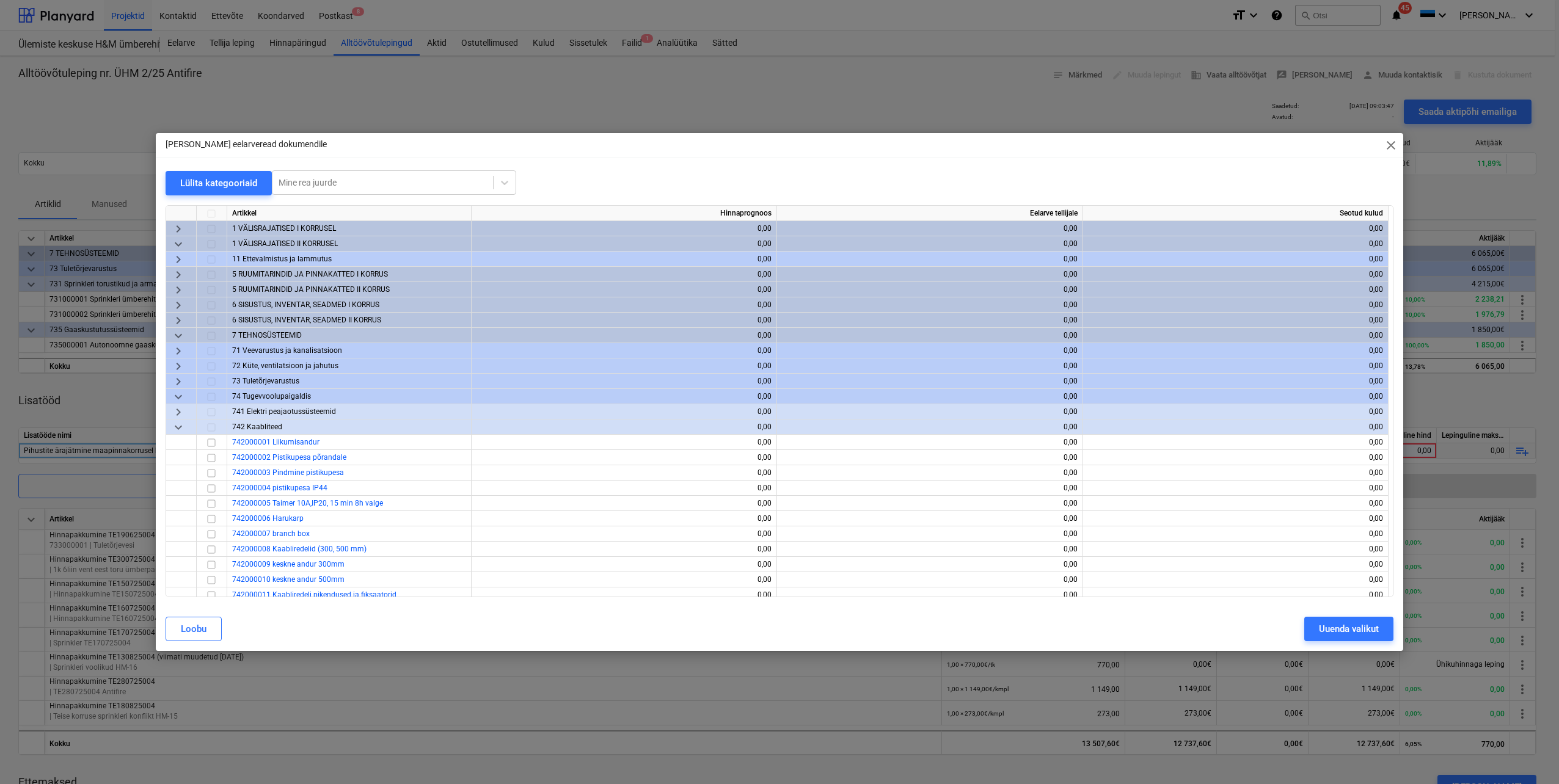
click at [180, 380] on span "keyboard_arrow_right" at bounding box center [179, 382] width 15 height 15
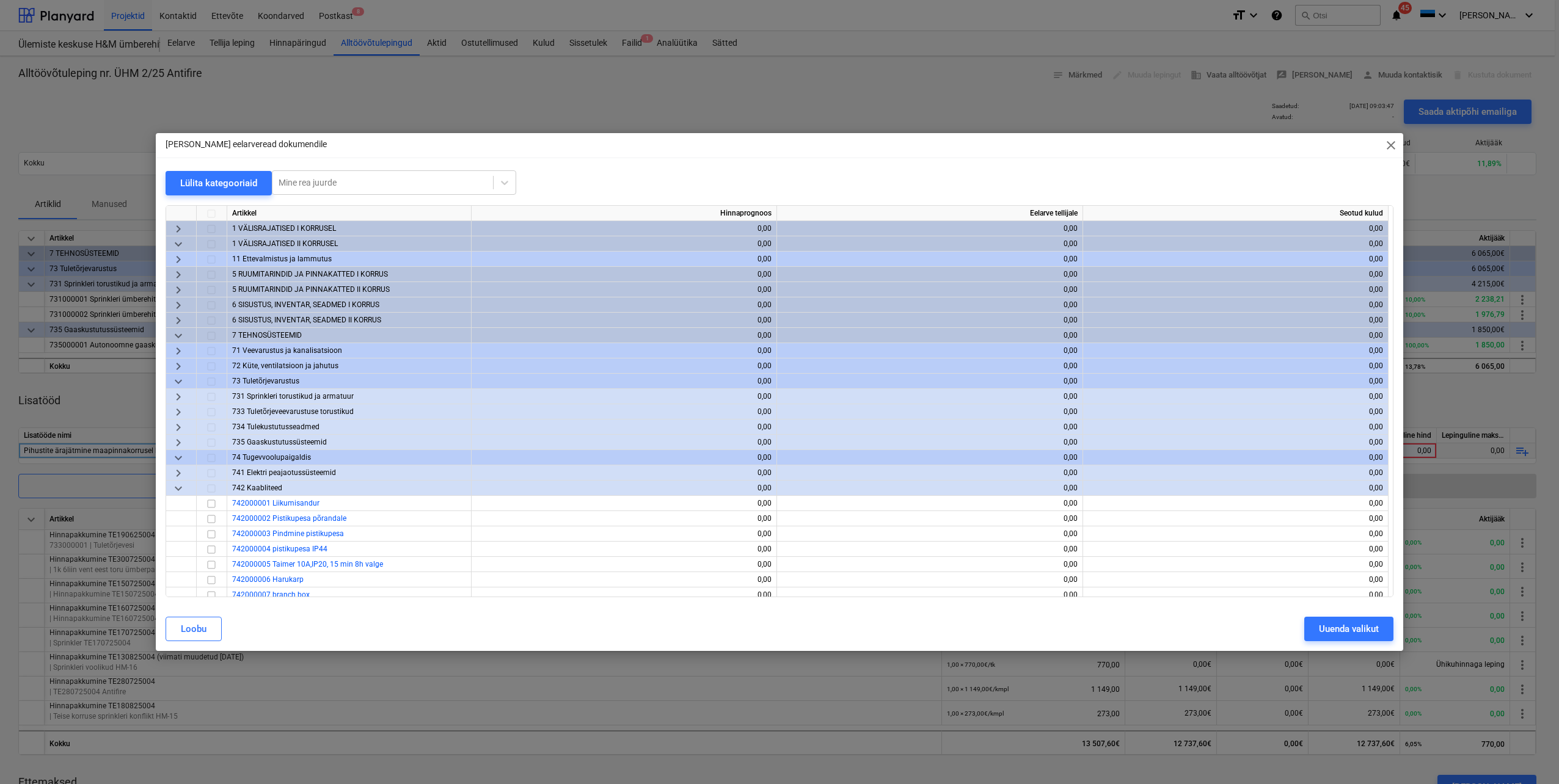
click at [179, 395] on span "keyboard_arrow_right" at bounding box center [179, 396] width 15 height 15
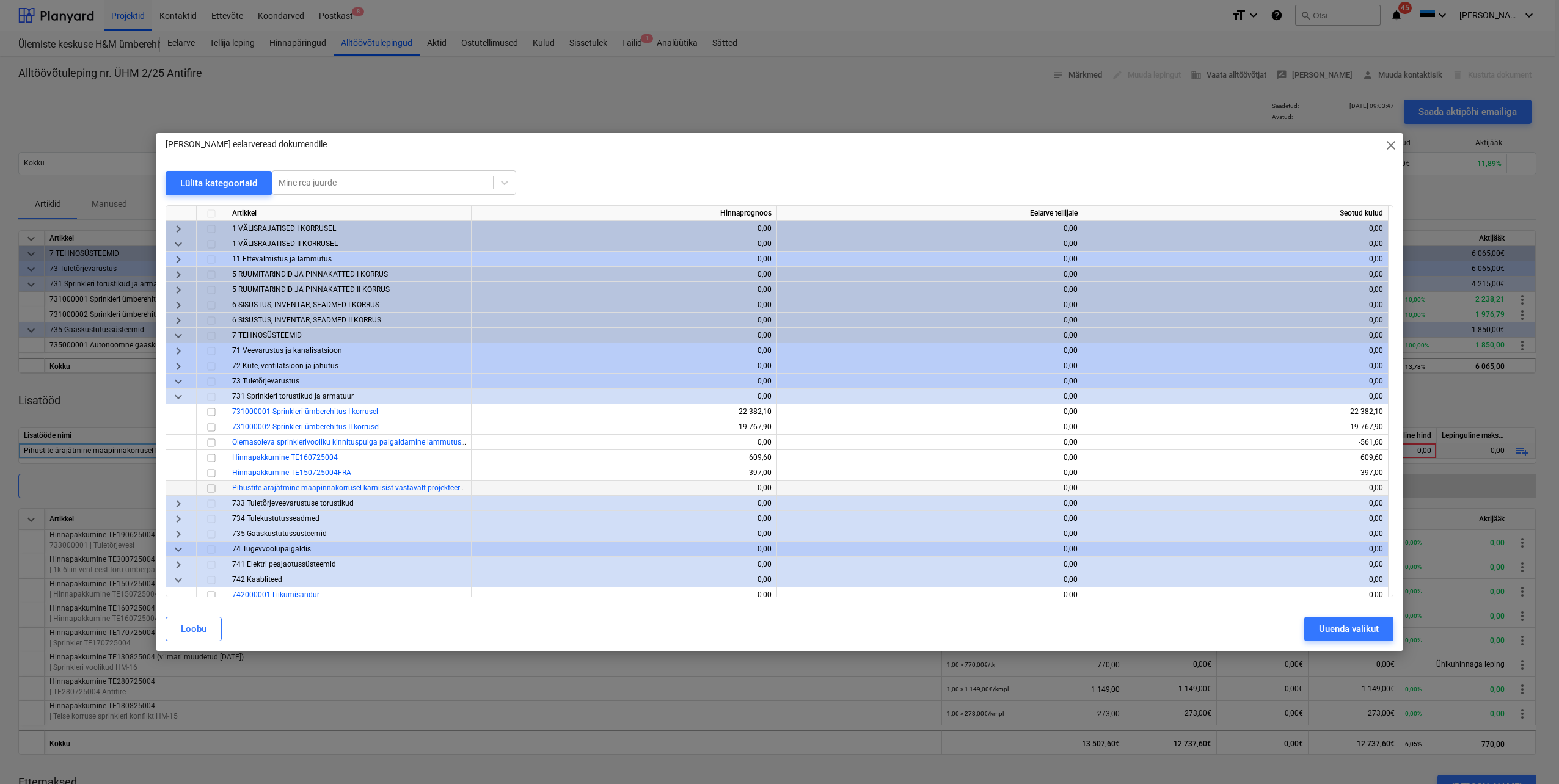
click at [208, 491] on input "checkbox" at bounding box center [211, 488] width 15 height 15
click at [1388, 635] on button "Uuenda valikut" at bounding box center [1349, 628] width 89 height 25
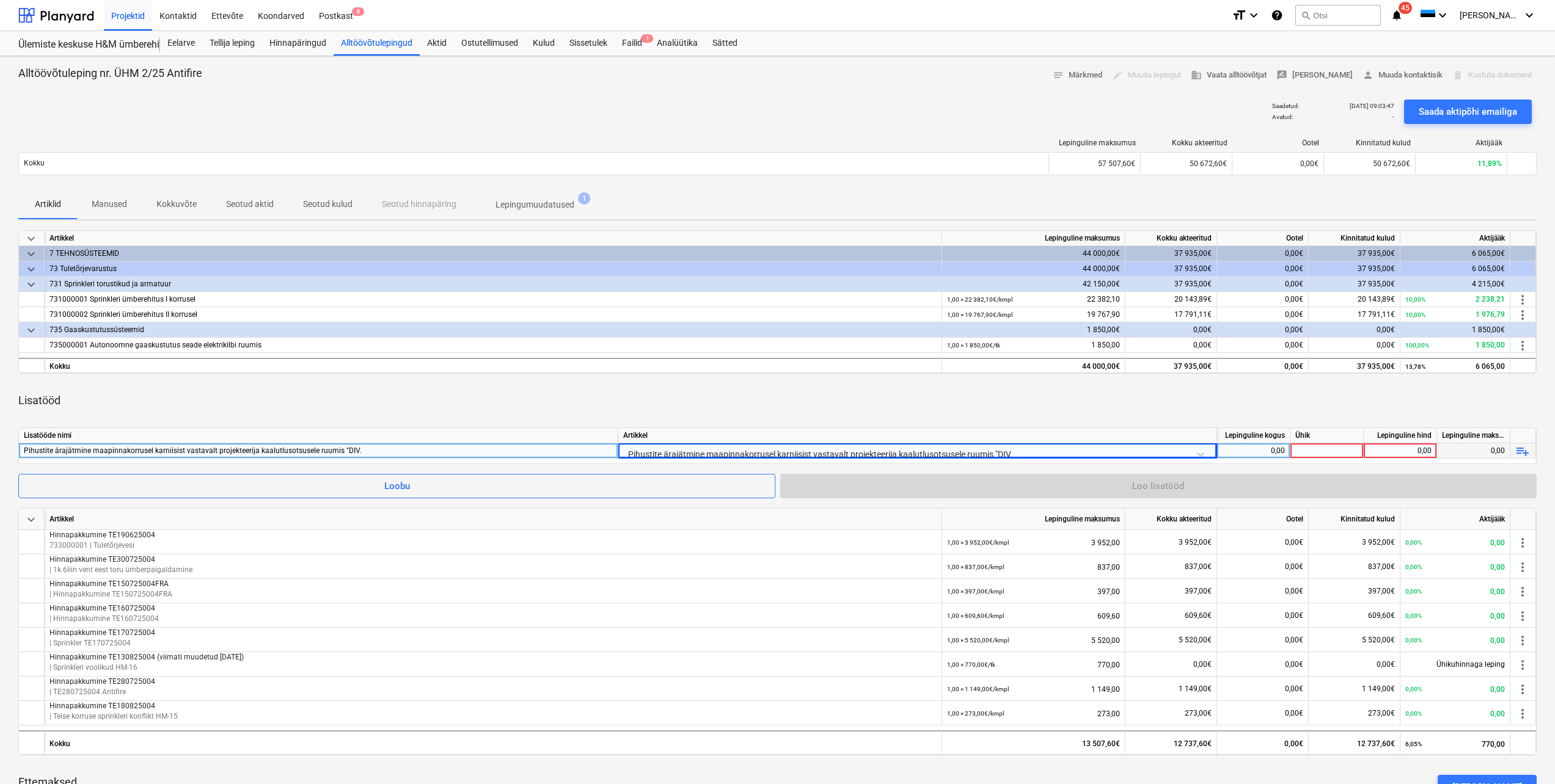
click at [1279, 449] on div "0,00" at bounding box center [1253, 450] width 62 height 15
type input "-1"
click at [1307, 453] on div at bounding box center [1327, 450] width 73 height 15
type input "tk"
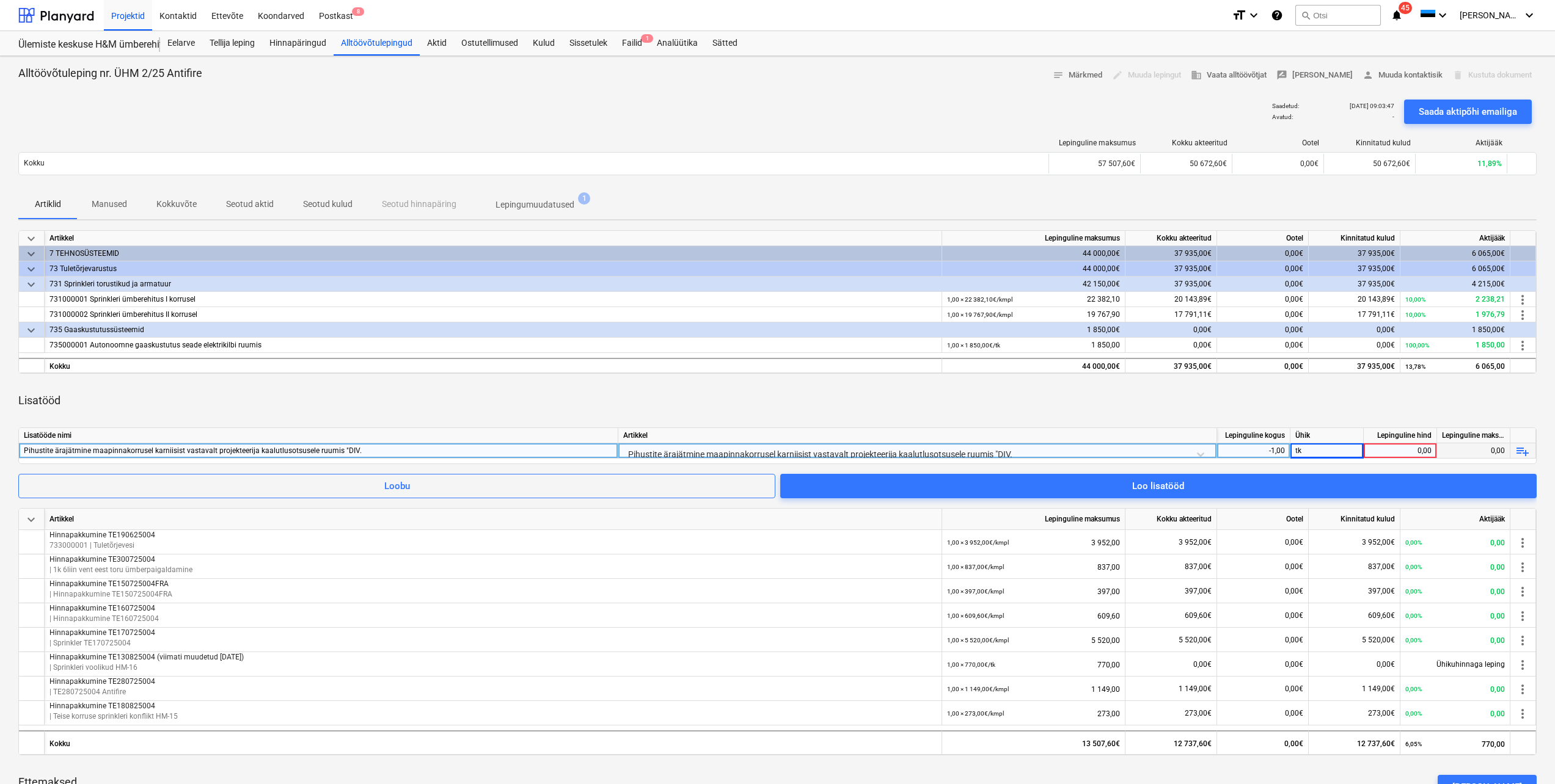
click at [1386, 453] on div "0,00" at bounding box center [1399, 450] width 62 height 15
type input "198"
click at [1254, 388] on div "Lisatööd" at bounding box center [777, 400] width 1518 height 35
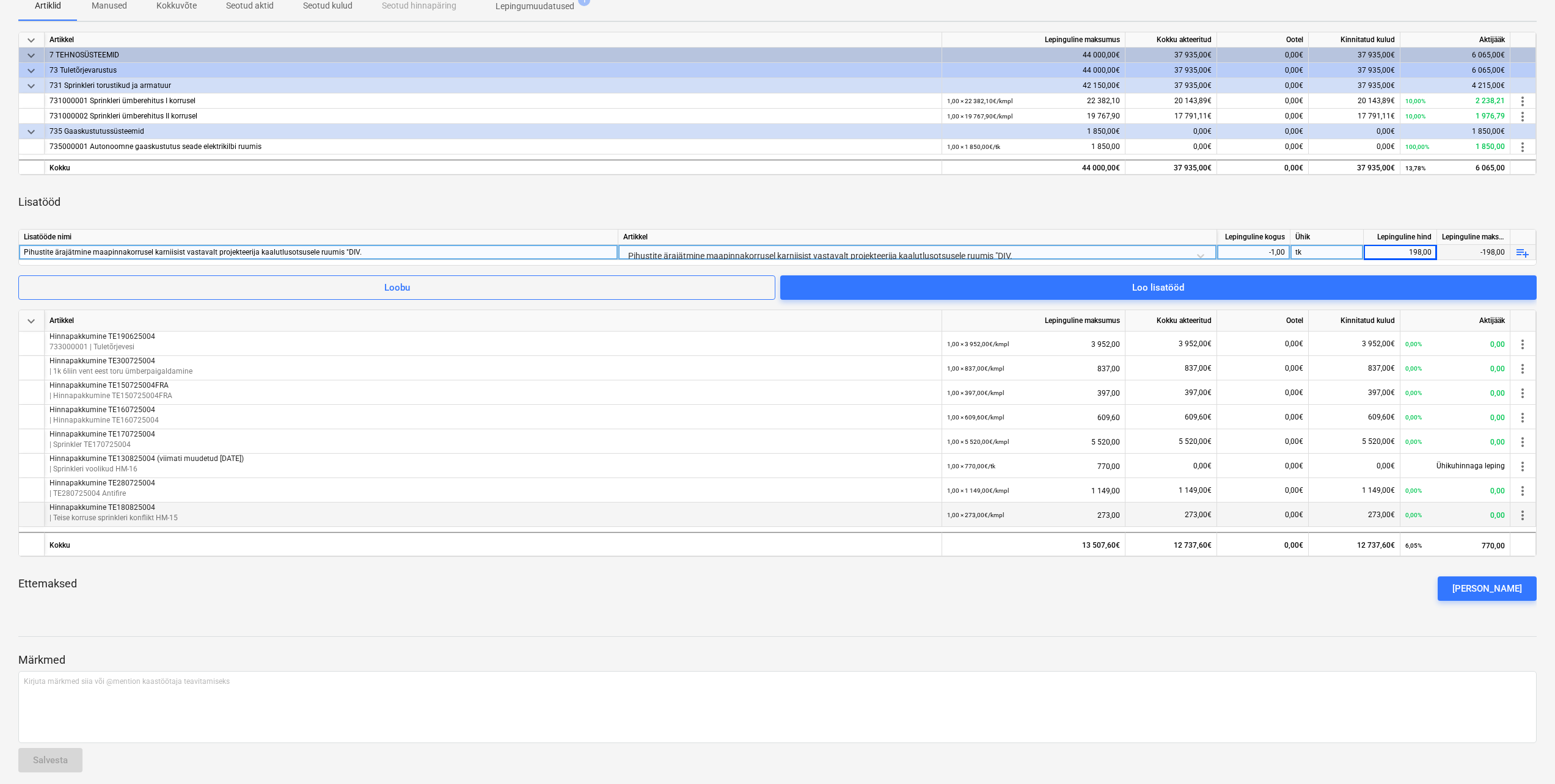
scroll to position [206, 0]
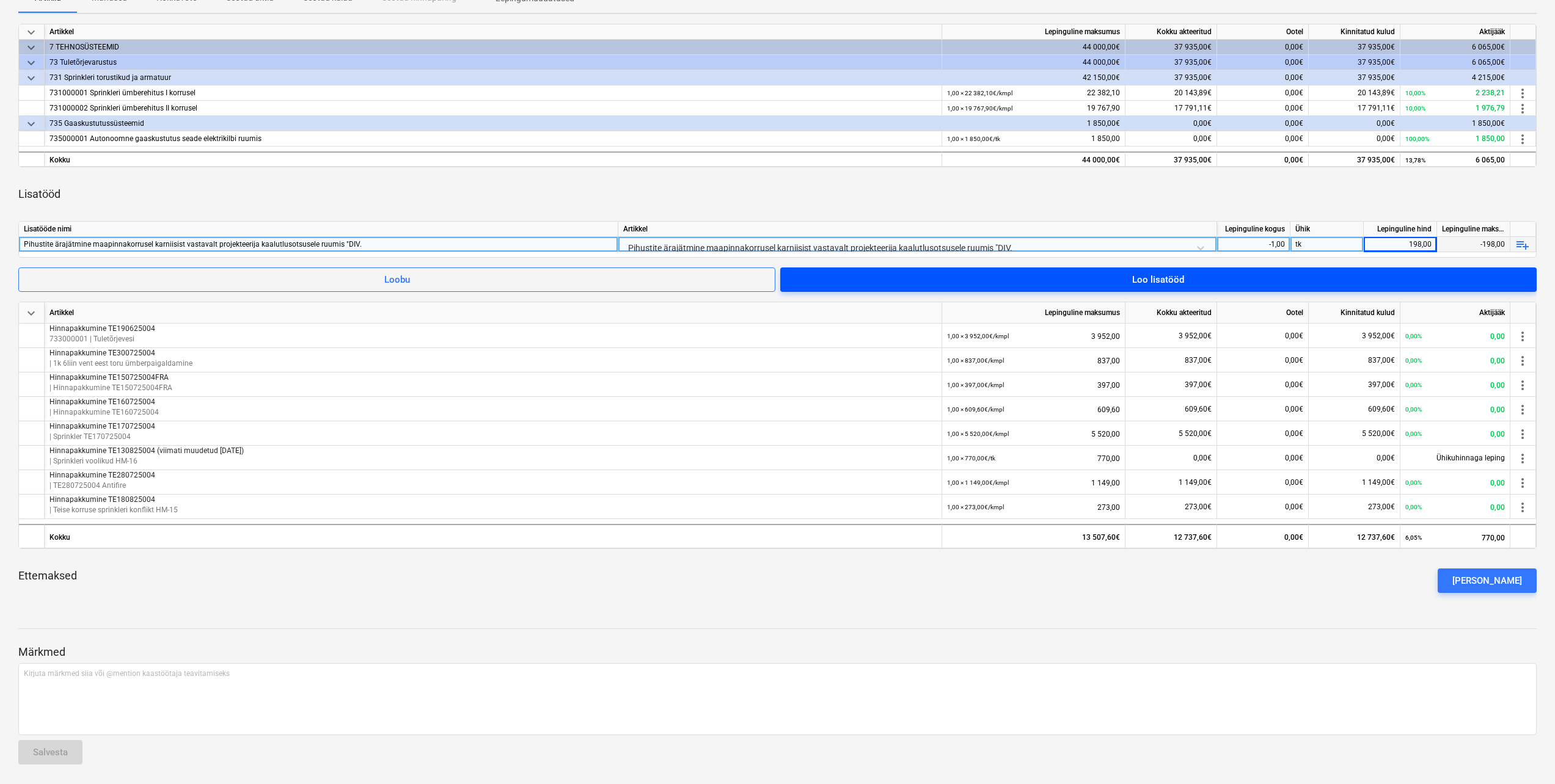
click at [1175, 283] on div "Loo lisatööd" at bounding box center [1158, 280] width 52 height 16
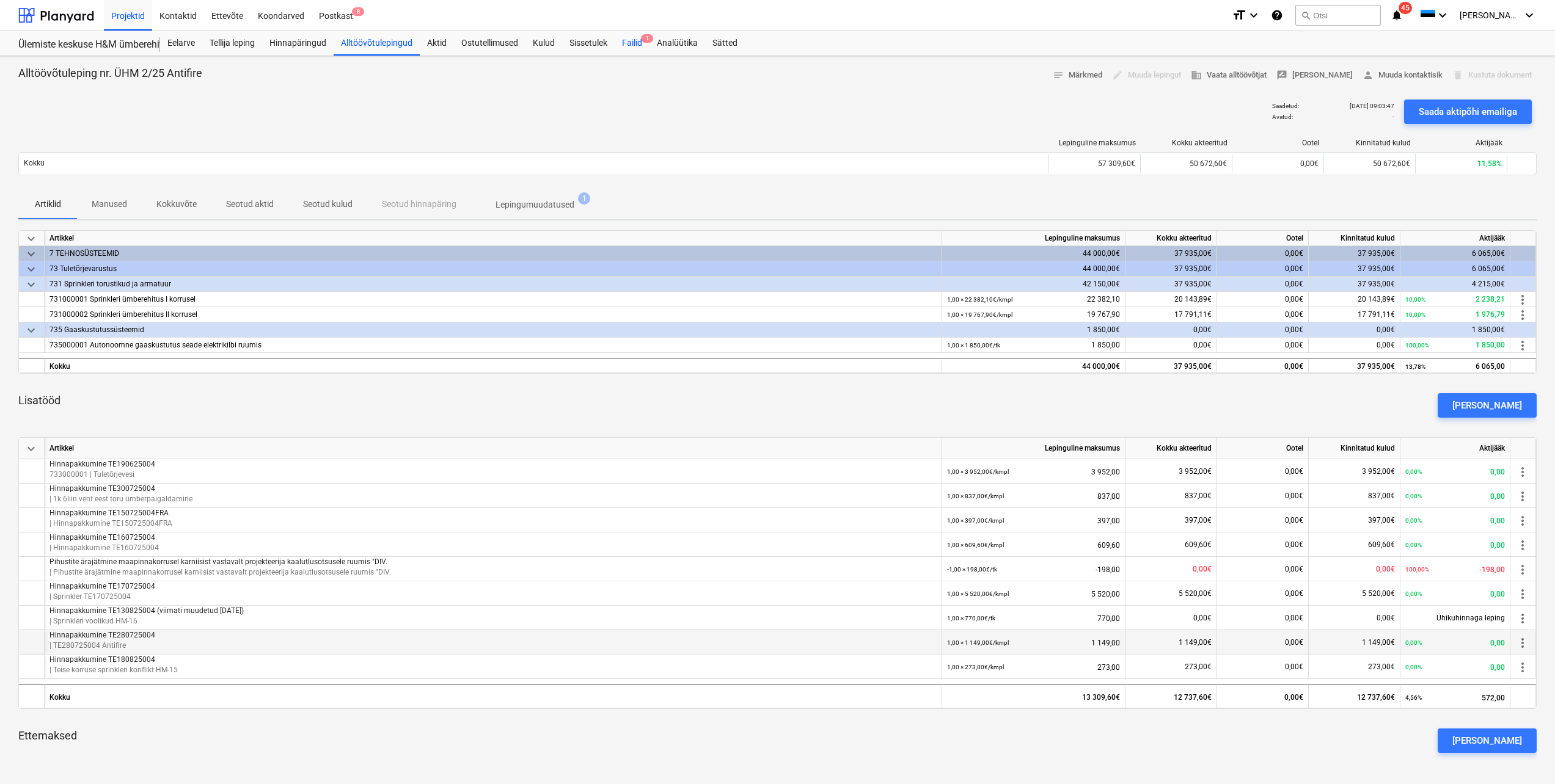
click at [640, 49] on div "Failid 1" at bounding box center [632, 43] width 35 height 25
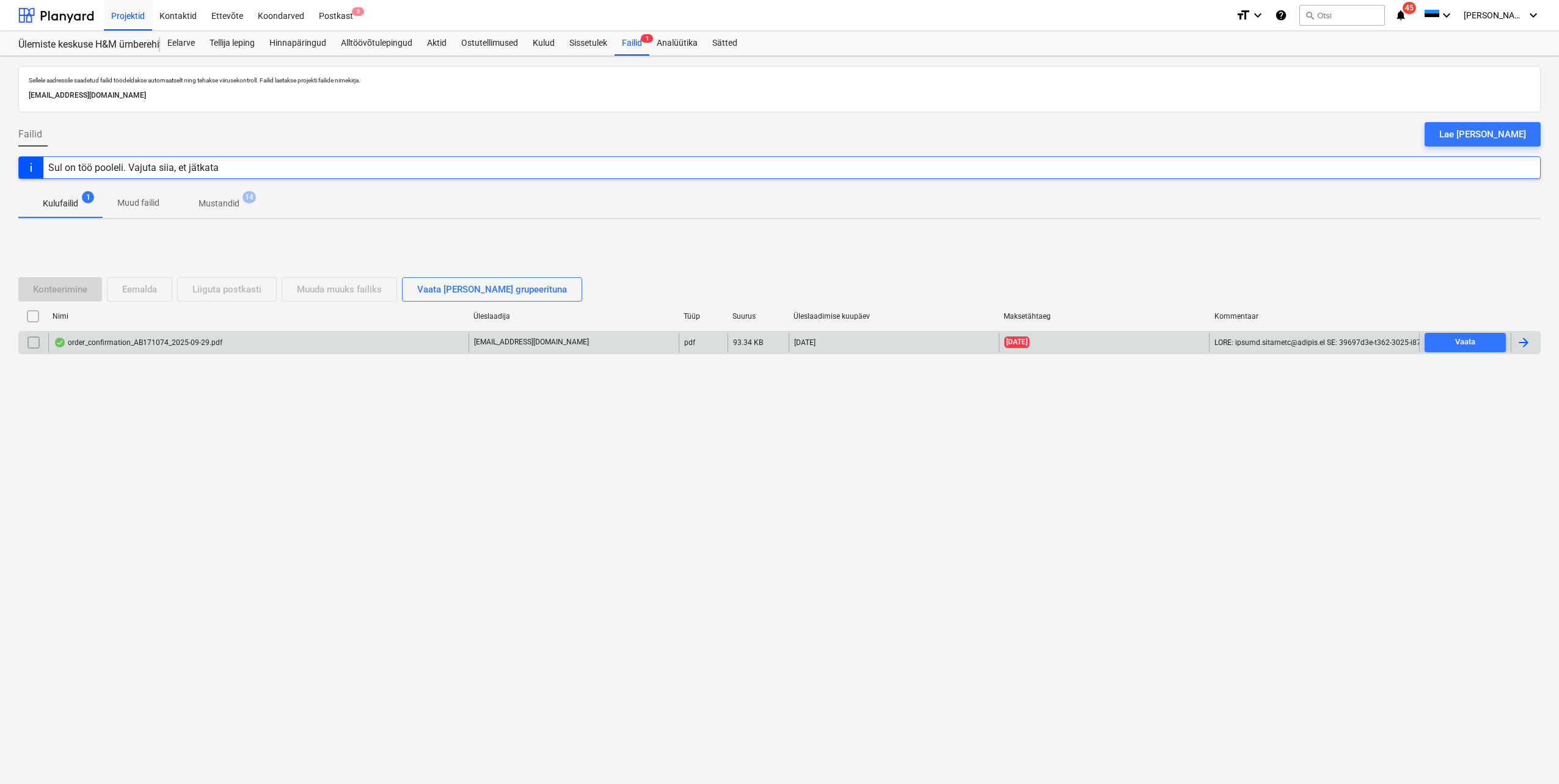
click at [238, 348] on div "order_confirmation_AB171074_2025-09-29.pdf" at bounding box center [259, 343] width 420 height 20
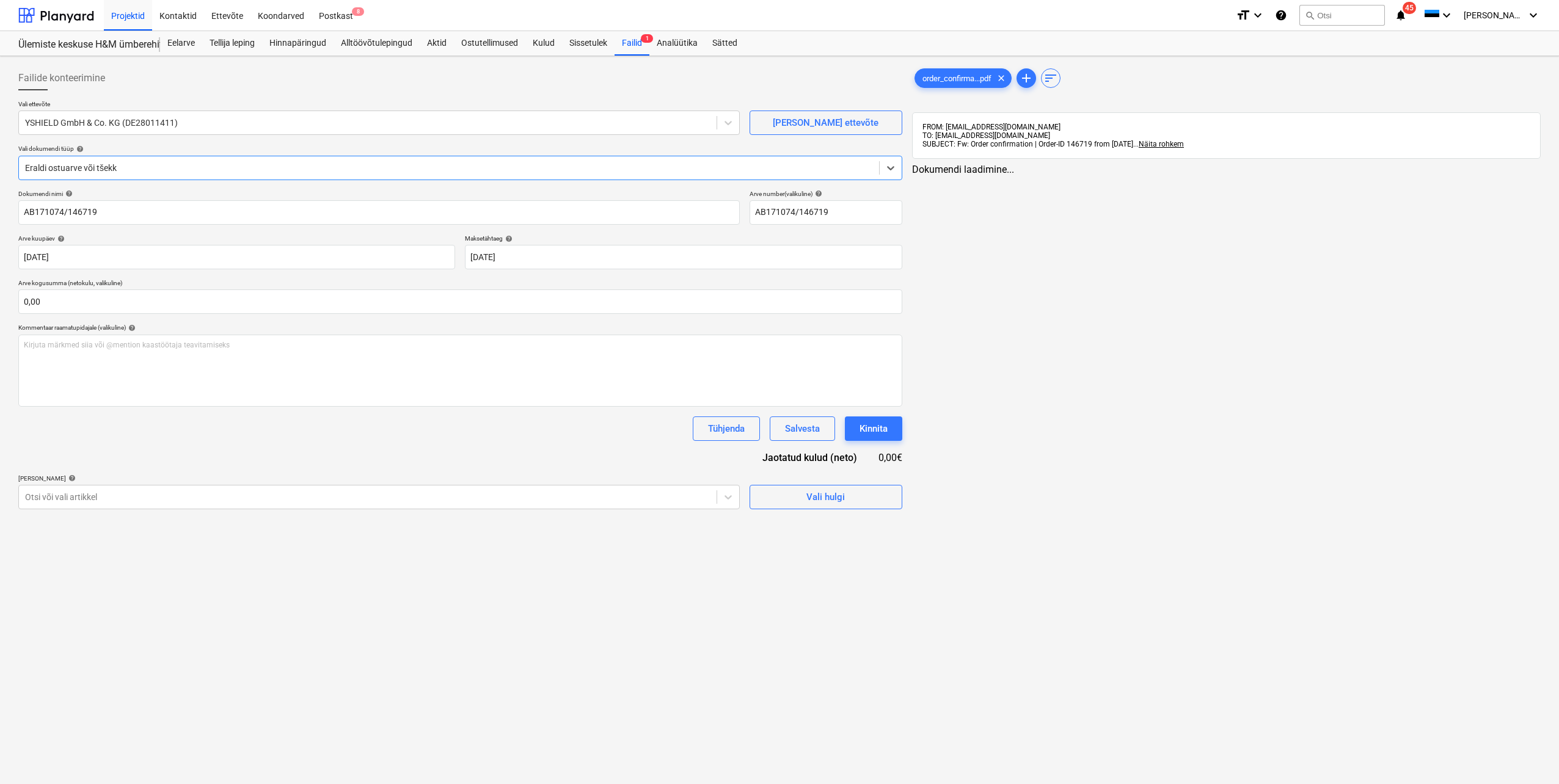
type input "AB171074/146719"
type input "[DATE]"
click at [187, 39] on div "Eelarve" at bounding box center [180, 43] width 43 height 25
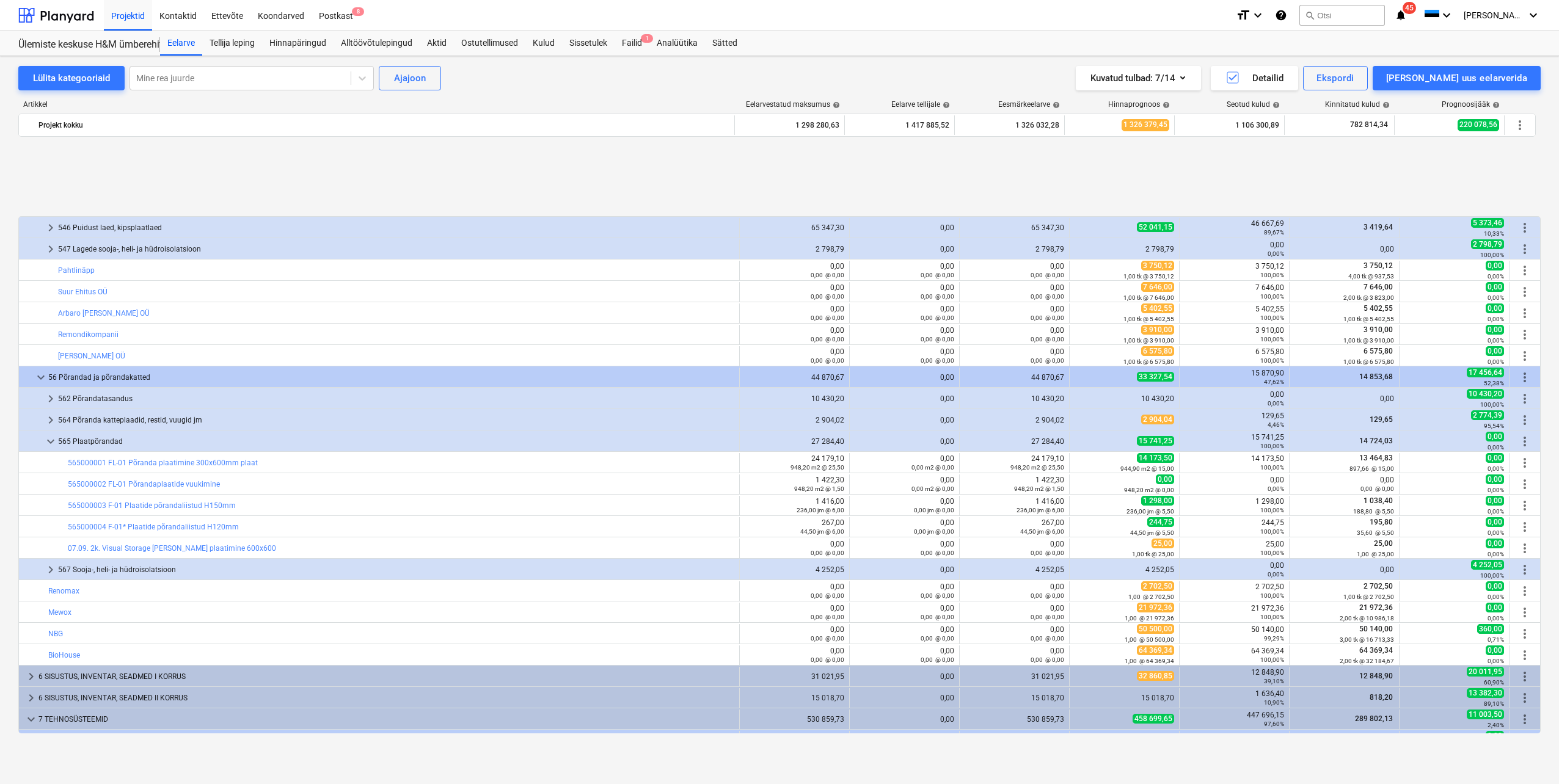
scroll to position [489, 0]
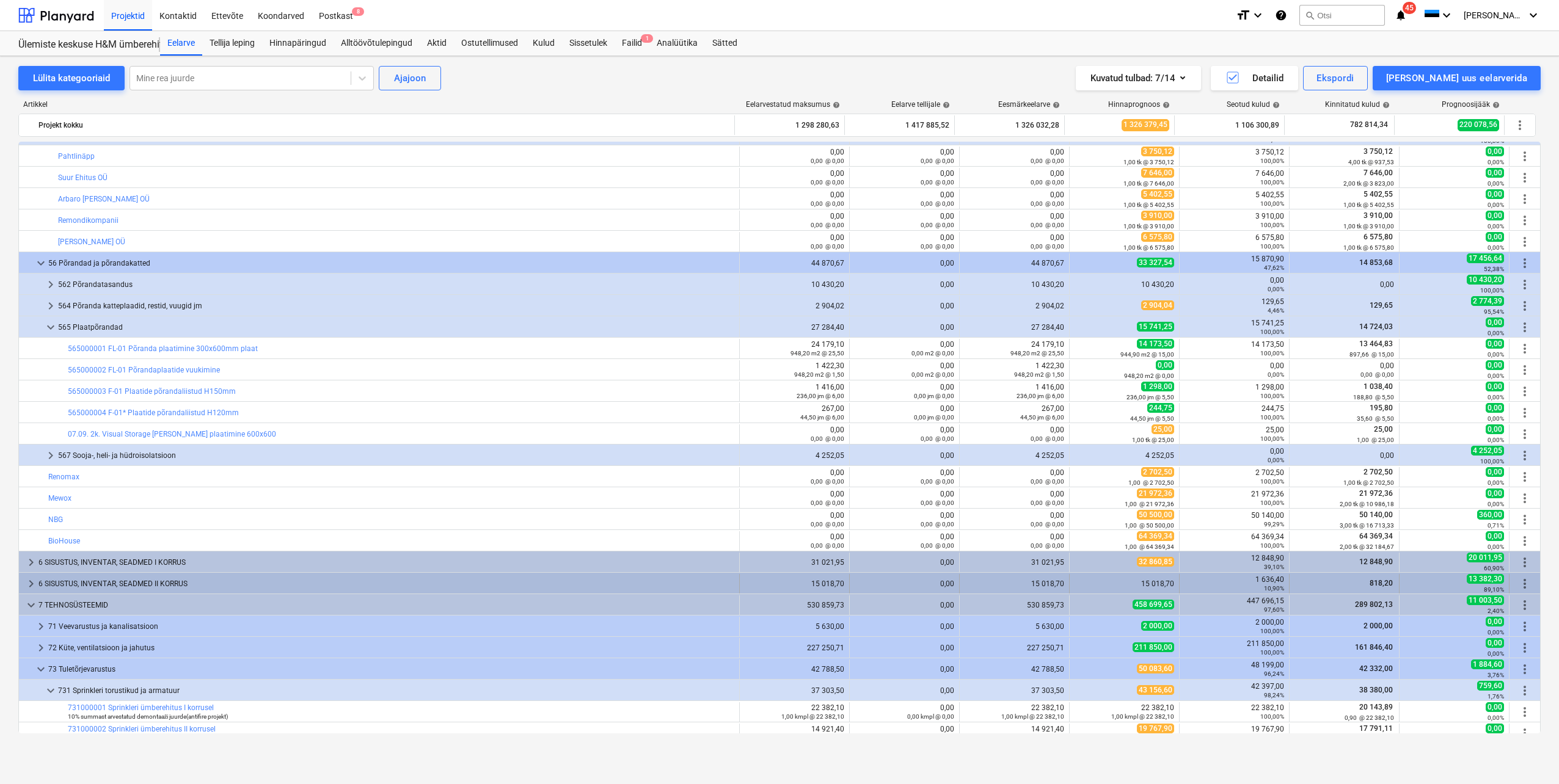
click at [27, 583] on span "keyboard_arrow_right" at bounding box center [31, 584] width 15 height 15
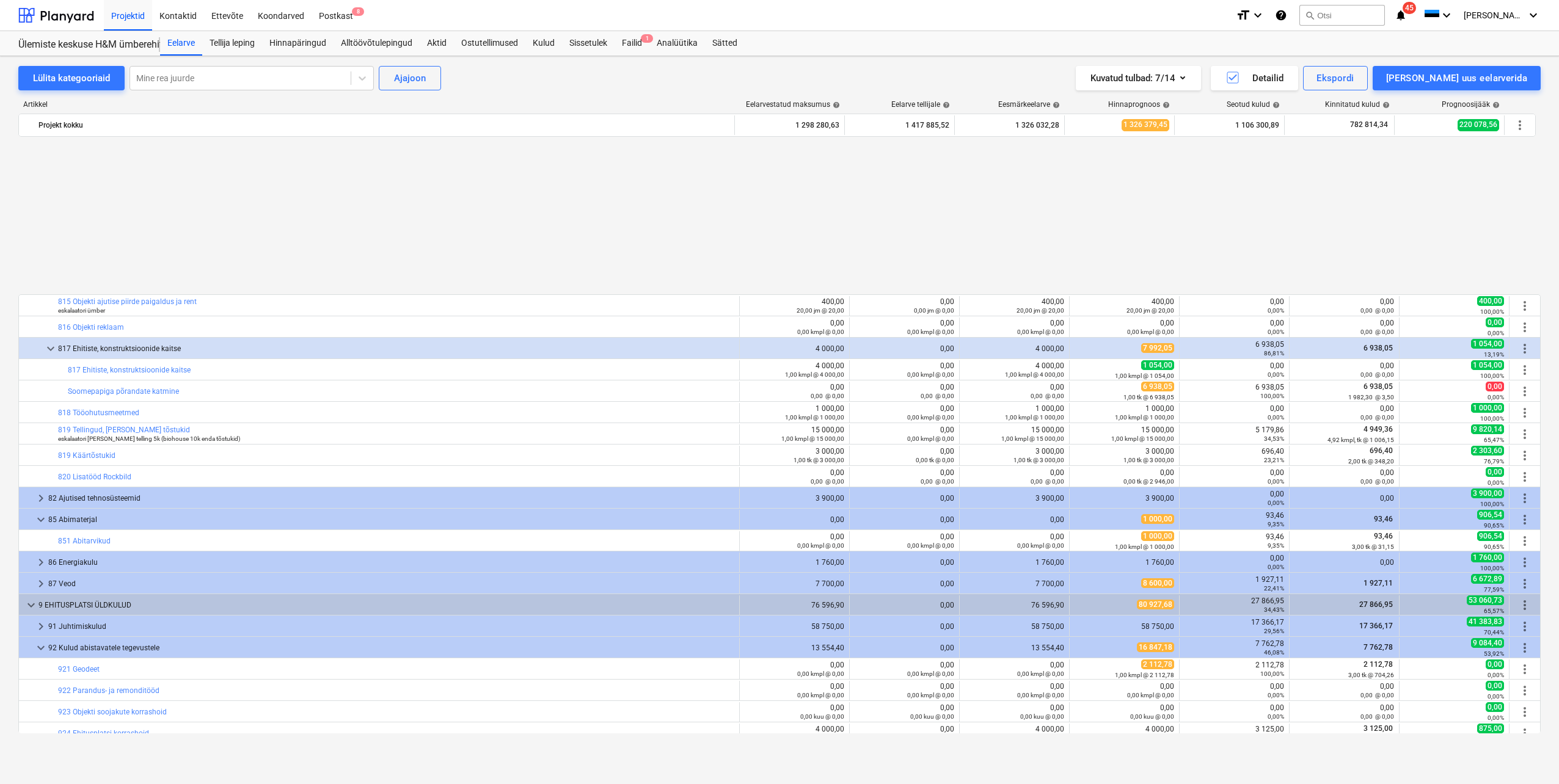
scroll to position [1526, 0]
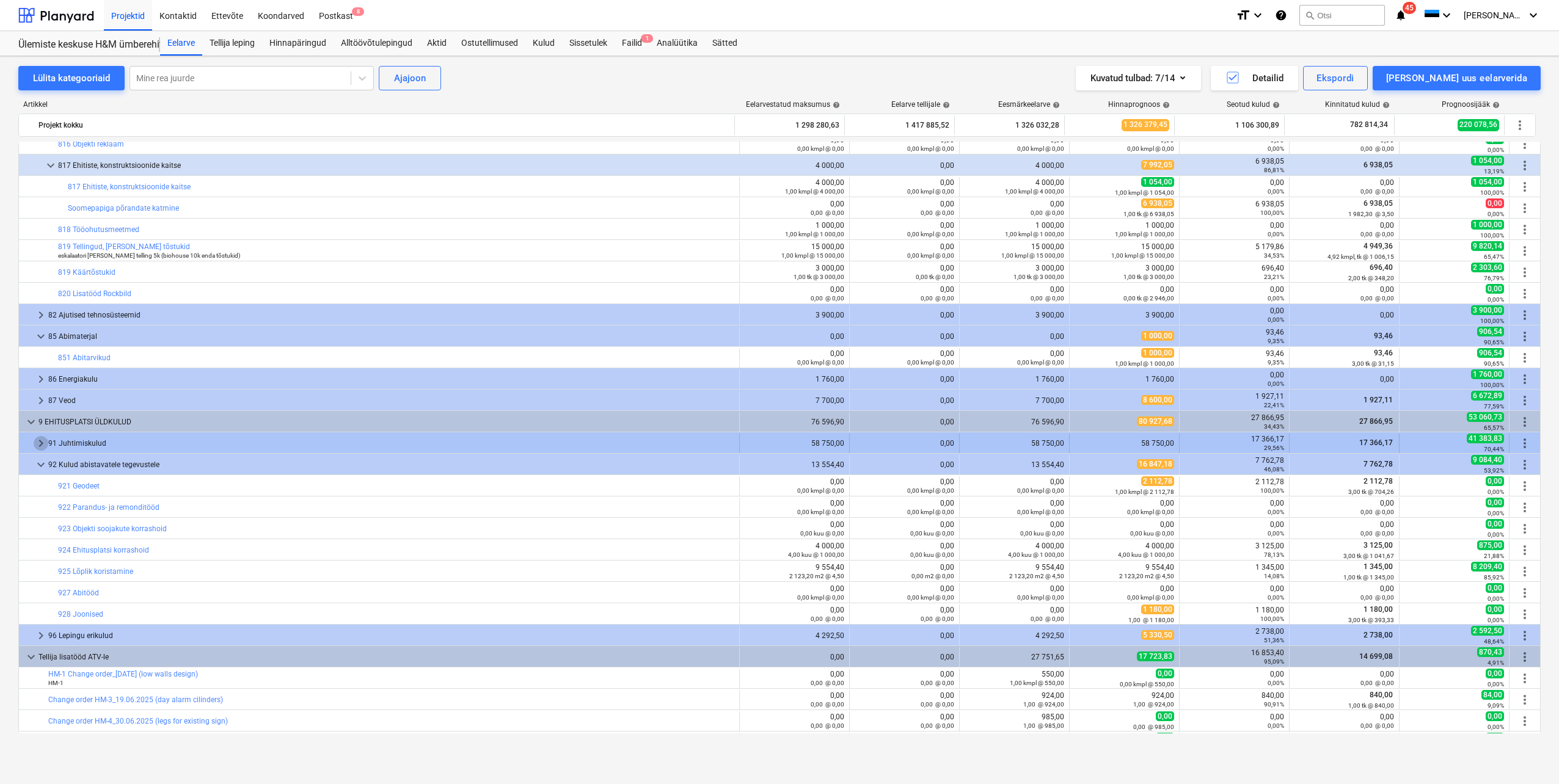
click at [36, 443] on span "keyboard_arrow_right" at bounding box center [41, 443] width 15 height 15
